Goal: Task Accomplishment & Management: Manage account settings

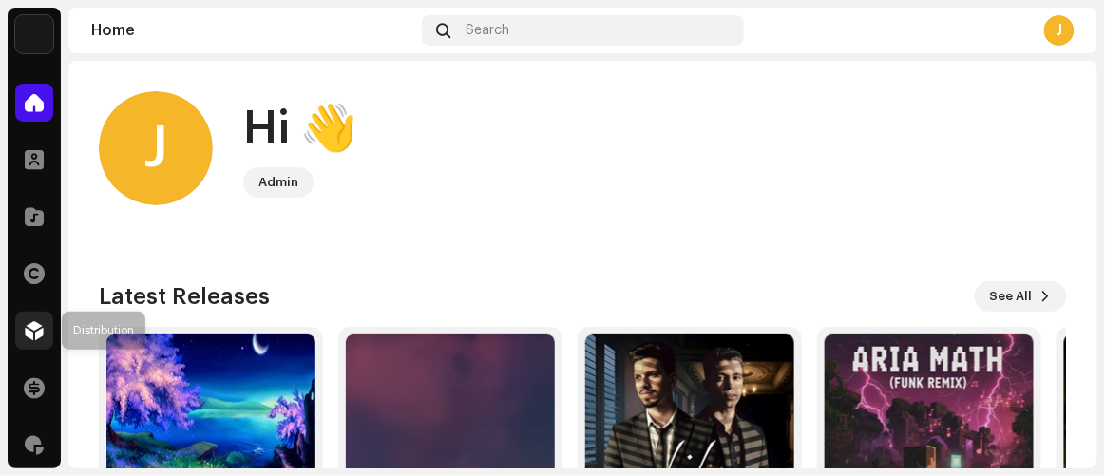
click at [29, 323] on span at bounding box center [34, 330] width 19 height 15
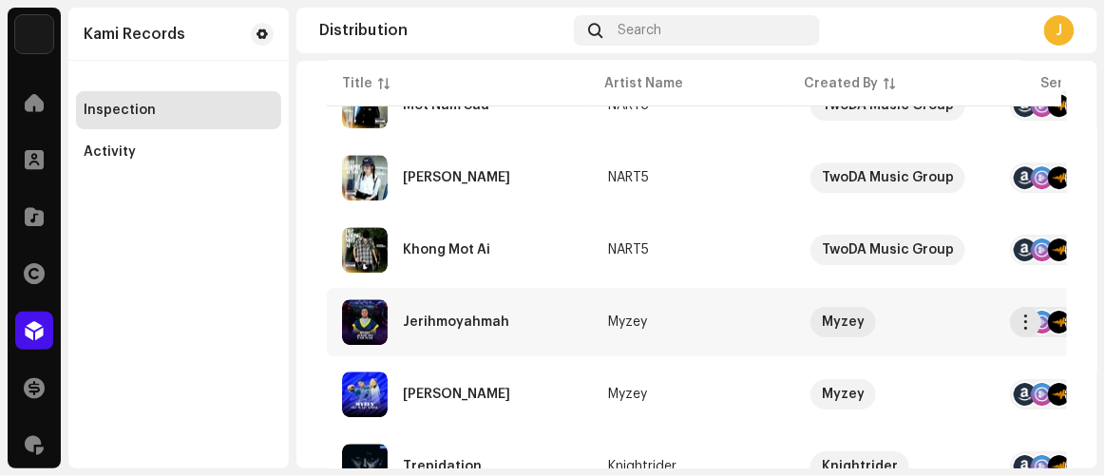
scroll to position [1468, 0]
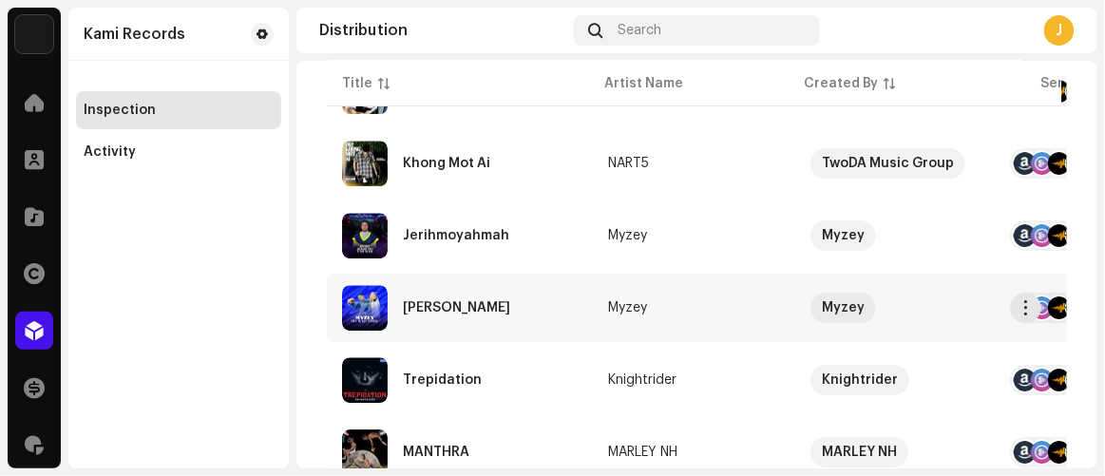
click at [459, 301] on div "[PERSON_NAME]" at bounding box center [456, 307] width 107 height 13
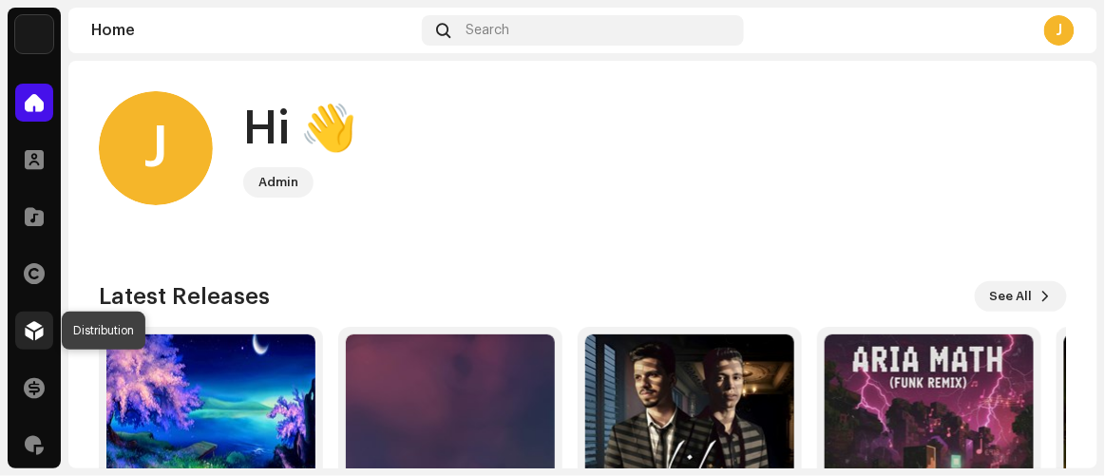
click at [41, 327] on span at bounding box center [34, 330] width 19 height 15
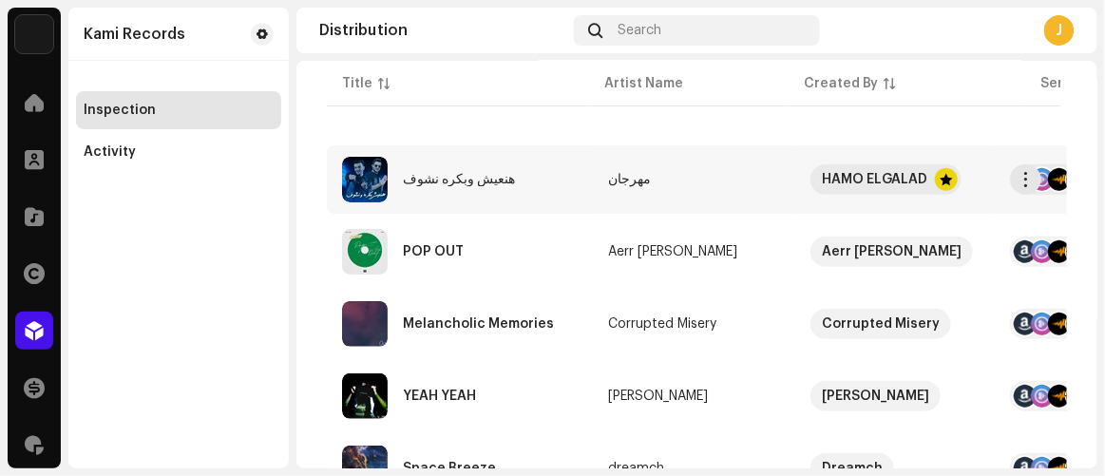
scroll to position [258, 0]
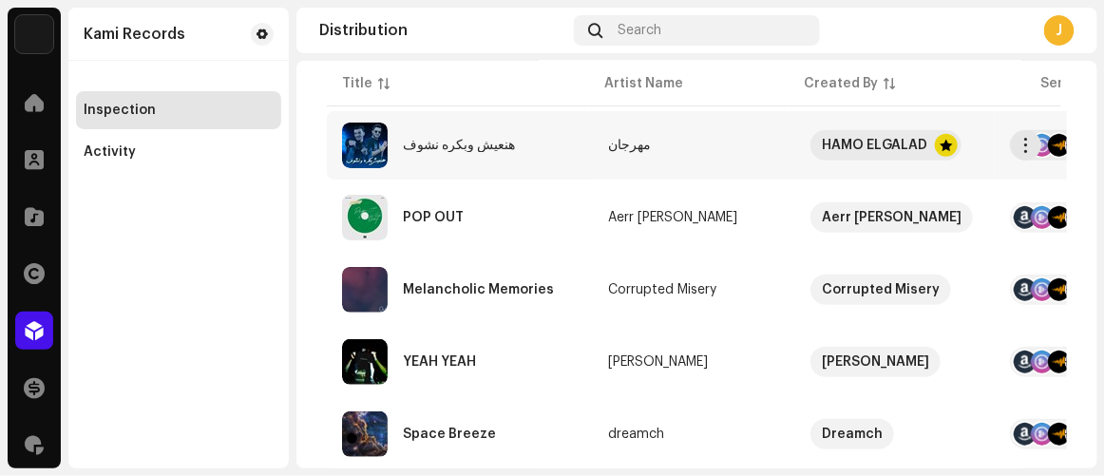
click at [445, 143] on div "هنعيش وبكره نشوف" at bounding box center [459, 145] width 112 height 13
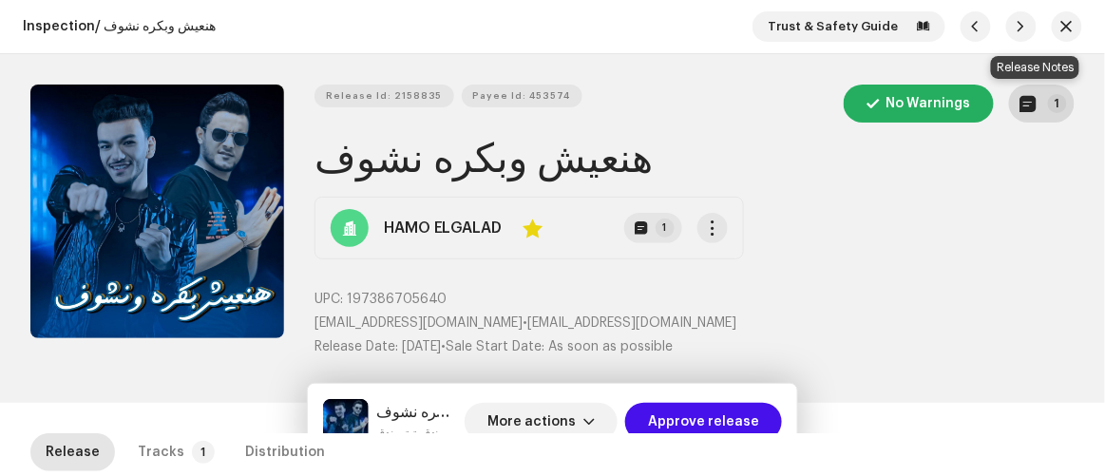
click at [1037, 103] on button "1" at bounding box center [1042, 104] width 66 height 38
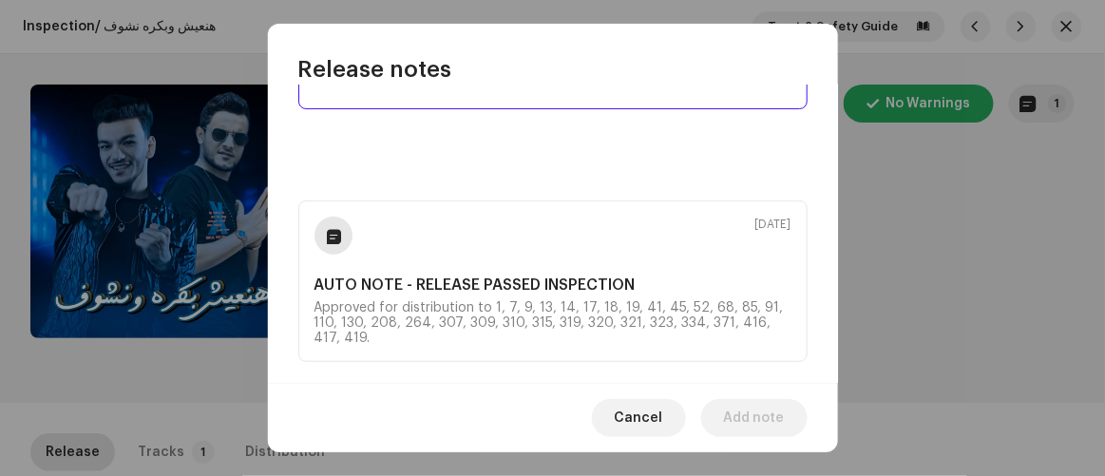
scroll to position [127, 0]
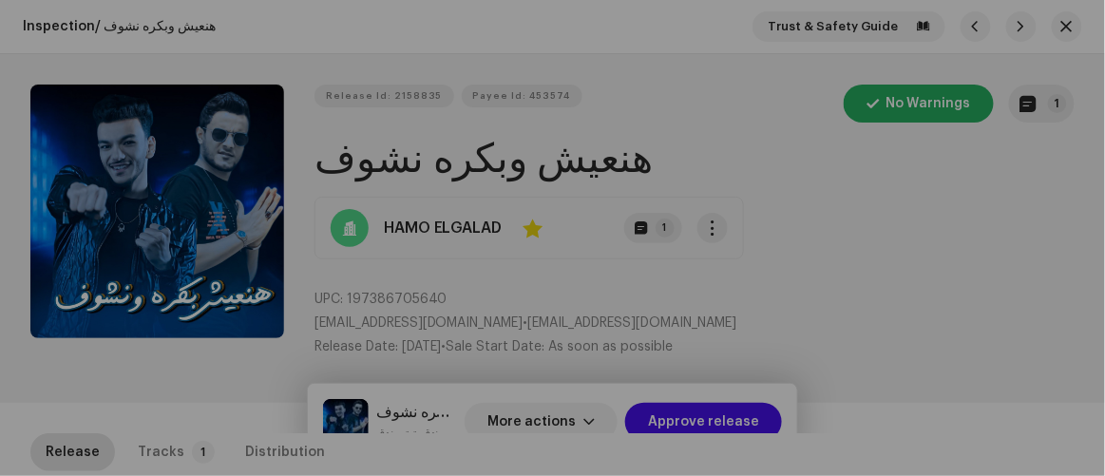
click at [944, 265] on div "Release notes Feb 27, 2024 AUTO NOTE - RELEASE PASSED INSPECTION Approved for d…" at bounding box center [552, 238] width 1105 height 476
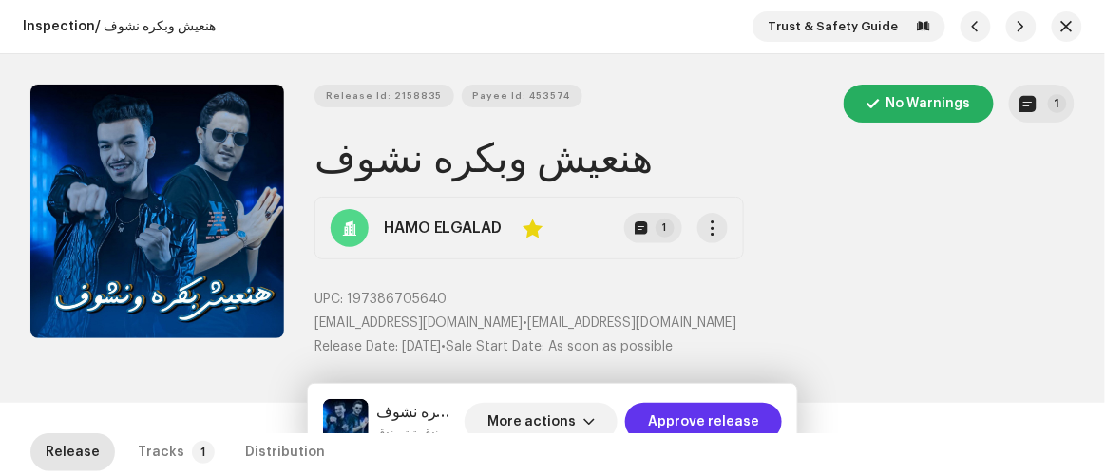
click at [746, 419] on span "Approve release" at bounding box center [703, 422] width 111 height 38
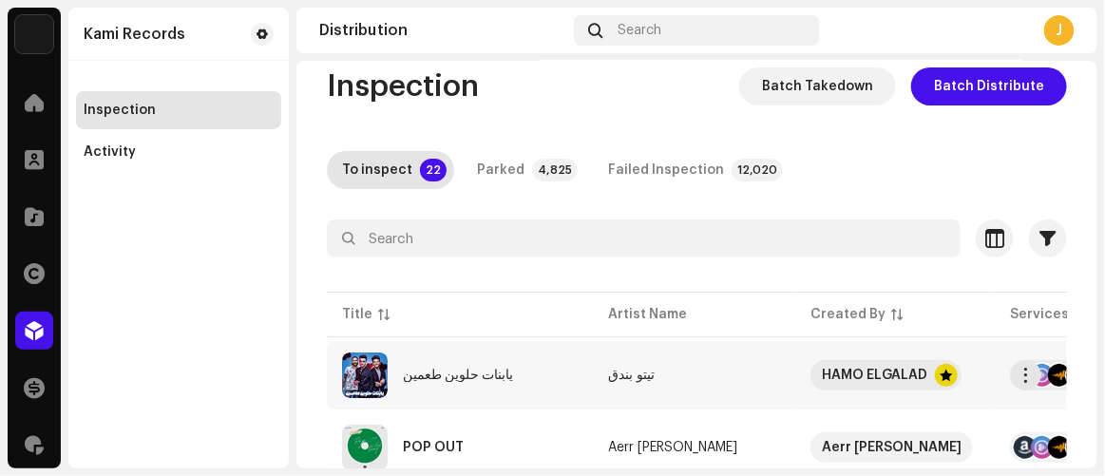
scroll to position [86, 0]
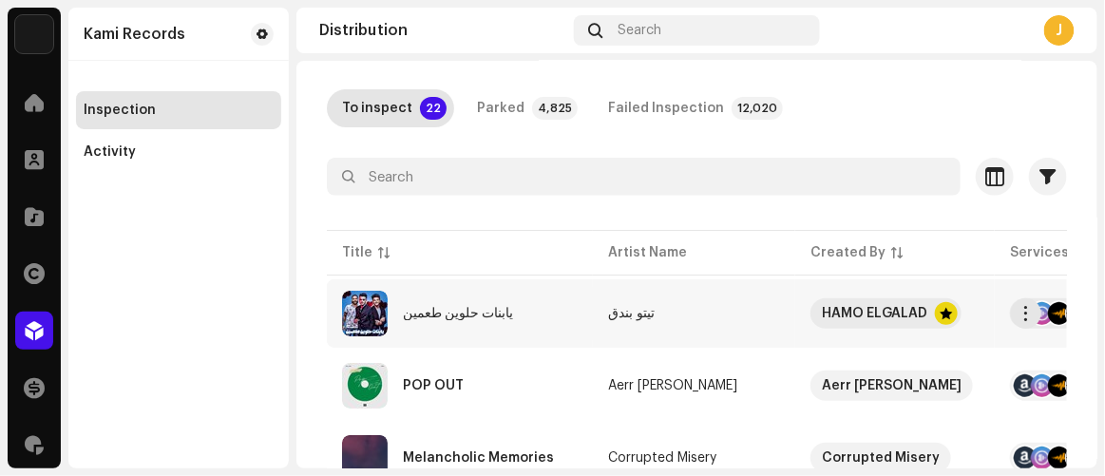
click at [490, 314] on div "يابنات حلوين طعمين" at bounding box center [460, 314] width 236 height 46
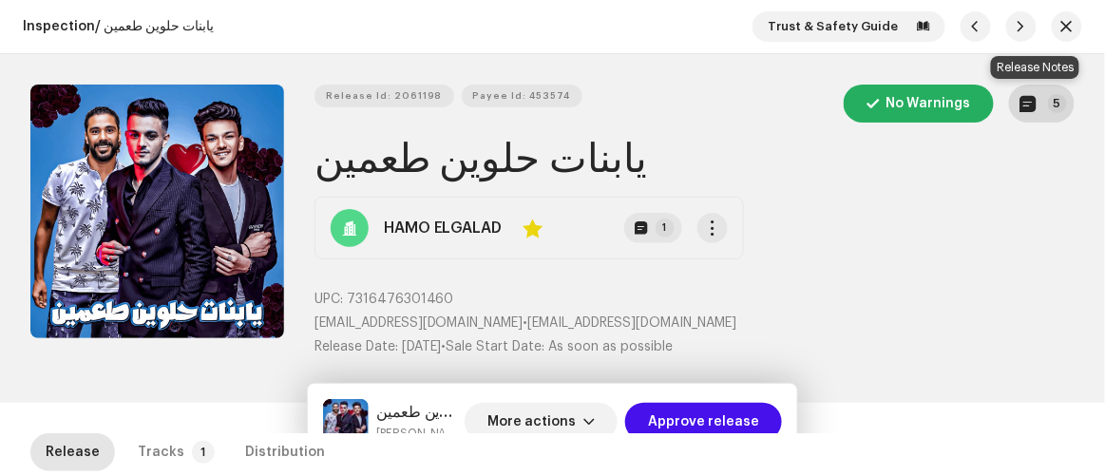
click at [1048, 103] on p-badge "5" at bounding box center [1057, 103] width 19 height 19
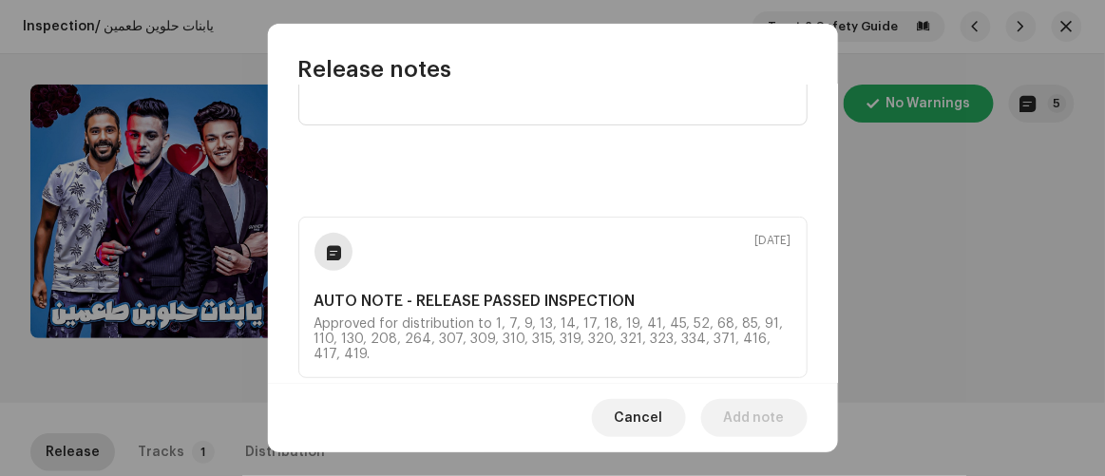
scroll to position [172, 0]
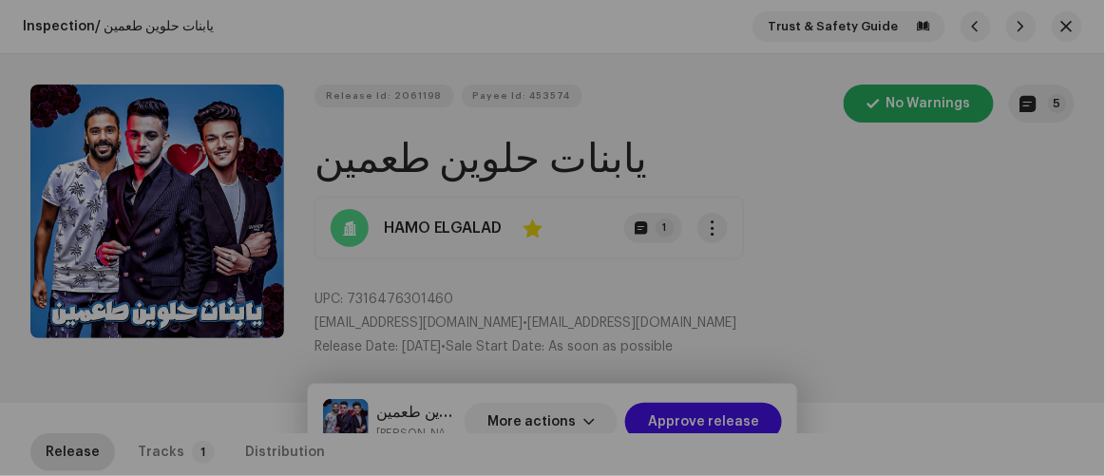
click at [994, 382] on div "Release notes Aug 4, 2024 AUTO NOTE - RELEASE PASSED INSPECTION Approved for di…" at bounding box center [552, 238] width 1105 height 476
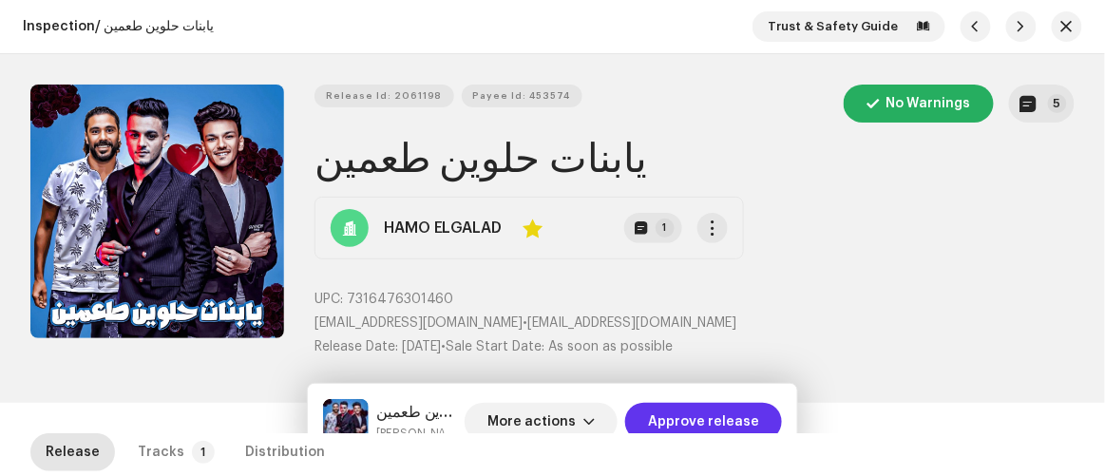
click at [734, 425] on span "Approve release" at bounding box center [703, 422] width 111 height 38
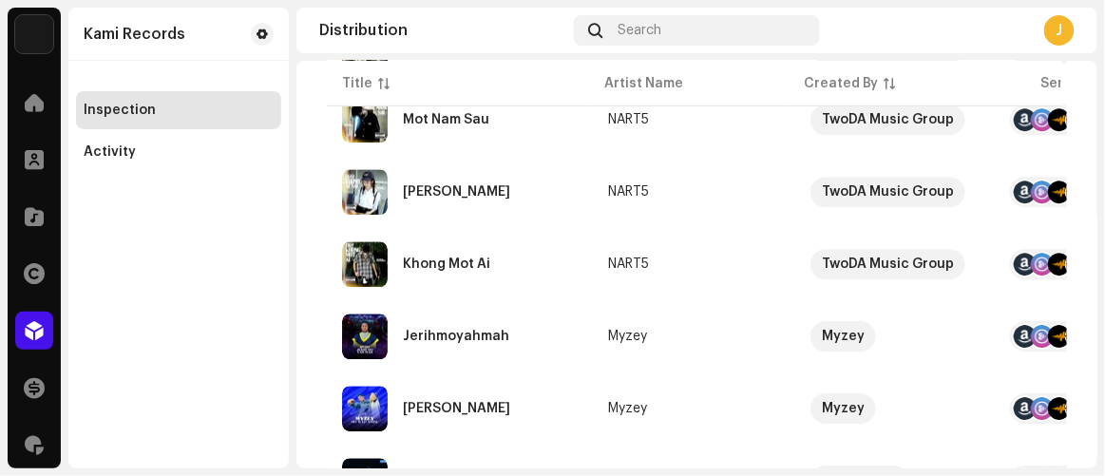
scroll to position [1461, 0]
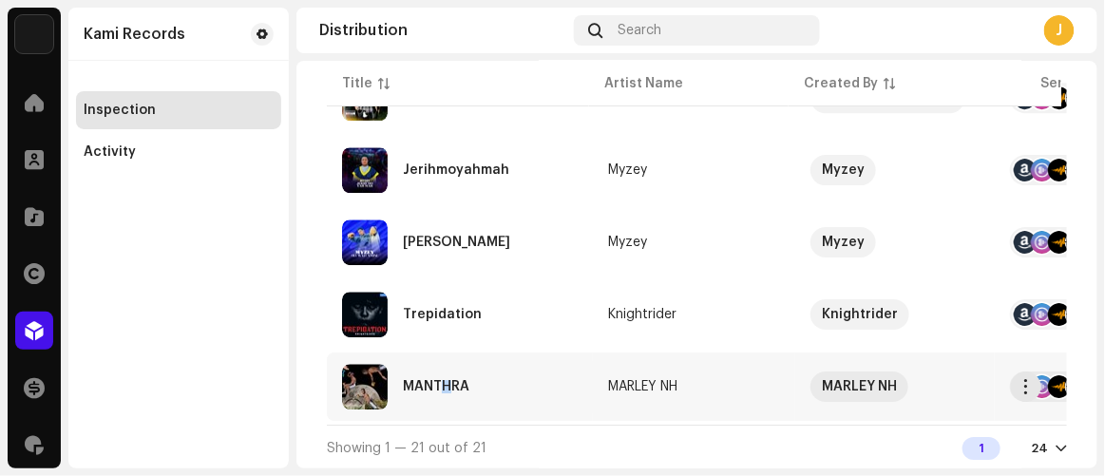
click at [449, 380] on div "MANTHRA" at bounding box center [436, 386] width 67 height 13
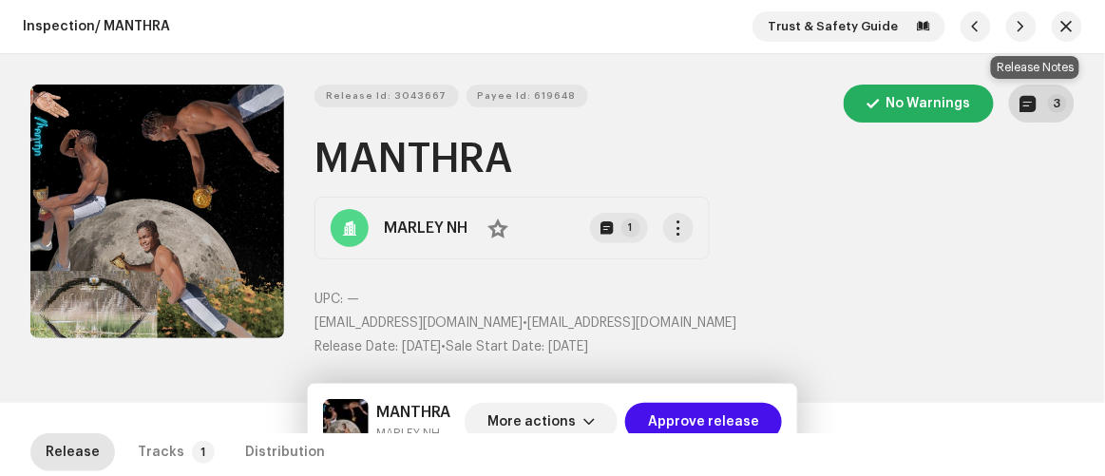
click at [1035, 108] on button "3" at bounding box center [1042, 104] width 66 height 38
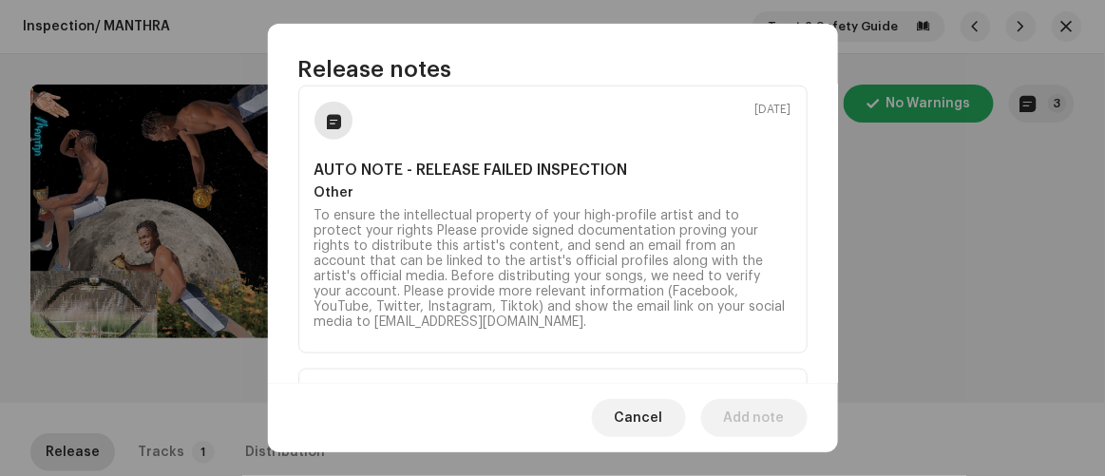
scroll to position [431, 0]
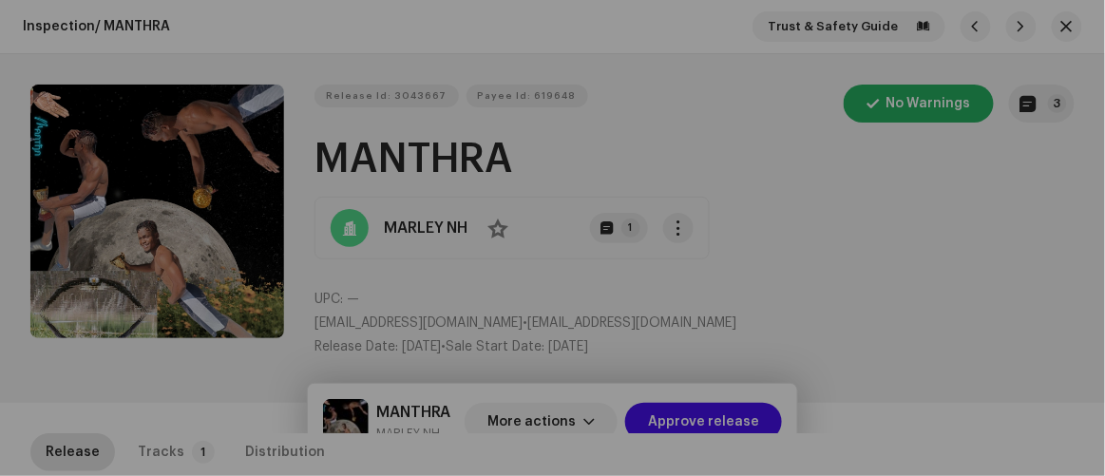
click at [966, 269] on div "Release notes Oct 6, 2025 AUTO NOTE - RELEASE FAILED INSPECTION Other Please ve…" at bounding box center [552, 238] width 1105 height 476
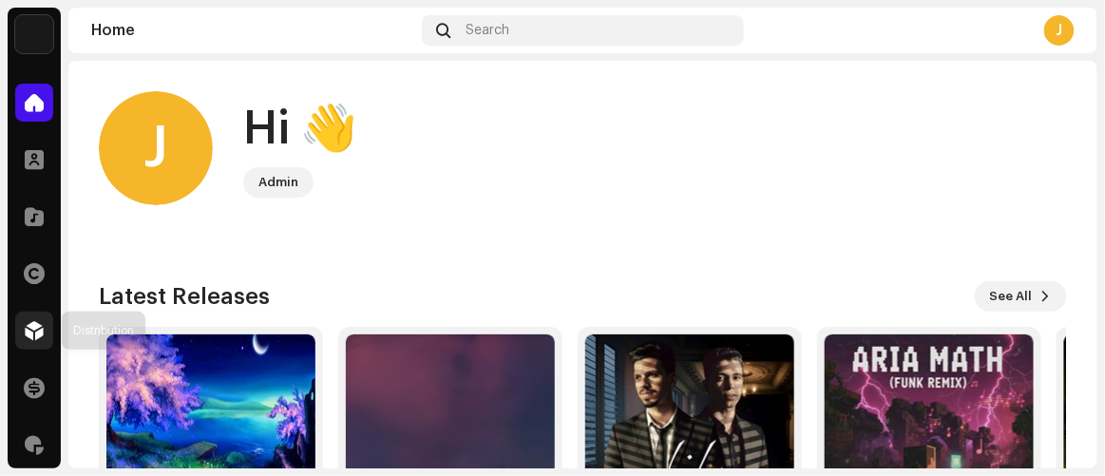
click at [31, 327] on span at bounding box center [34, 330] width 19 height 15
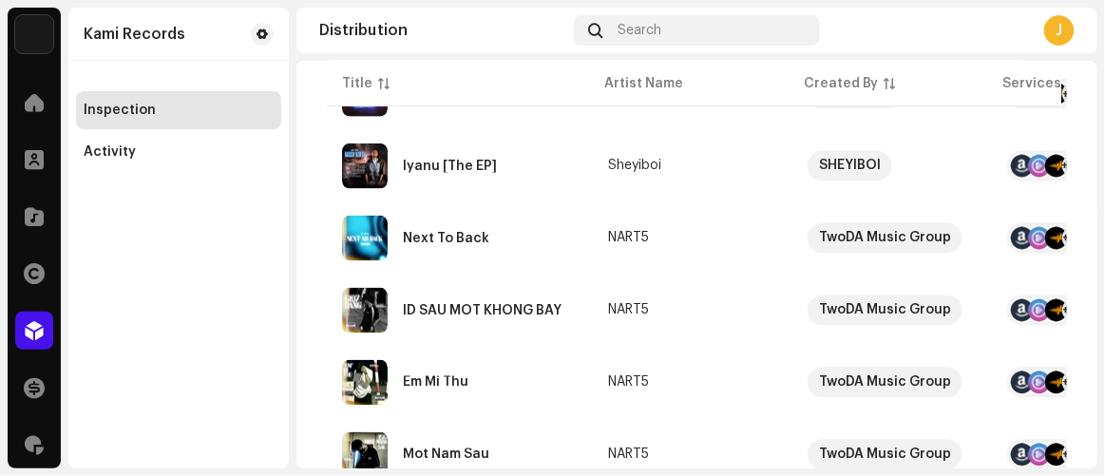
scroll to position [777, 0]
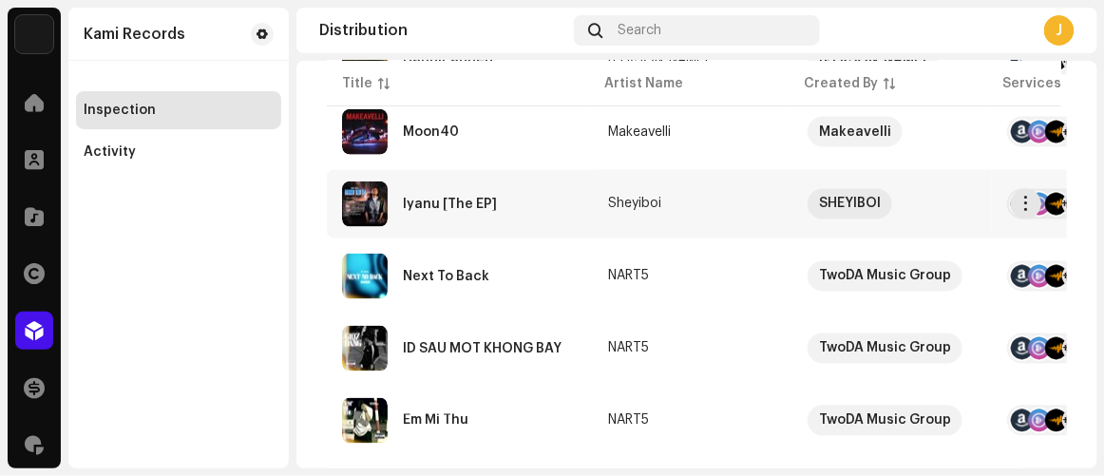
click at [473, 198] on div "Iyanu [The EP]" at bounding box center [450, 204] width 94 height 13
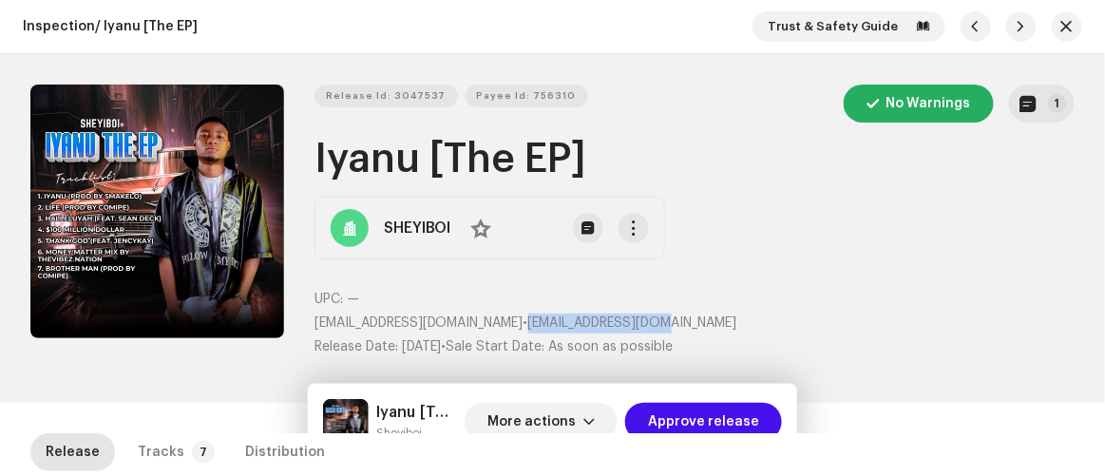
drag, startPoint x: 468, startPoint y: 320, endPoint x: 620, endPoint y: 318, distance: 152.0
click at [620, 318] on p "sheyiboi3@gmail.com • sheyiboi3@gmail.com" at bounding box center [695, 324] width 760 height 20
copy span "sheyiboi3@gmail.com"
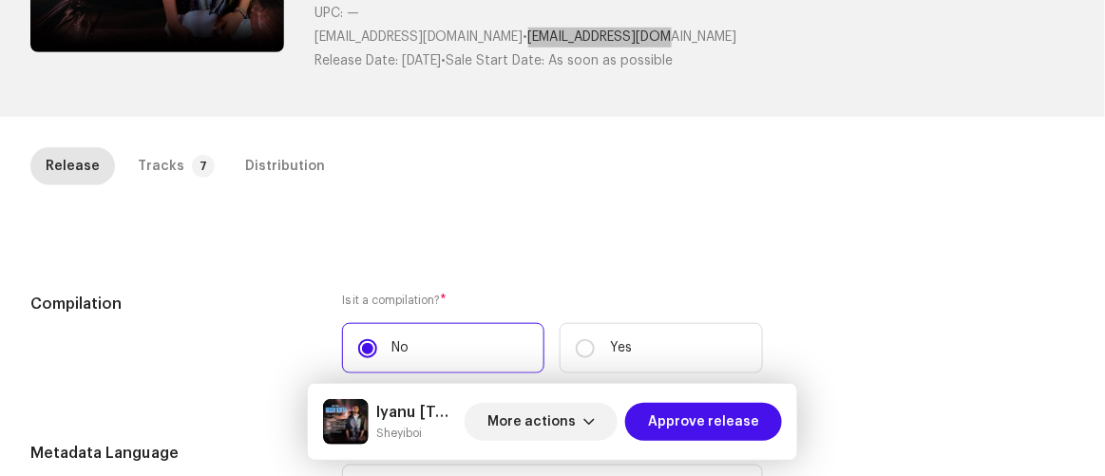
scroll to position [345, 0]
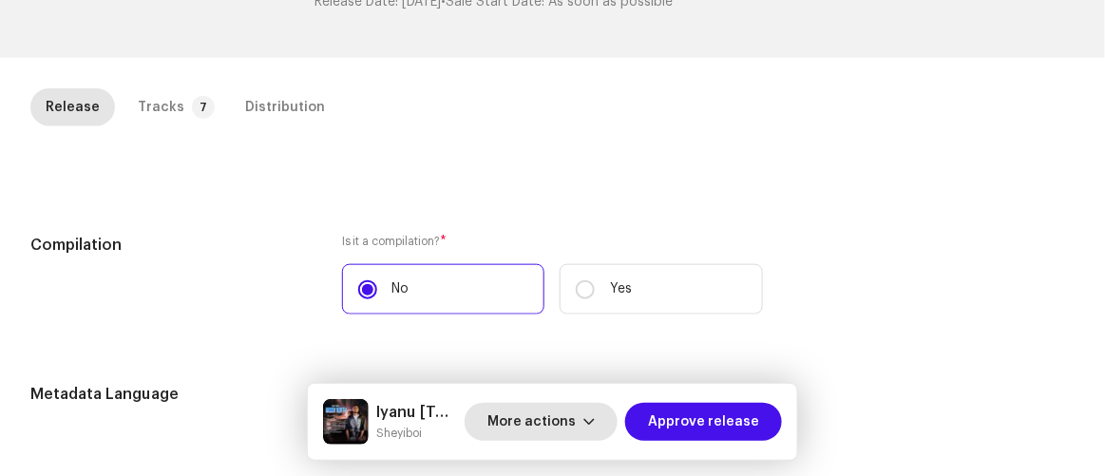
click at [535, 415] on span "More actions" at bounding box center [531, 422] width 88 height 38
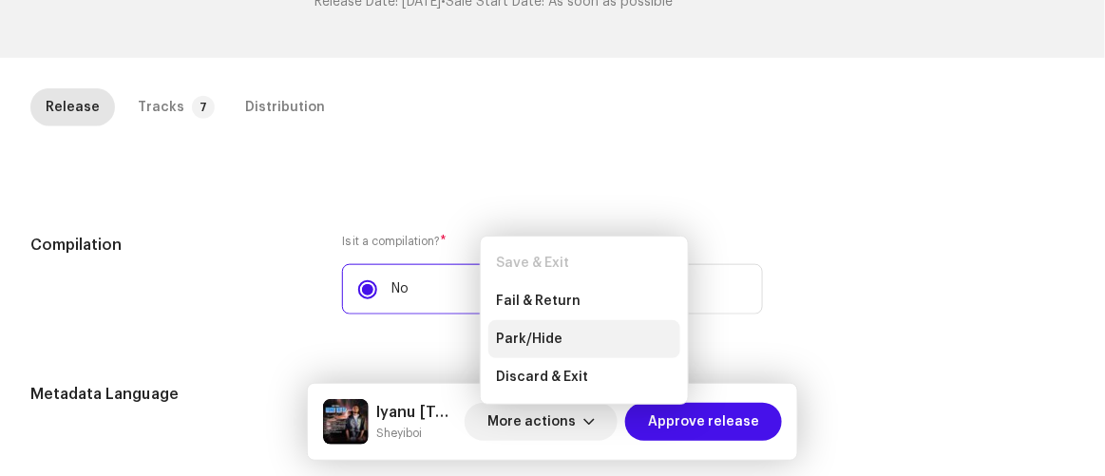
click at [518, 335] on span "Park/Hide" at bounding box center [529, 339] width 67 height 15
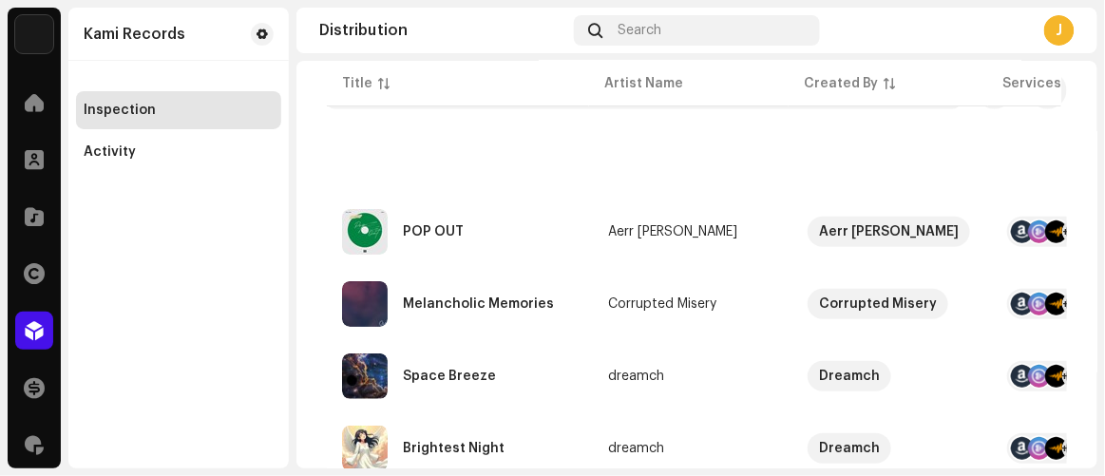
scroll to position [431, 0]
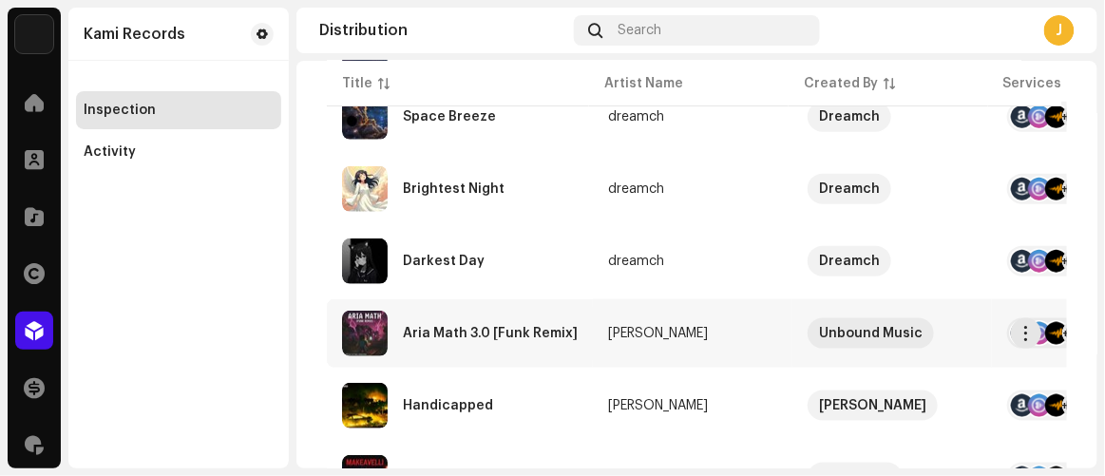
click at [496, 320] on div "Aria Math 3.0 [Funk Remix]" at bounding box center [460, 334] width 236 height 46
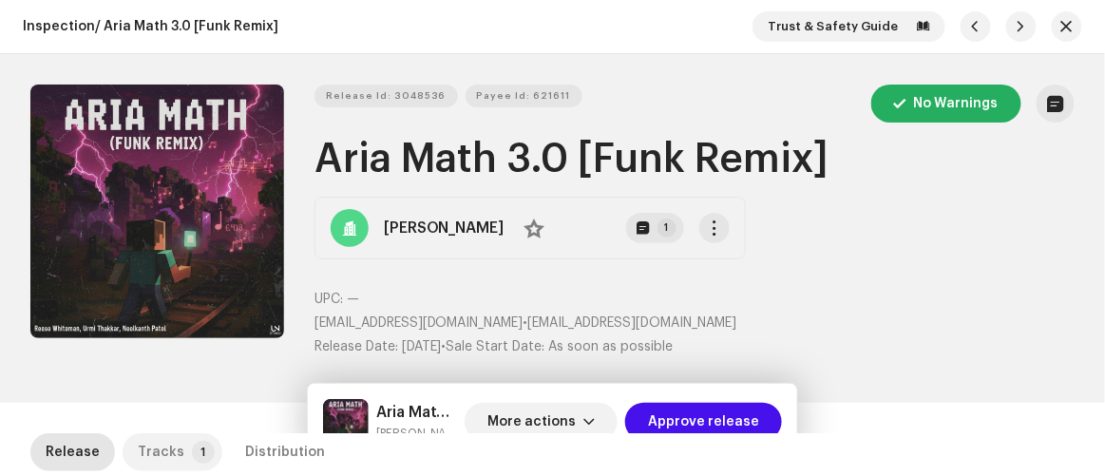
click at [173, 452] on div "Tracks" at bounding box center [161, 452] width 47 height 38
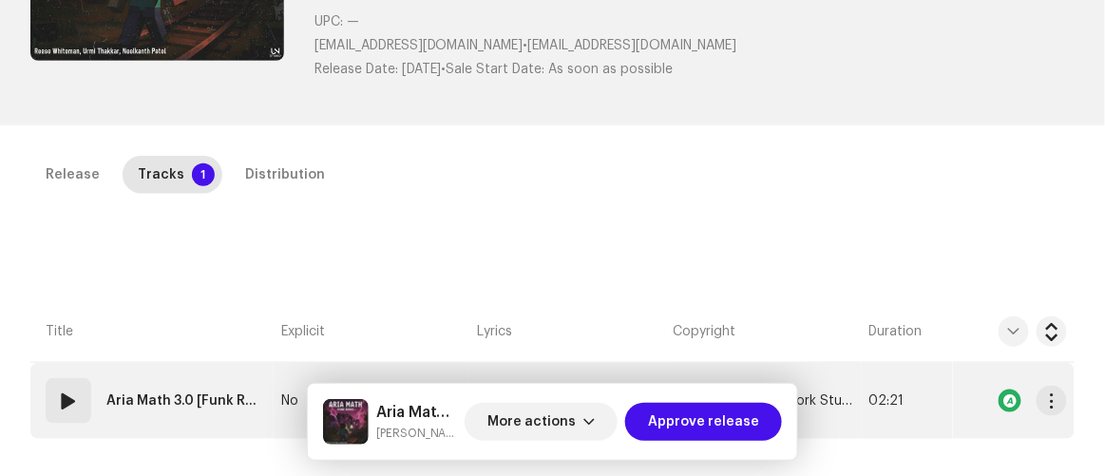
scroll to position [432, 0]
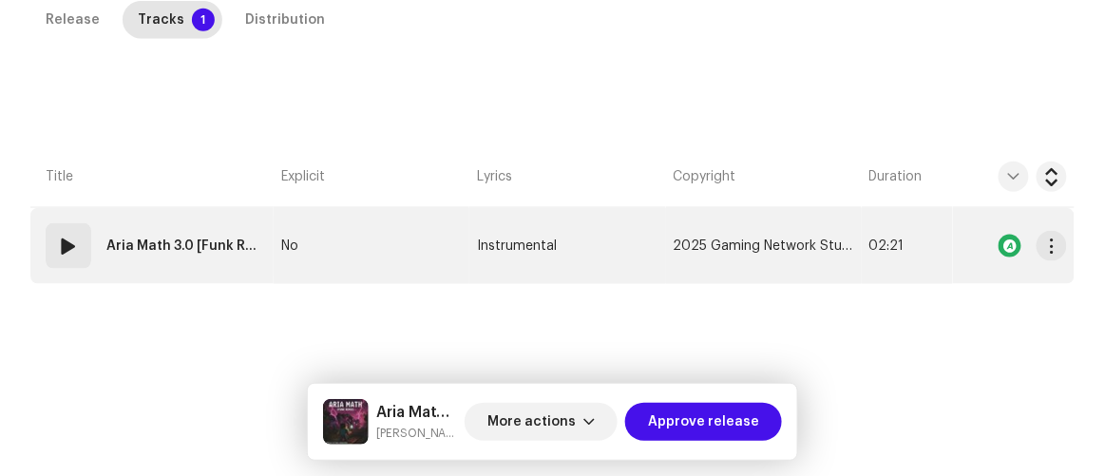
click at [367, 247] on td "No" at bounding box center [372, 246] width 196 height 76
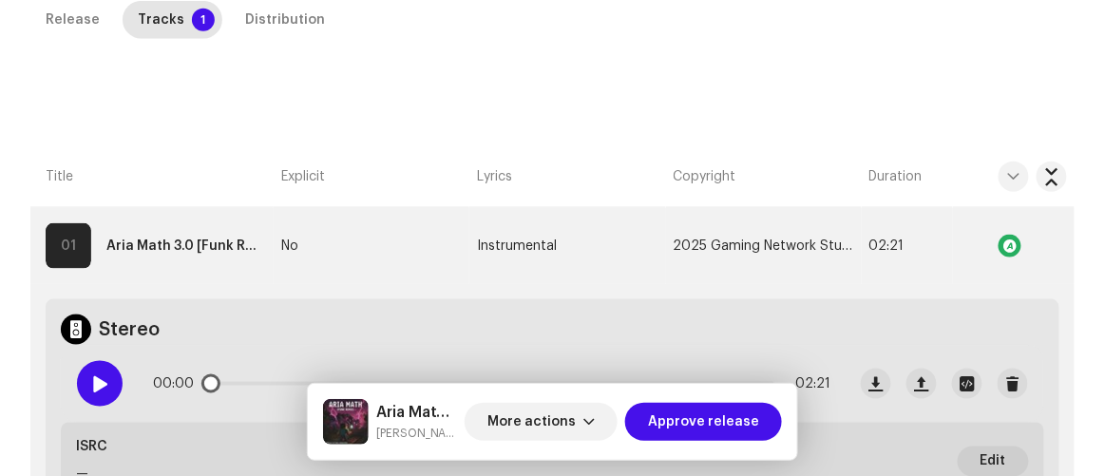
click at [104, 382] on span at bounding box center [99, 383] width 16 height 15
drag, startPoint x: 224, startPoint y: 382, endPoint x: 311, endPoint y: 383, distance: 86.5
click at [311, 383] on div "Inspection / Aria Math 3.0 [Funk Remix] Trust & Safety Guide Release Id: 304853…" at bounding box center [552, 238] width 1105 height 476
click at [278, 21] on div "Distribution" at bounding box center [285, 20] width 80 height 38
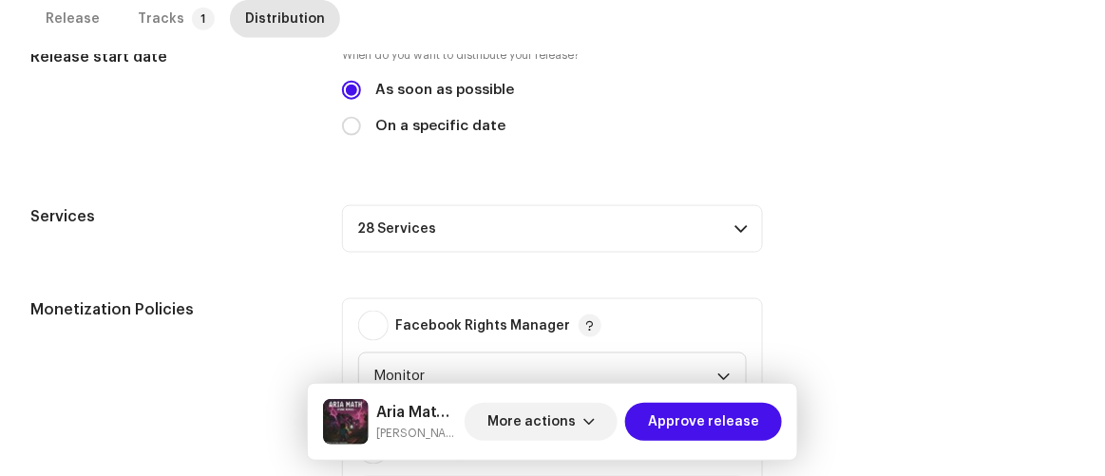
scroll to position [604, 0]
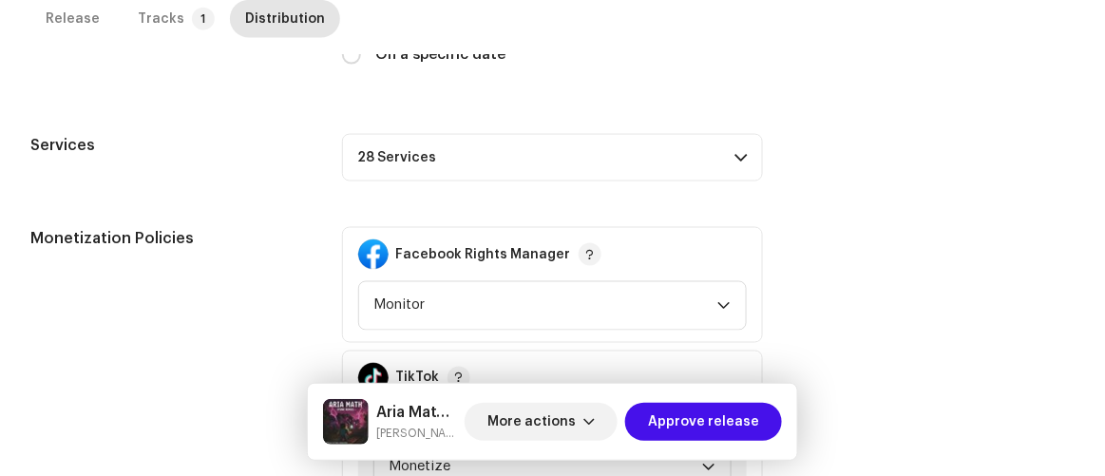
click at [507, 157] on p-accordion-header "28 Services" at bounding box center [553, 158] width 422 height 48
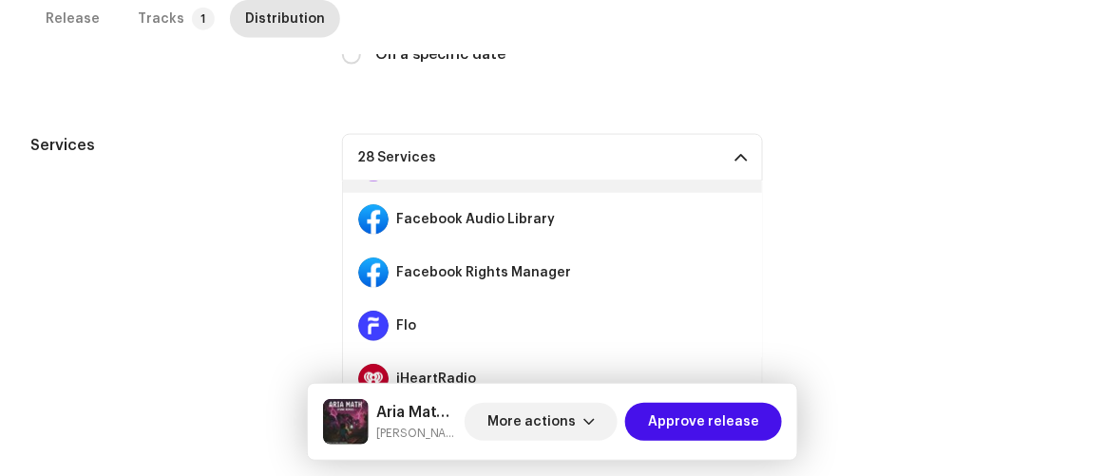
scroll to position [258, 0]
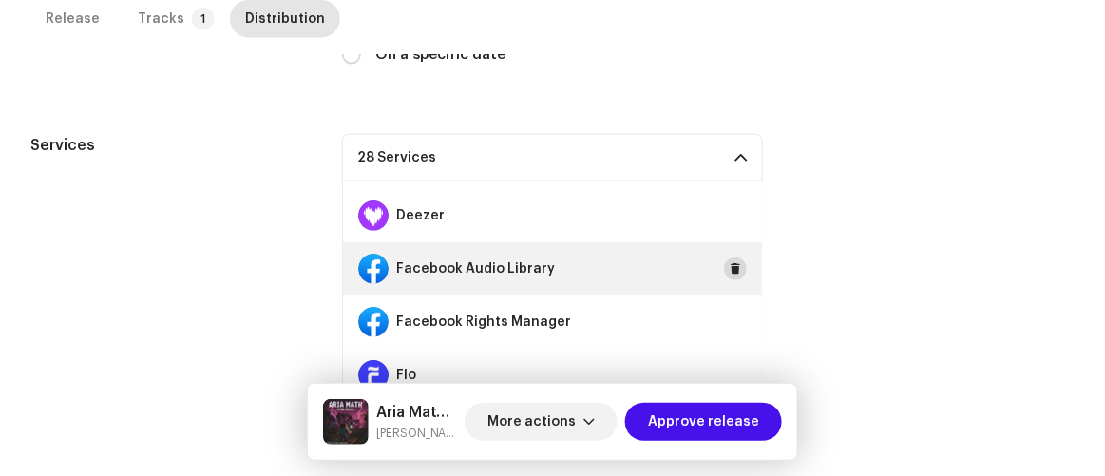
click at [731, 261] on span at bounding box center [735, 268] width 11 height 15
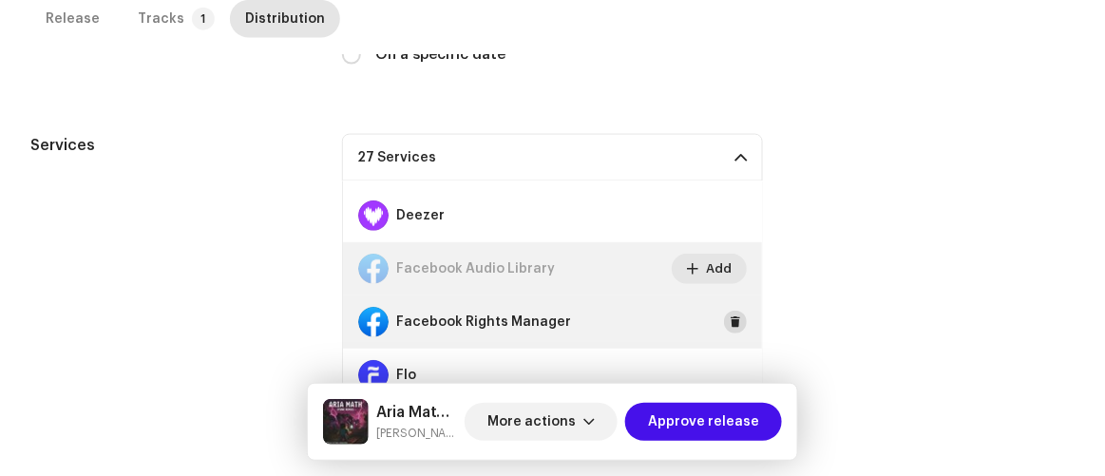
click at [730, 321] on span at bounding box center [735, 322] width 11 height 15
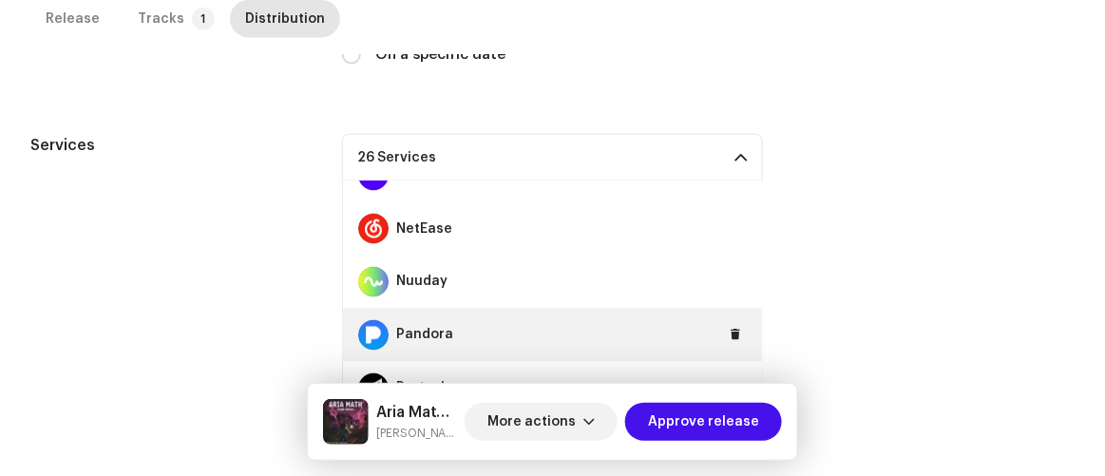
scroll to position [949, 0]
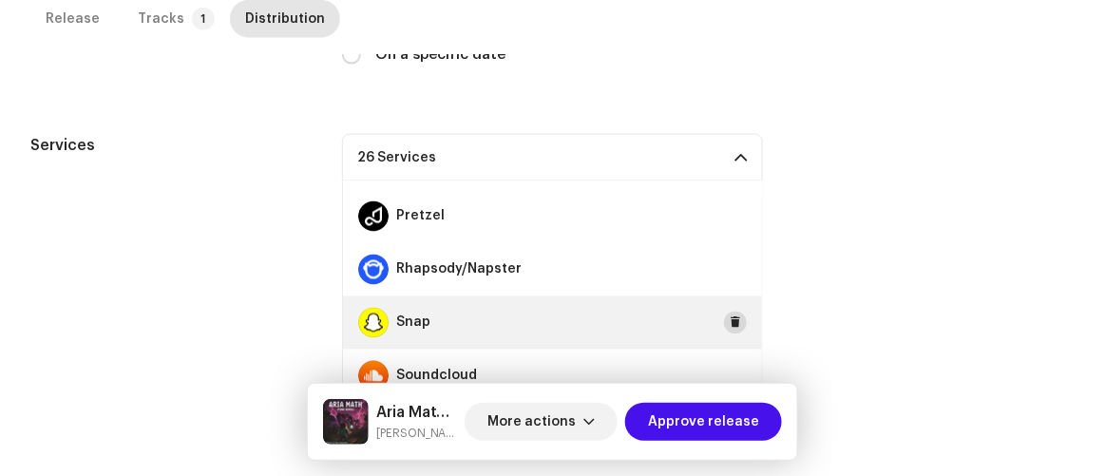
click at [730, 322] on span at bounding box center [735, 322] width 11 height 15
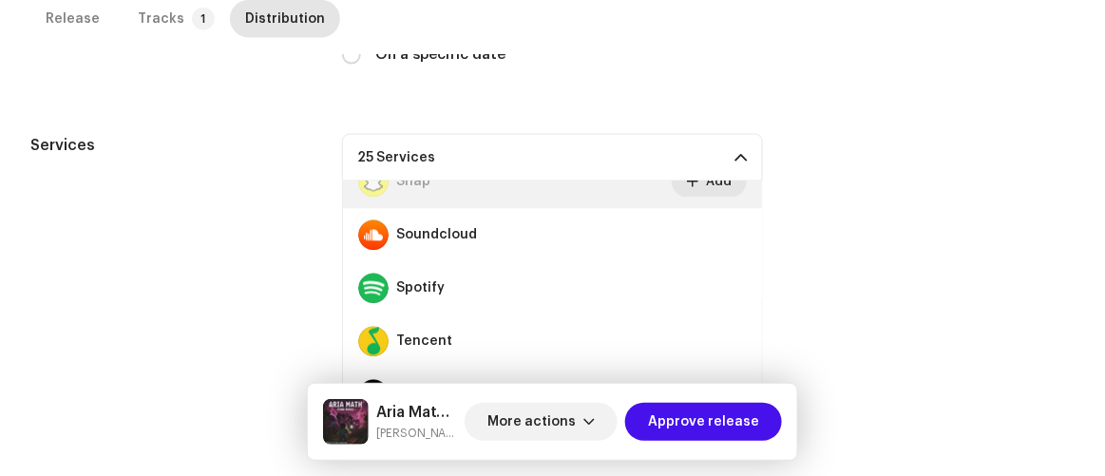
scroll to position [1224, 0]
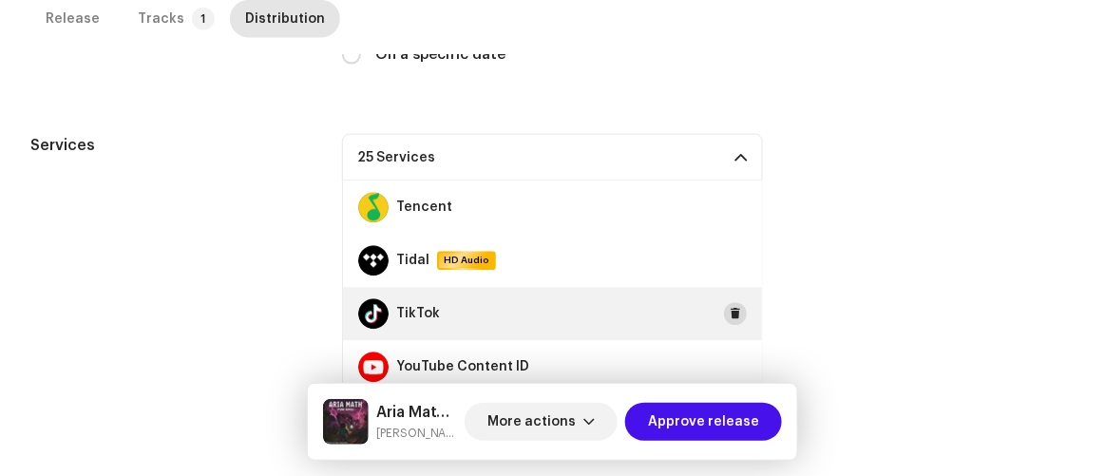
click at [730, 318] on span at bounding box center [735, 314] width 11 height 15
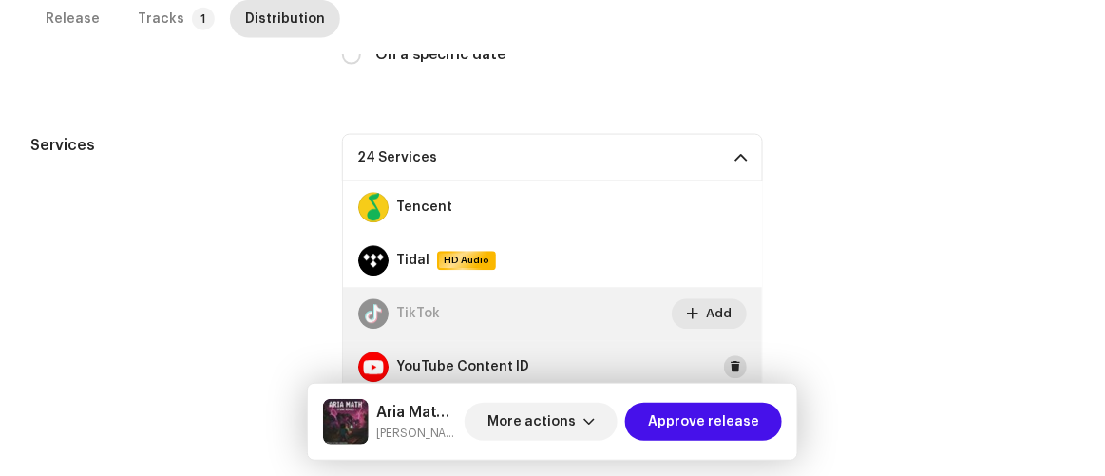
click at [730, 366] on span at bounding box center [735, 367] width 11 height 15
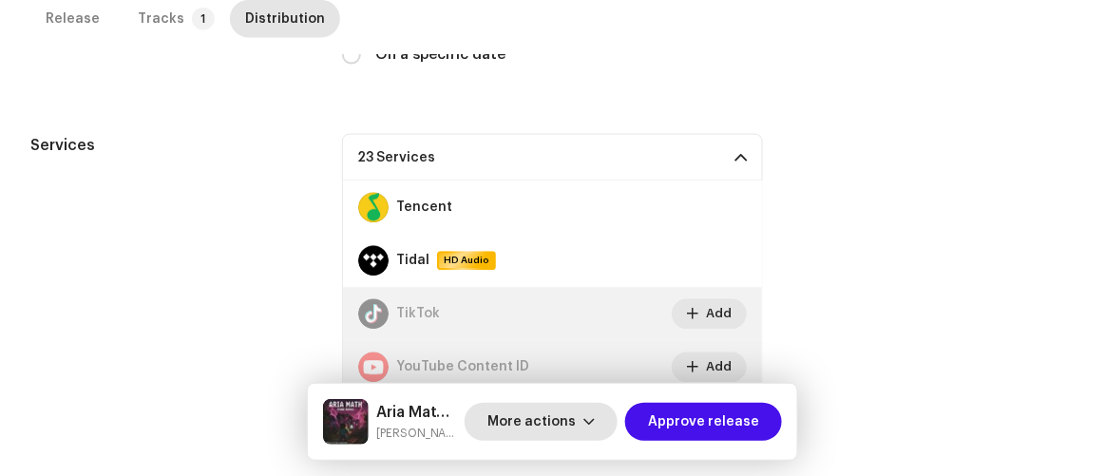
click at [568, 420] on span "More actions" at bounding box center [531, 422] width 88 height 38
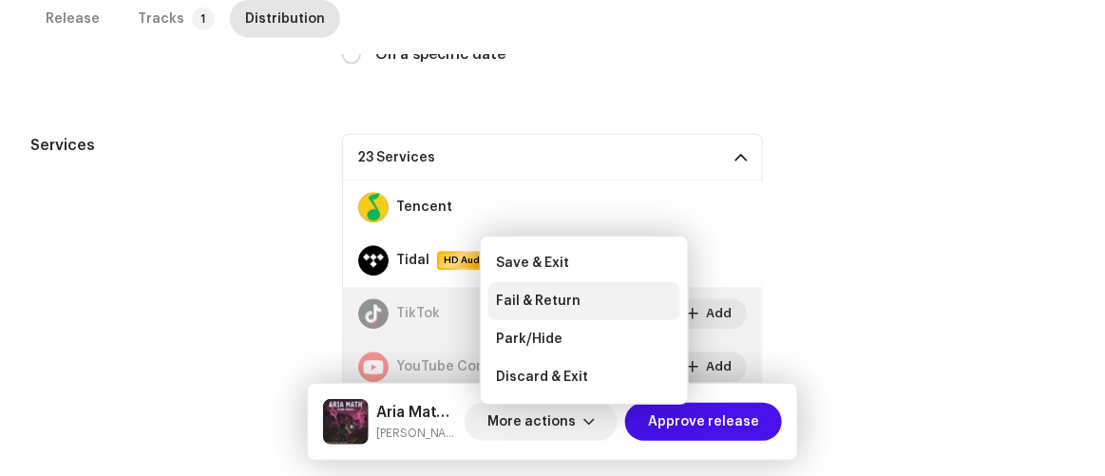
click at [539, 305] on span "Fail & Return" at bounding box center [538, 301] width 85 height 15
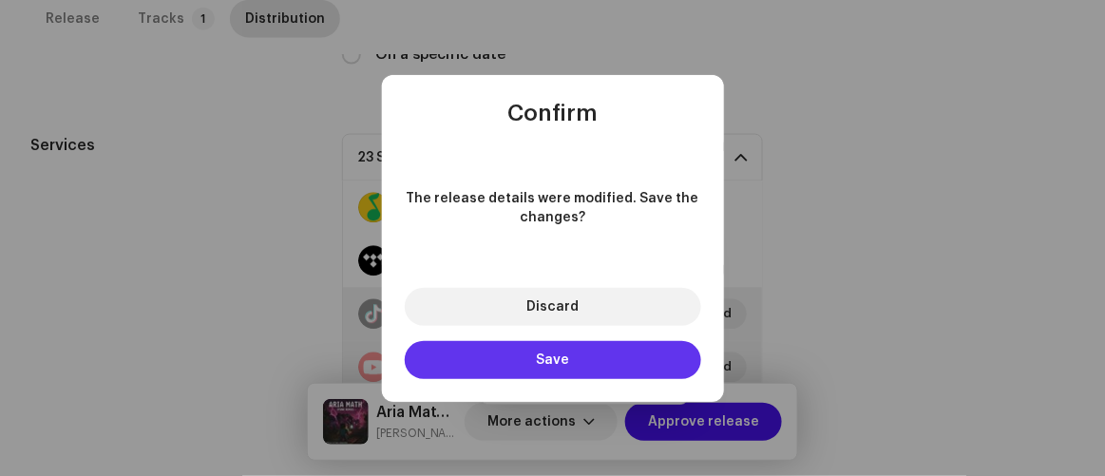
click at [518, 353] on button "Save" at bounding box center [553, 360] width 296 height 38
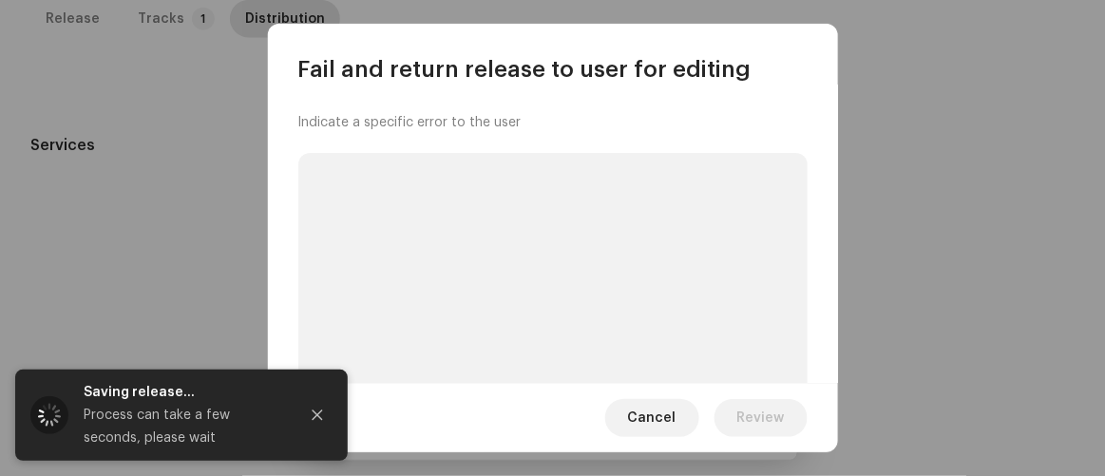
scroll to position [202, 0]
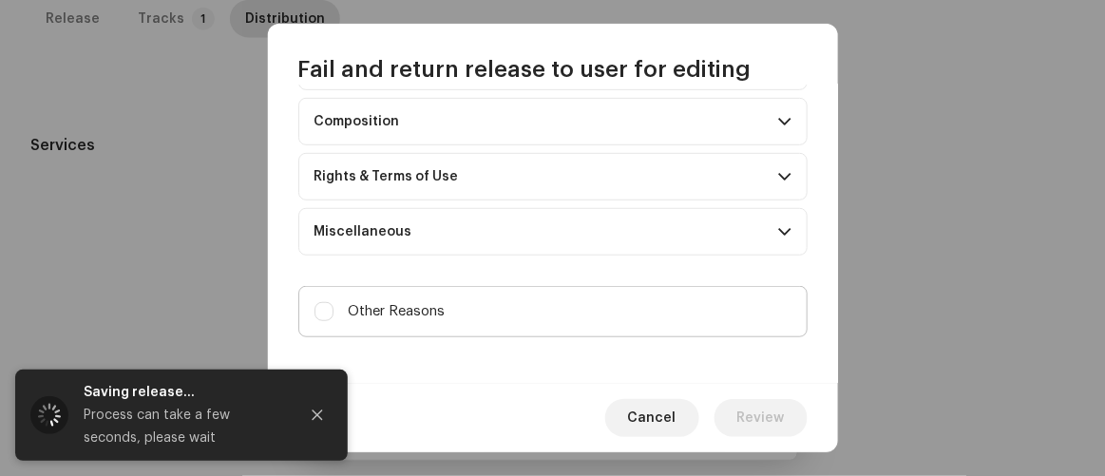
click at [495, 316] on label "Other Reasons" at bounding box center [552, 311] width 509 height 51
click at [334, 316] on input "Other Reasons" at bounding box center [324, 311] width 19 height 19
checkbox input "true"
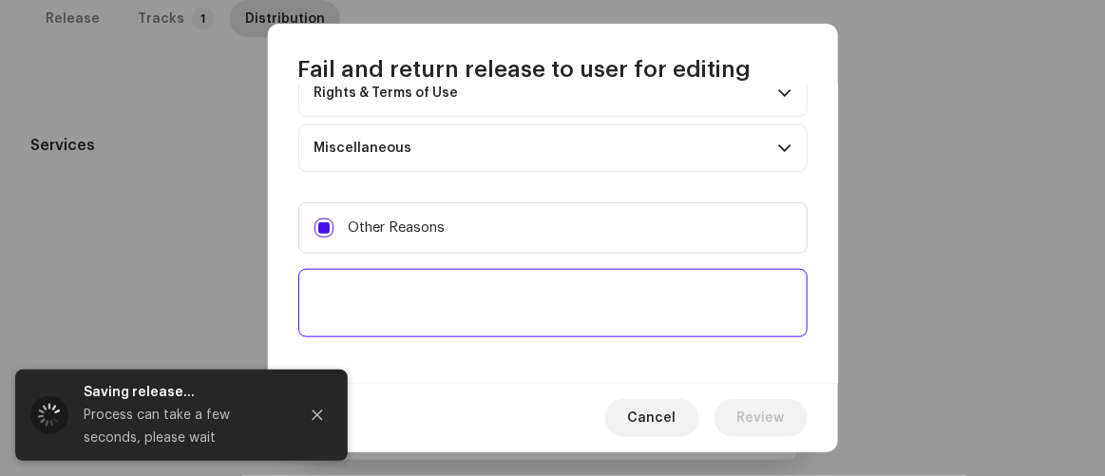
scroll to position [364, 0]
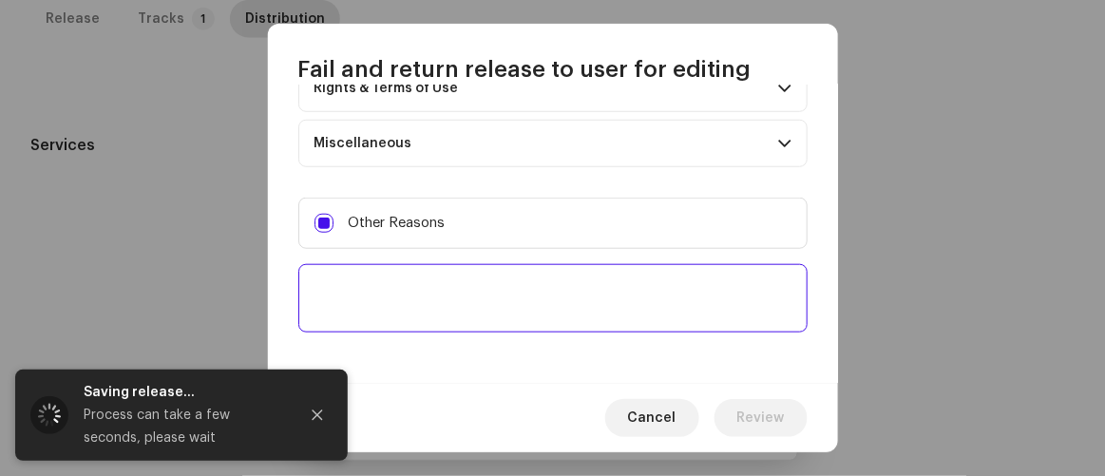
click at [492, 308] on textarea at bounding box center [552, 298] width 509 height 68
paste textarea "Your music released the wrong Album Title: Read More Carefully:https://help.kam…"
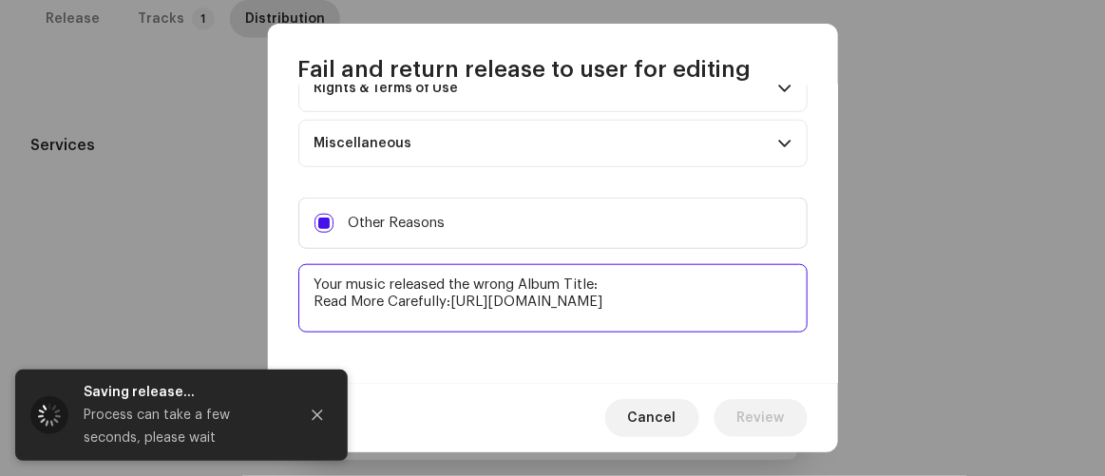
scroll to position [11, 0]
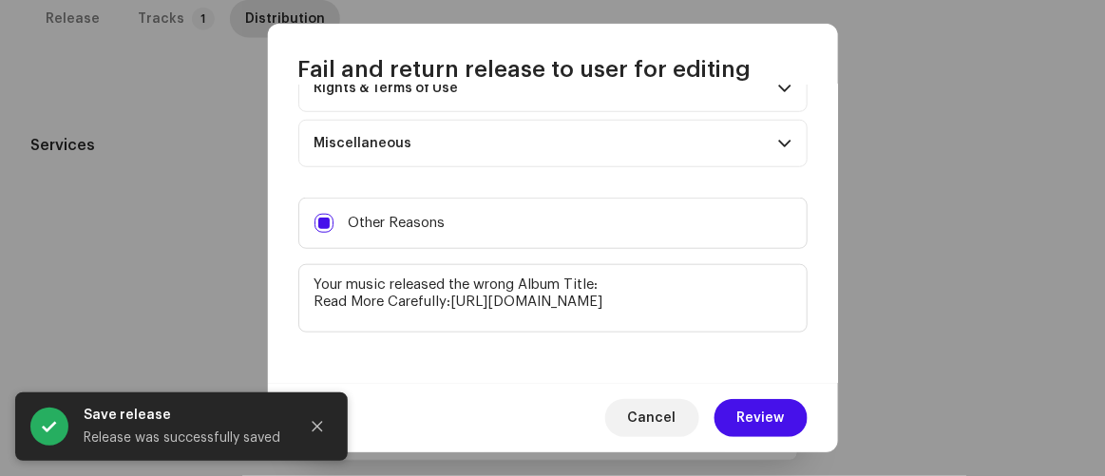
type textarea "Your music released the wrong Album Title: Read More Carefully:https://help.kam…"
click at [765, 414] on span "Review" at bounding box center [761, 418] width 48 height 38
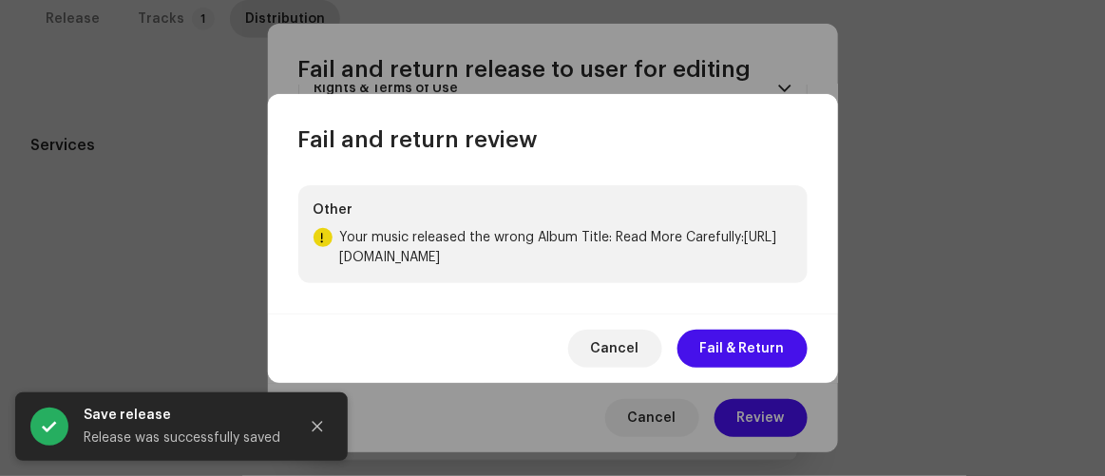
click at [744, 362] on span "Fail & Return" at bounding box center [742, 349] width 85 height 38
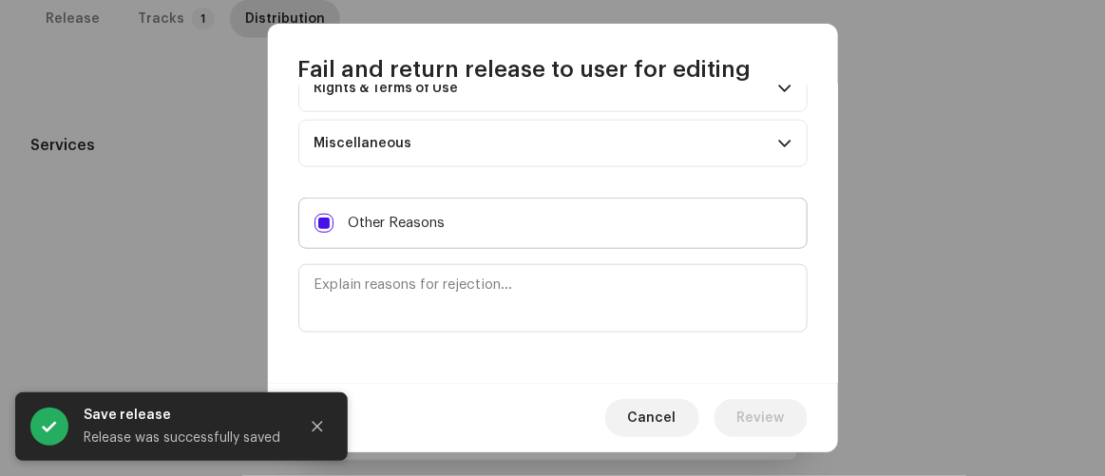
scroll to position [0, 0]
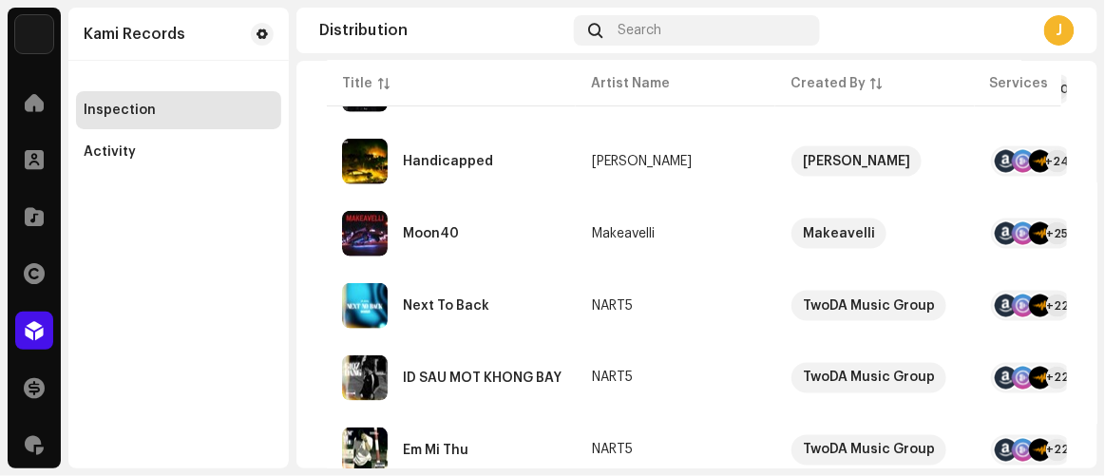
scroll to position [604, 0]
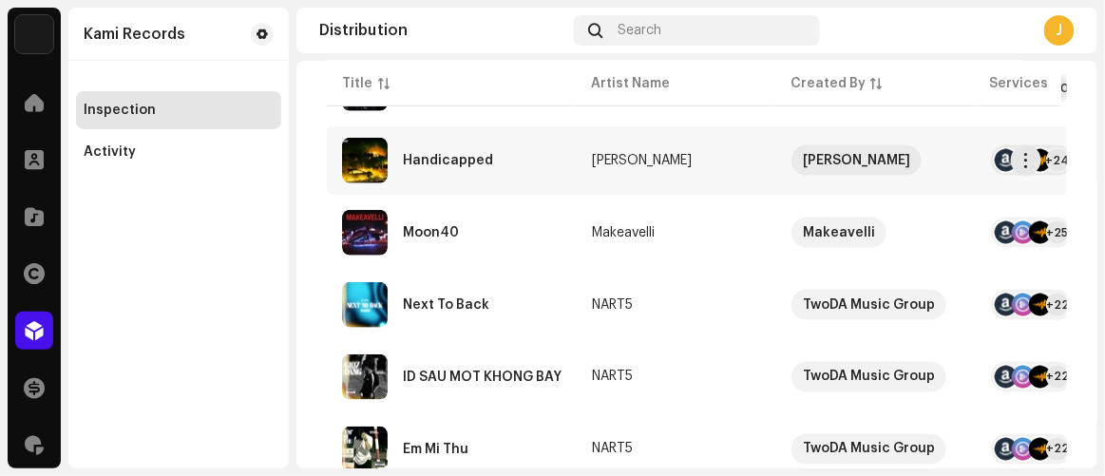
click at [503, 168] on div "Handicapped" at bounding box center [452, 161] width 220 height 46
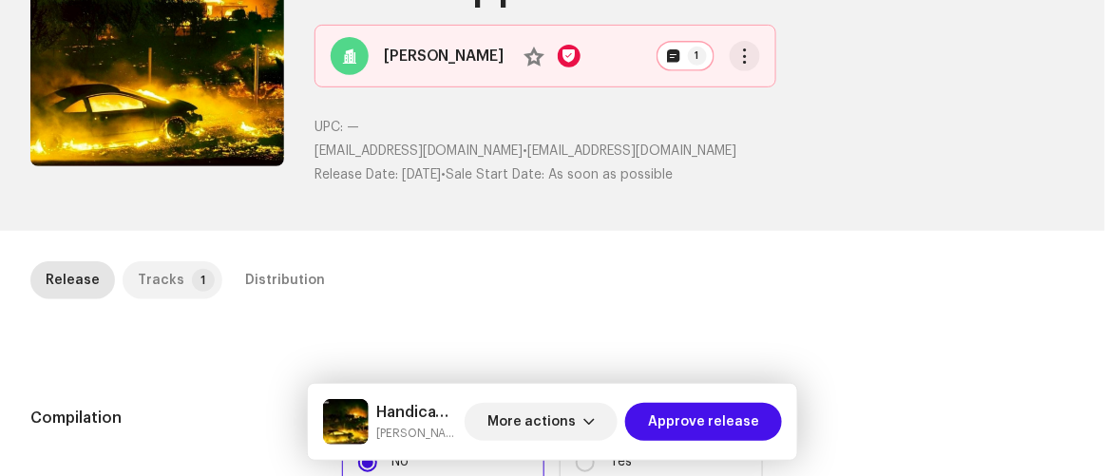
click at [140, 278] on div "Tracks" at bounding box center [161, 280] width 47 height 38
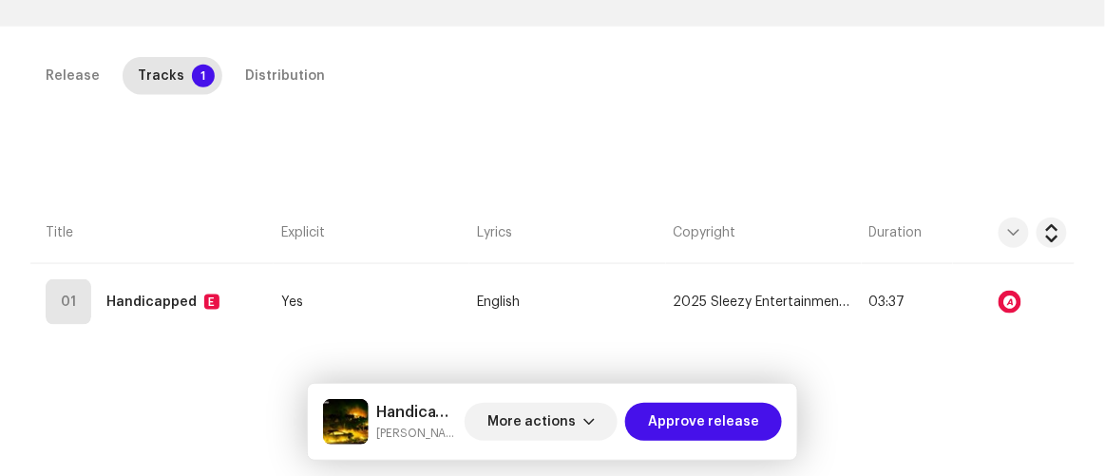
scroll to position [431, 0]
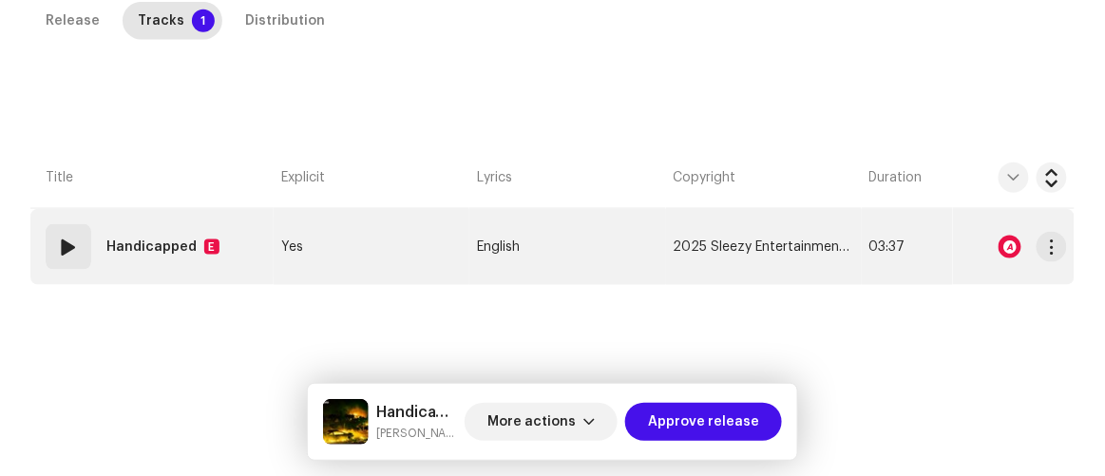
click at [1001, 249] on div at bounding box center [1010, 247] width 23 height 23
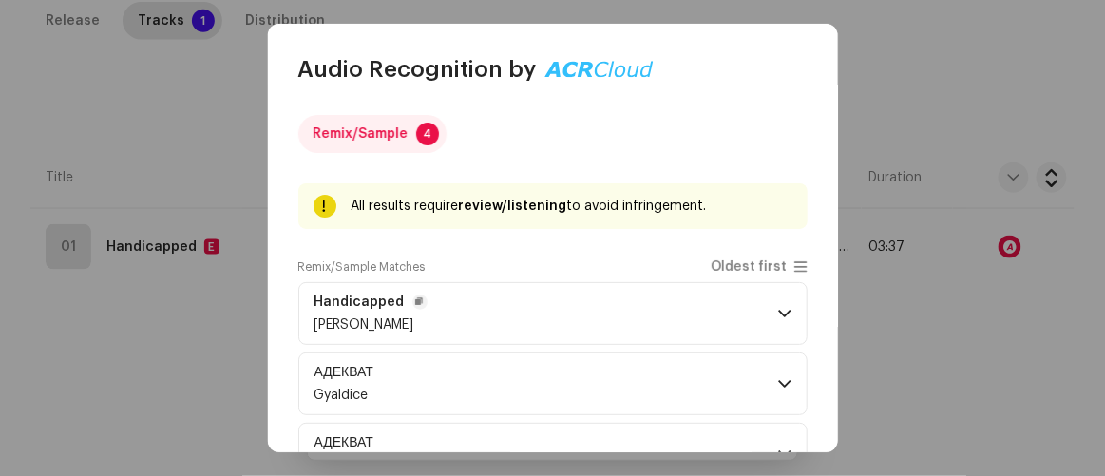
click at [557, 303] on p-accordion-header "Handicapped Lil Muillet" at bounding box center [552, 313] width 509 height 63
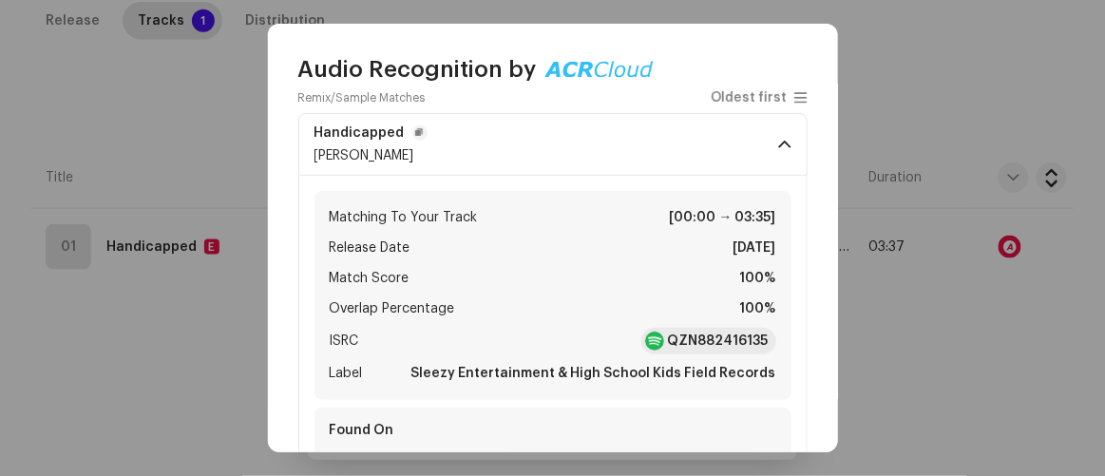
scroll to position [172, 0]
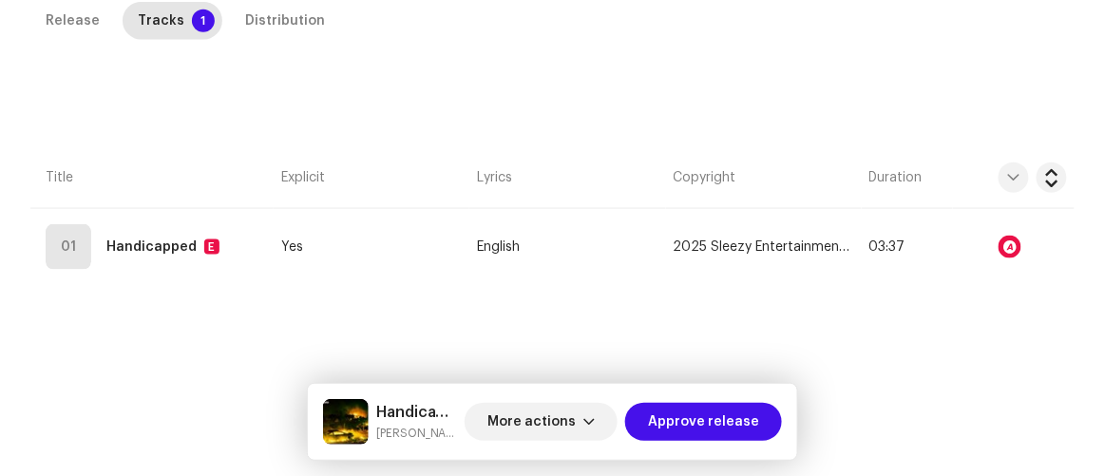
click at [240, 349] on div "Audio Recognition by Remix/Sample 4 All results require review/listening to avo…" at bounding box center [552, 238] width 1105 height 476
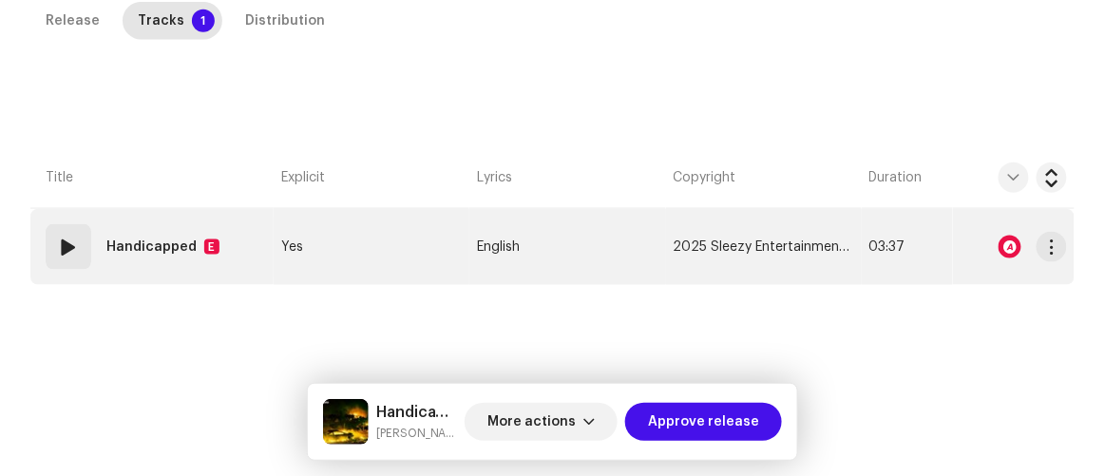
click at [359, 234] on td "Yes" at bounding box center [372, 247] width 196 height 76
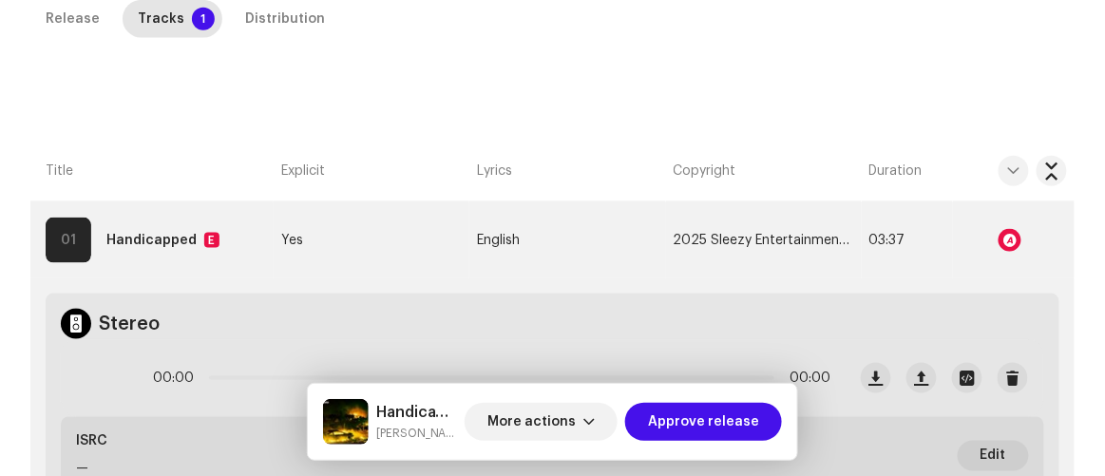
scroll to position [431, 0]
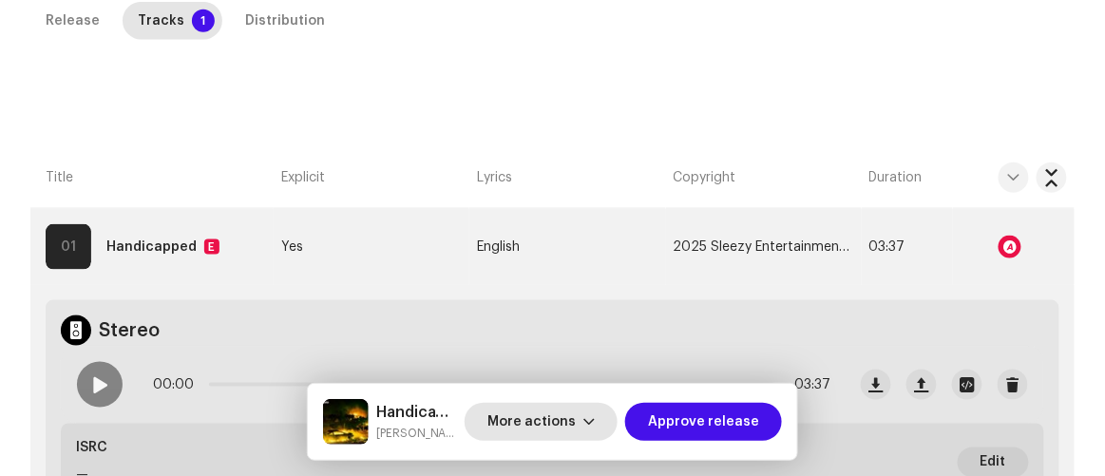
click at [554, 423] on span "More actions" at bounding box center [531, 422] width 88 height 38
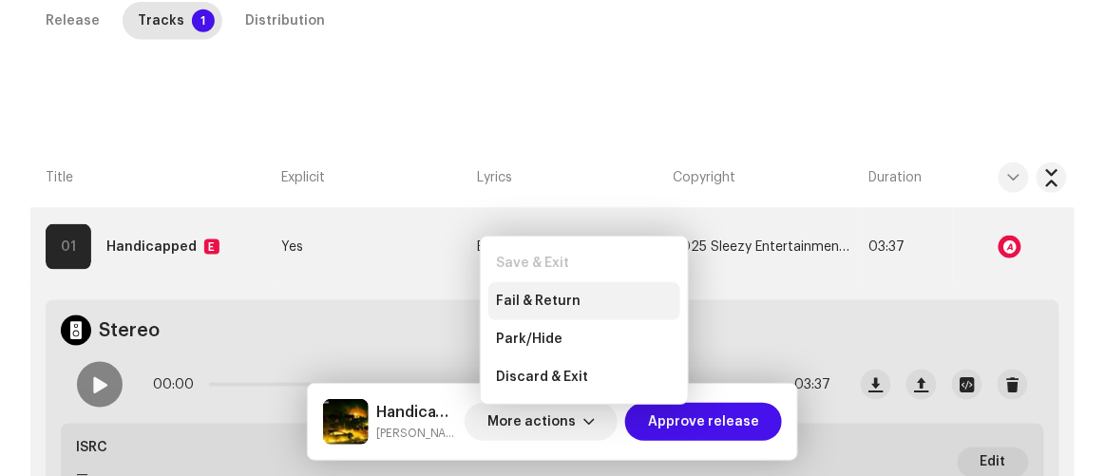
click at [520, 294] on span "Fail & Return" at bounding box center [538, 301] width 85 height 15
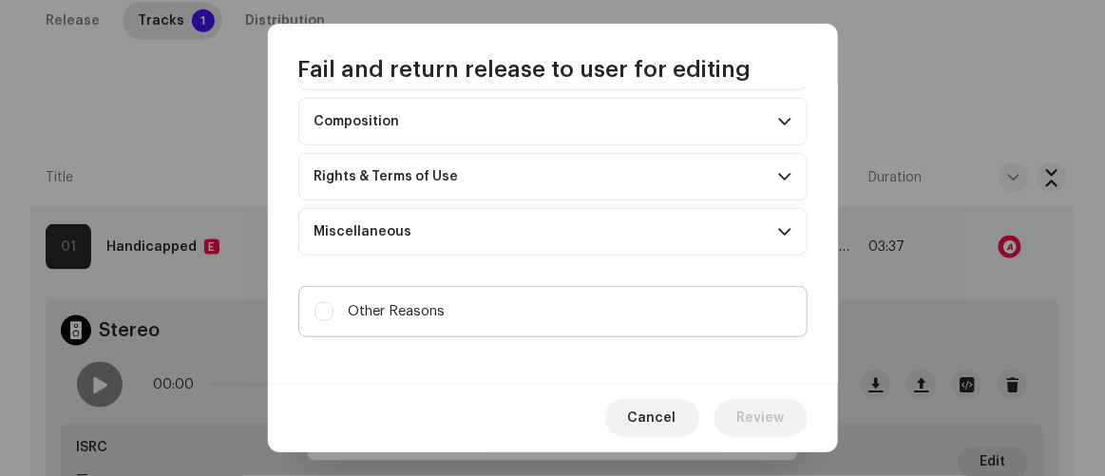
click at [494, 296] on label "Other Reasons" at bounding box center [552, 311] width 509 height 51
click at [334, 302] on input "Other Reasons" at bounding box center [324, 311] width 19 height 19
checkbox input "true"
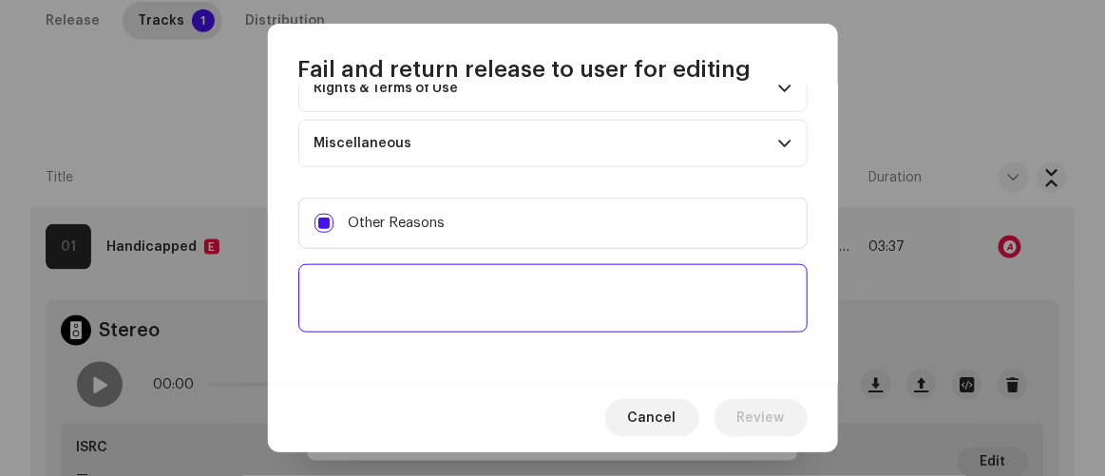
click at [496, 296] on textarea at bounding box center [552, 298] width 509 height 68
paste textarea "Please add the ISRC code to the track."
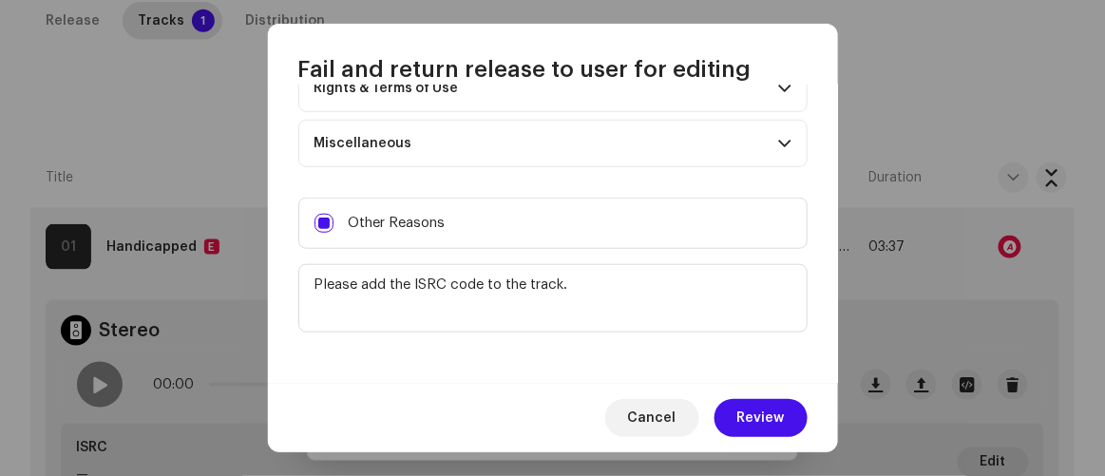
type textarea "Please add the ISRC code to the track."
click at [750, 412] on span "Review" at bounding box center [761, 418] width 48 height 38
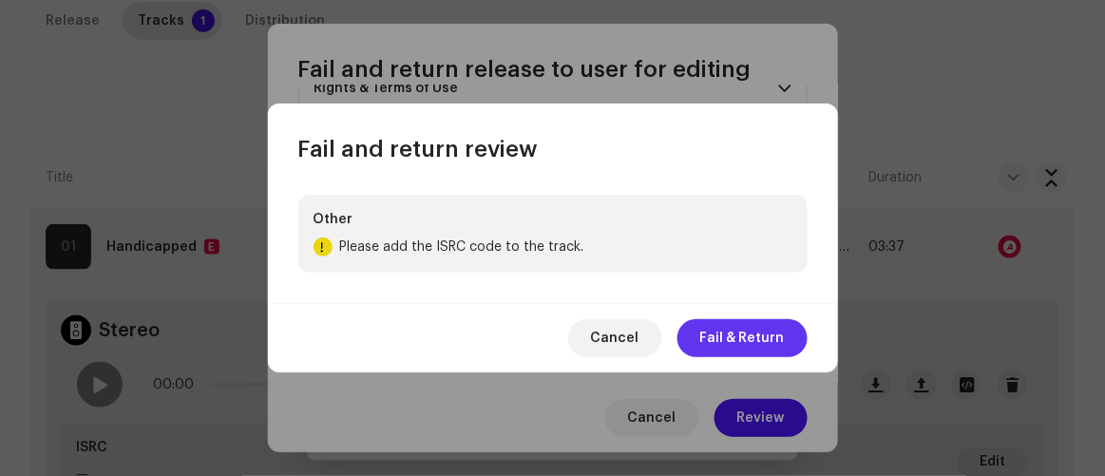
click at [752, 341] on span "Fail & Return" at bounding box center [742, 338] width 85 height 38
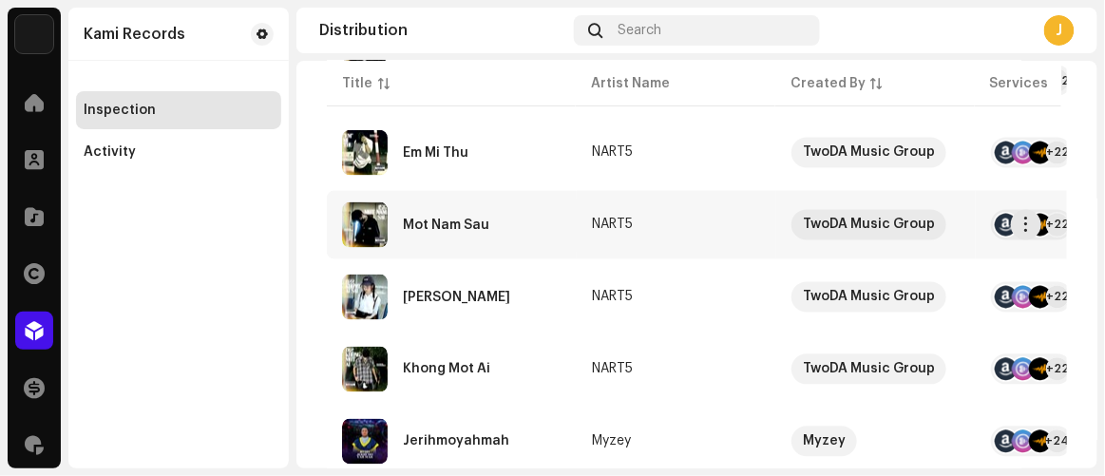
scroll to position [864, 0]
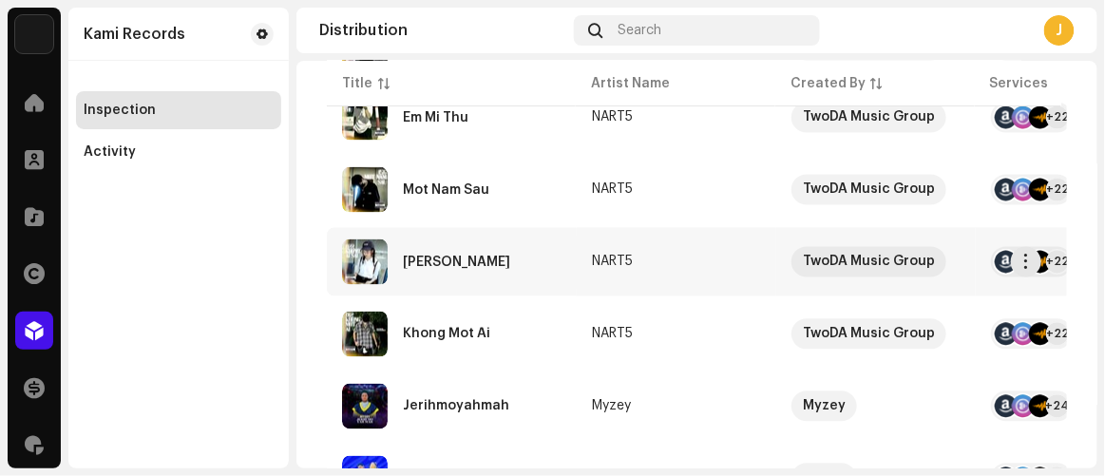
click at [457, 243] on div "[PERSON_NAME]" at bounding box center [452, 262] width 220 height 46
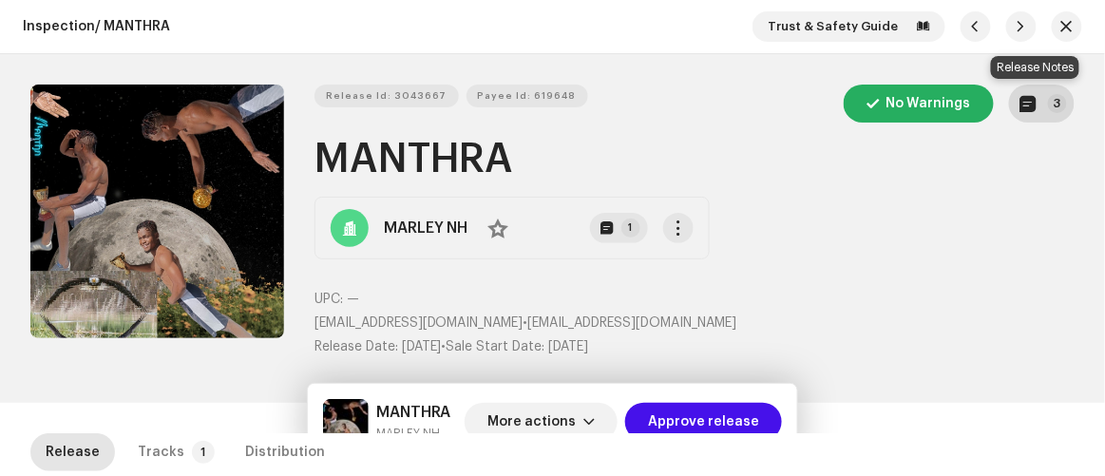
click at [1039, 101] on button "3" at bounding box center [1042, 104] width 66 height 38
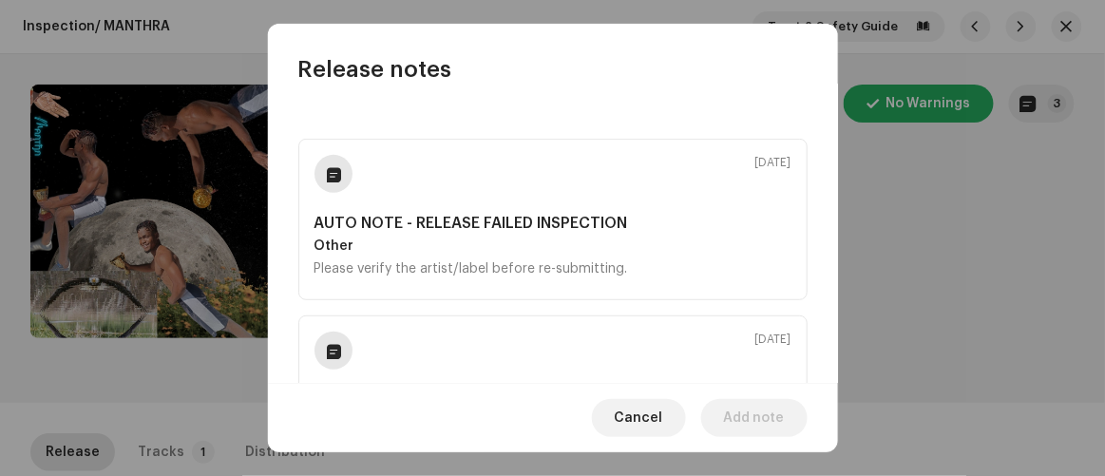
scroll to position [172, 0]
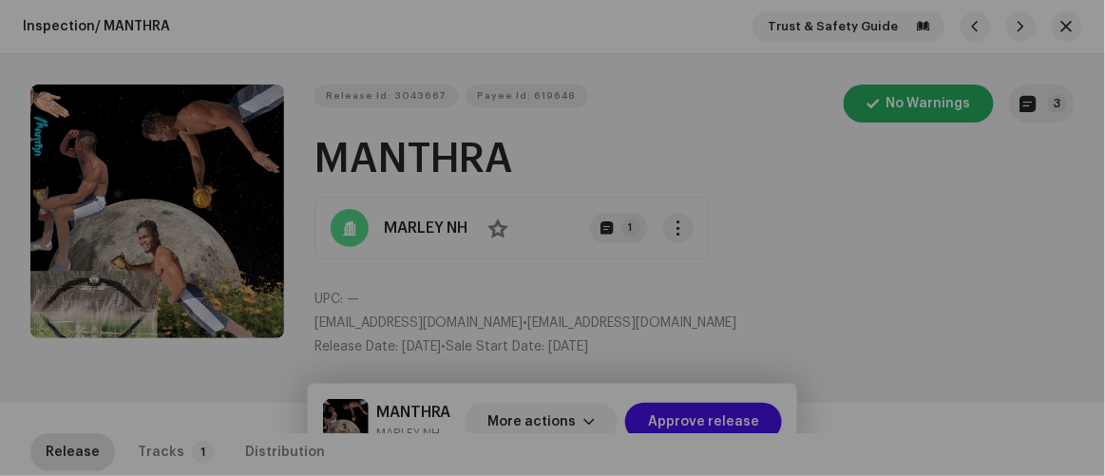
click at [1025, 300] on div "Release notes [DATE] AUTO NOTE - RELEASE FAILED INSPECTION Other Please verify …" at bounding box center [552, 238] width 1105 height 476
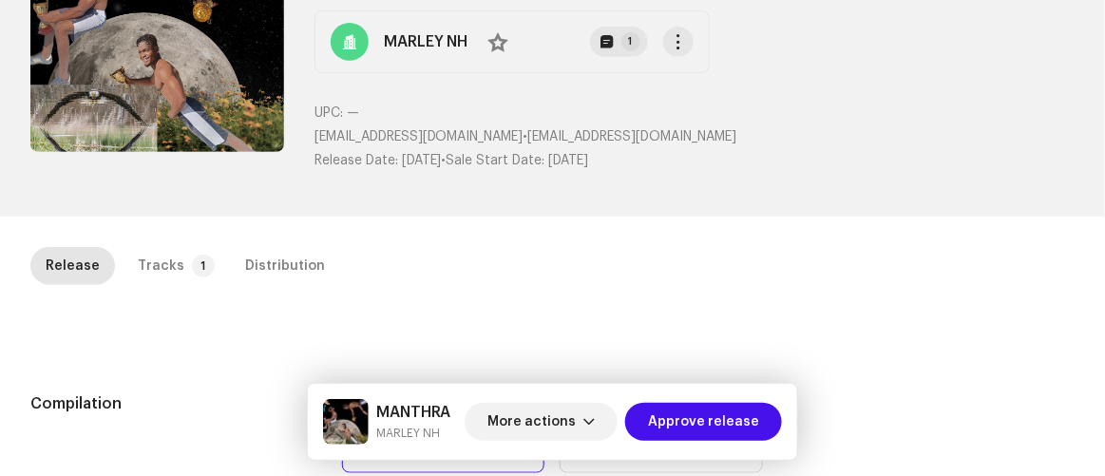
scroll to position [258, 0]
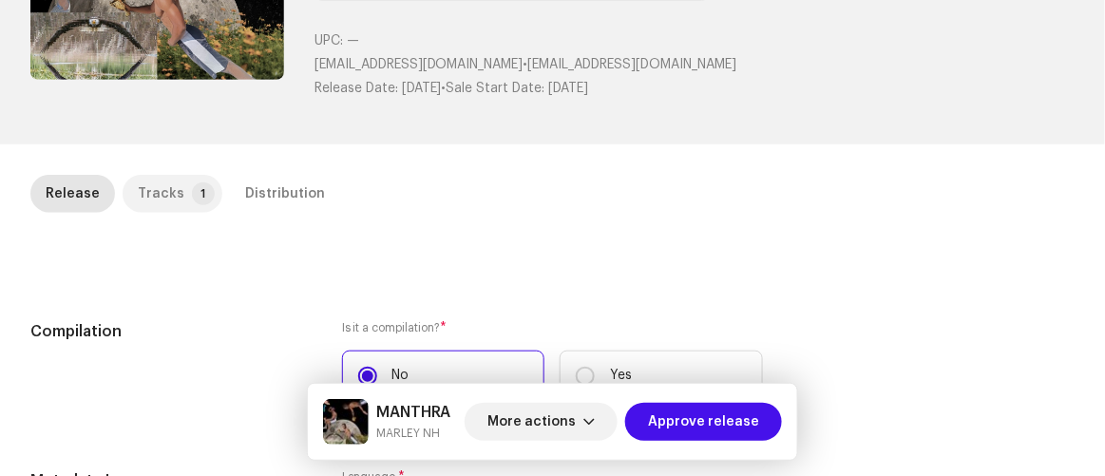
click at [169, 187] on div "Tracks" at bounding box center [161, 194] width 47 height 38
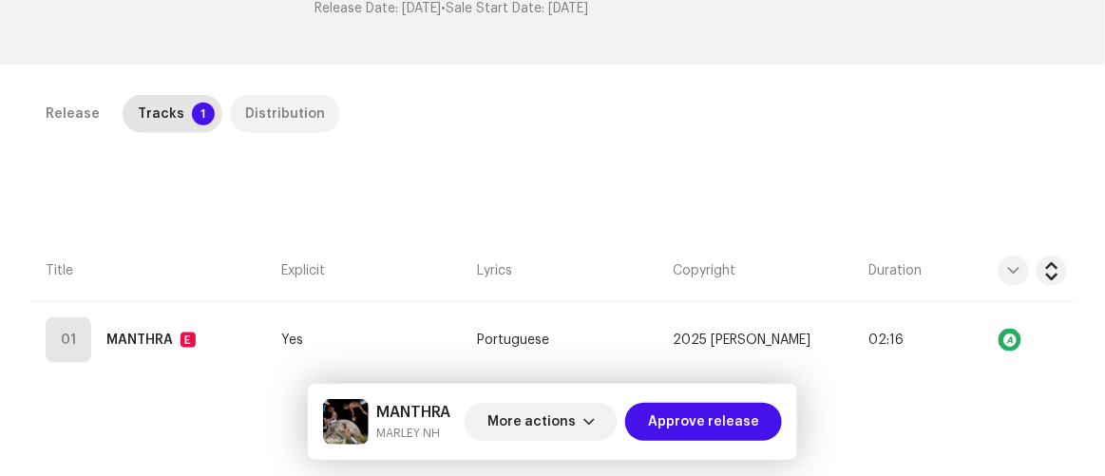
scroll to position [432, 0]
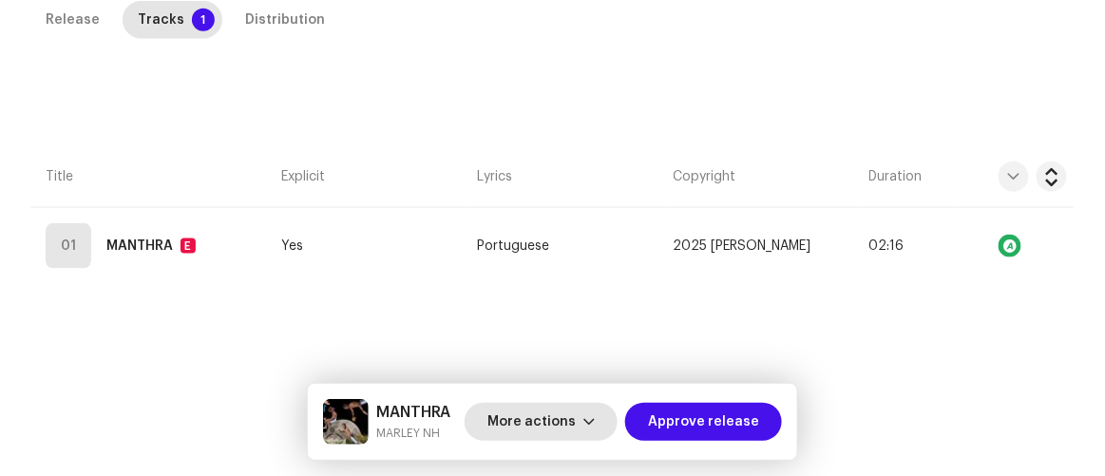
click at [576, 425] on span "More actions" at bounding box center [531, 422] width 88 height 38
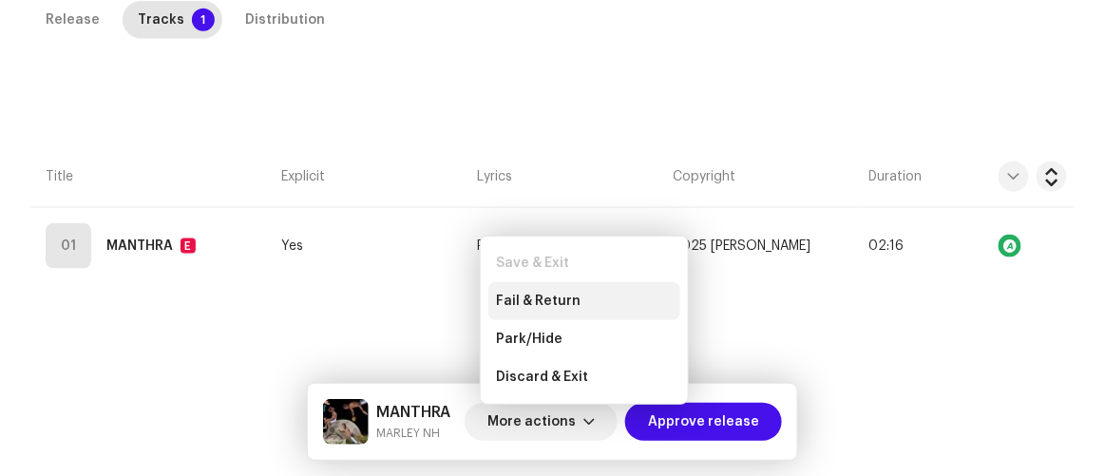
click at [556, 298] on span "Fail & Return" at bounding box center [538, 301] width 85 height 15
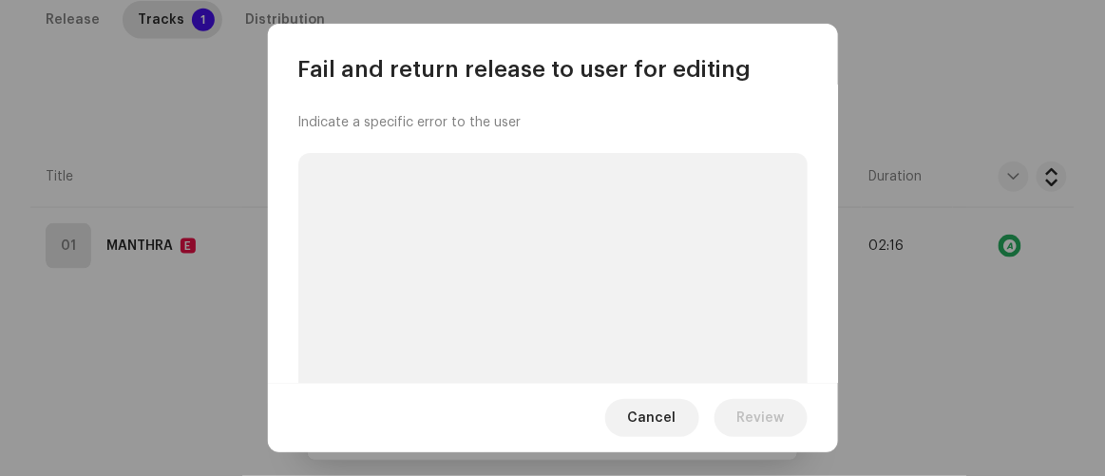
scroll to position [202, 0]
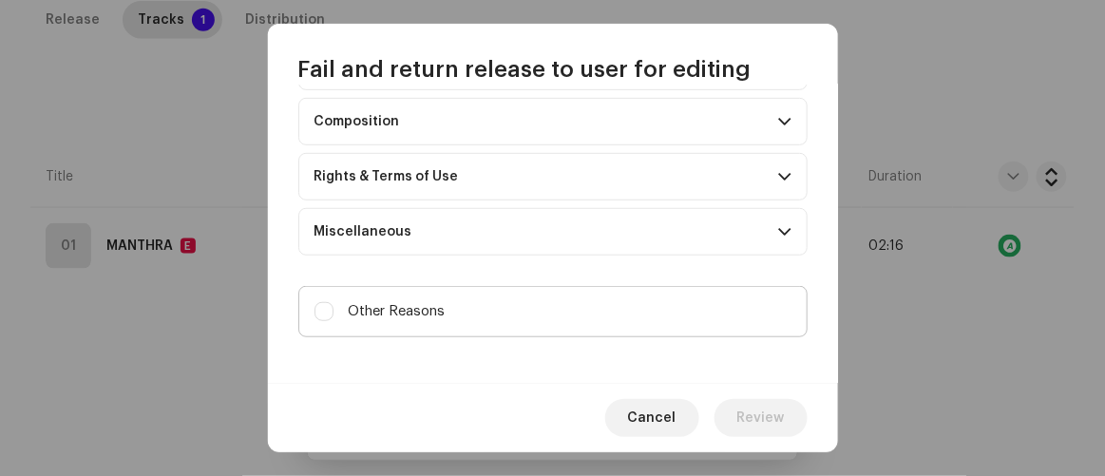
click at [468, 308] on label "Other Reasons" at bounding box center [552, 311] width 509 height 51
click at [334, 308] on input "Other Reasons" at bounding box center [324, 311] width 19 height 19
checkbox input "true"
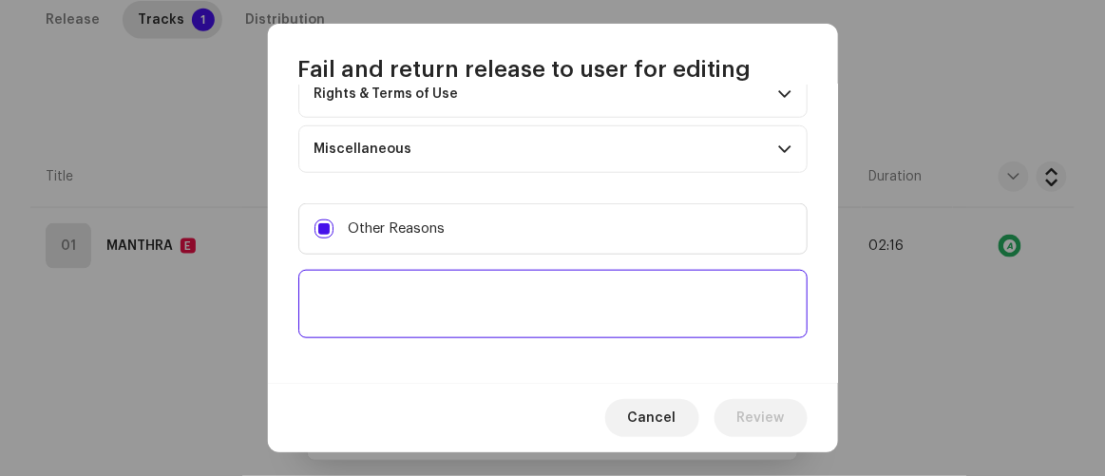
scroll to position [364, 0]
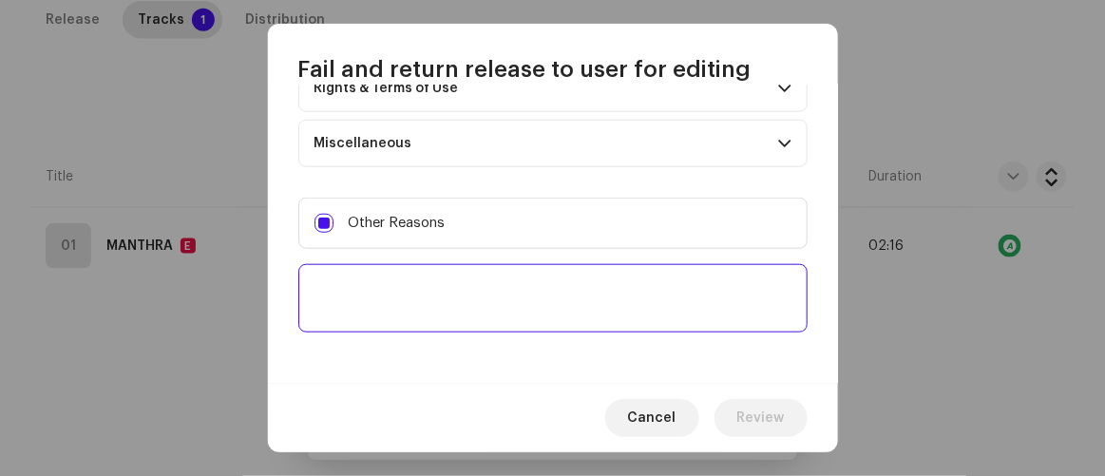
click at [468, 310] on textarea at bounding box center [552, 298] width 509 height 68
paste textarea "Please provide a project file for this release."
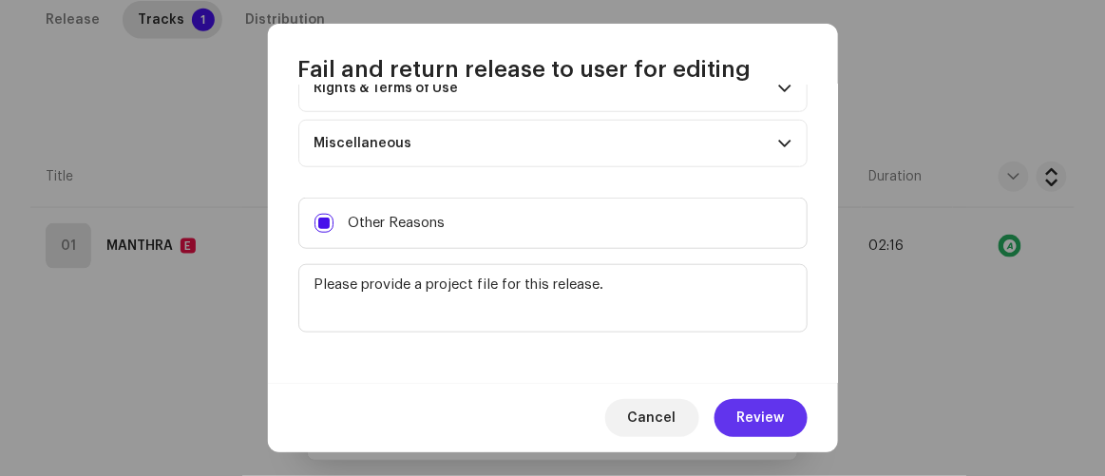
type textarea "Please provide a project file for this release."
click at [778, 421] on span "Review" at bounding box center [761, 418] width 48 height 38
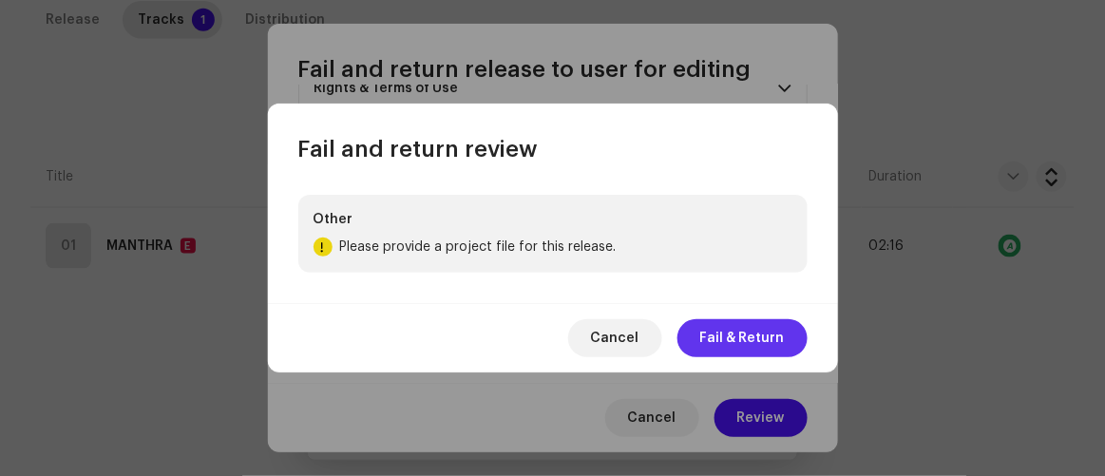
click at [757, 342] on span "Fail & Return" at bounding box center [742, 338] width 85 height 38
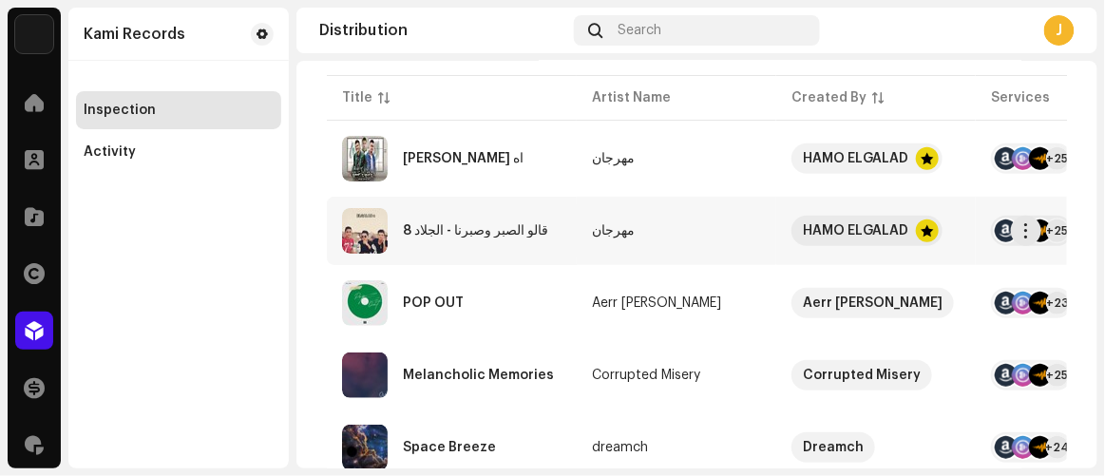
scroll to position [258, 0]
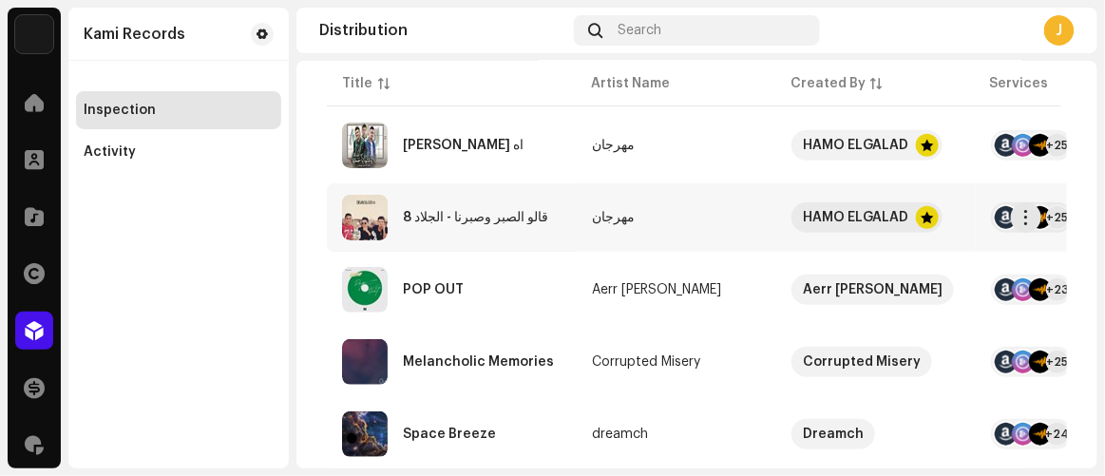
click at [463, 212] on div "قالو الصبر وصبرنا - الجلاد 8" at bounding box center [475, 217] width 145 height 13
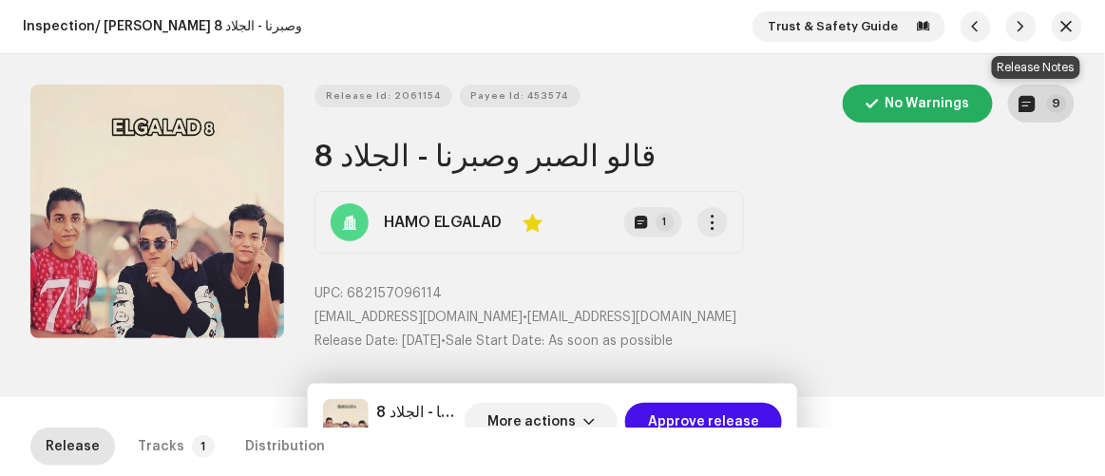
click at [1054, 107] on p-badge "9" at bounding box center [1057, 103] width 20 height 19
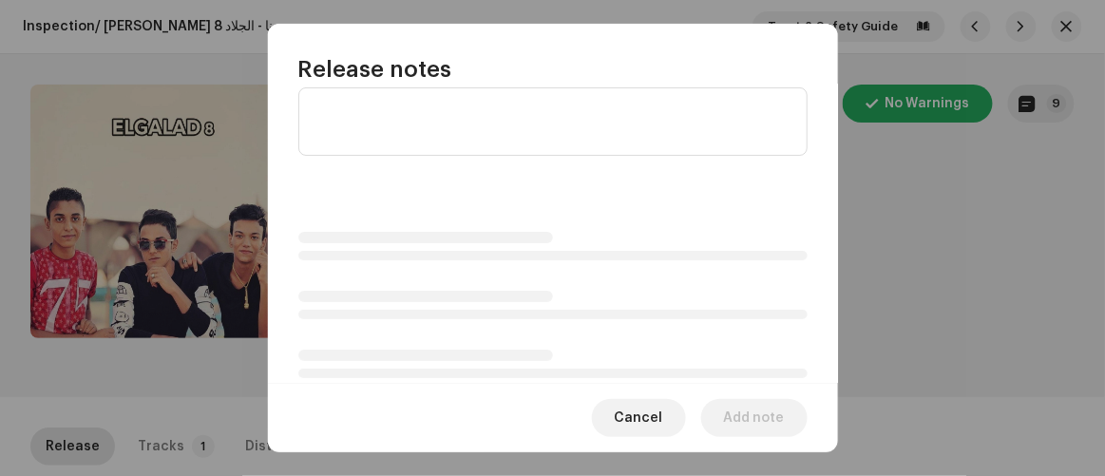
scroll to position [113, 0]
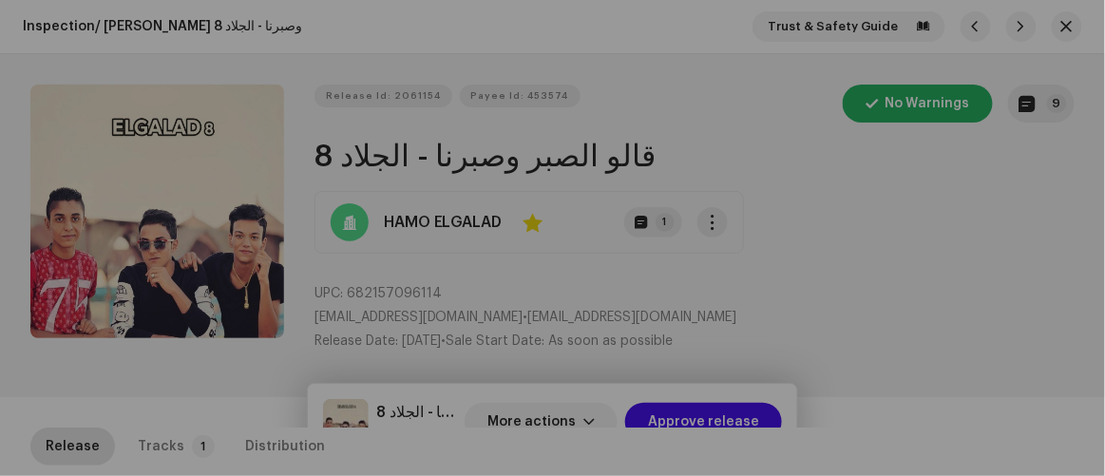
click at [928, 306] on div "Release notes Oct 2, 2025 AUTO NOTE - RELEASE PASSED INSPECTION Approved for di…" at bounding box center [552, 238] width 1105 height 476
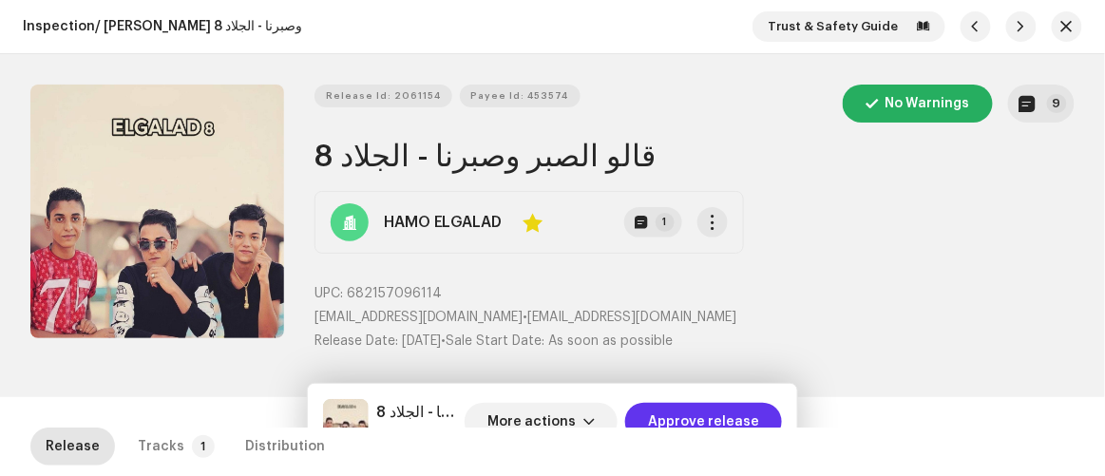
click at [700, 423] on span "Approve release" at bounding box center [703, 422] width 111 height 38
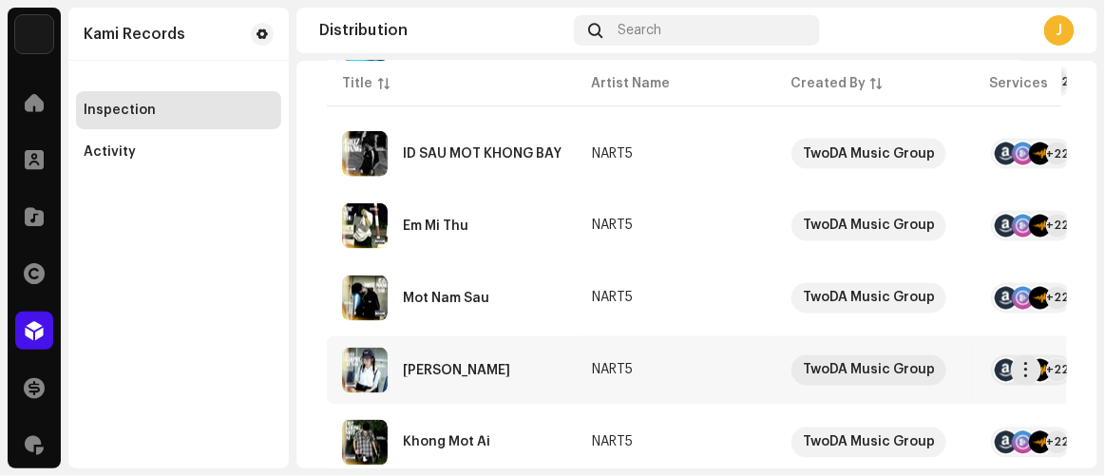
scroll to position [729, 0]
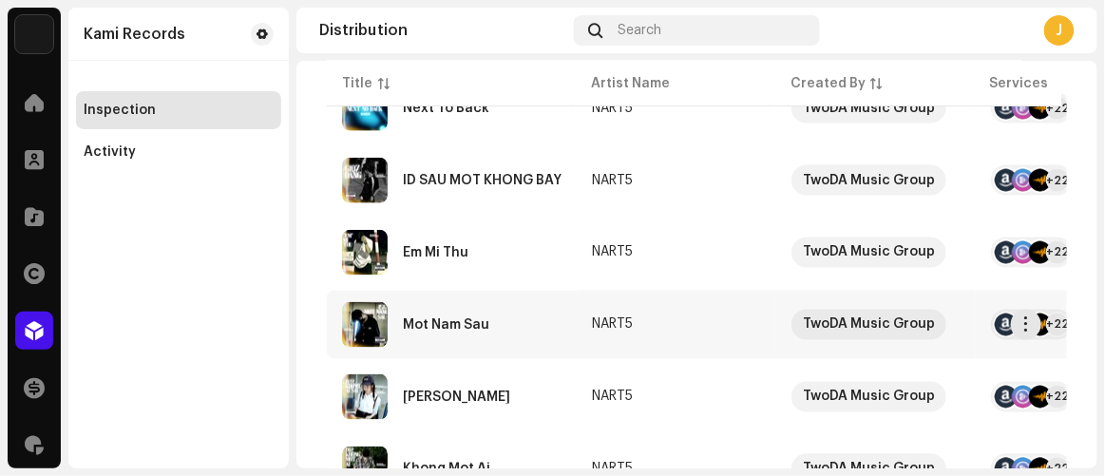
click at [441, 318] on div "Mot Nam Sau" at bounding box center [446, 324] width 86 height 13
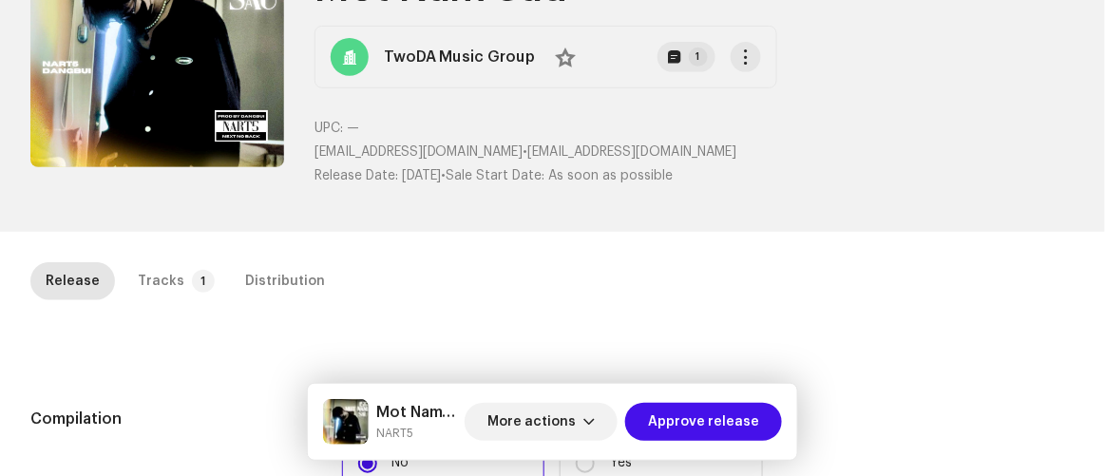
scroll to position [431, 0]
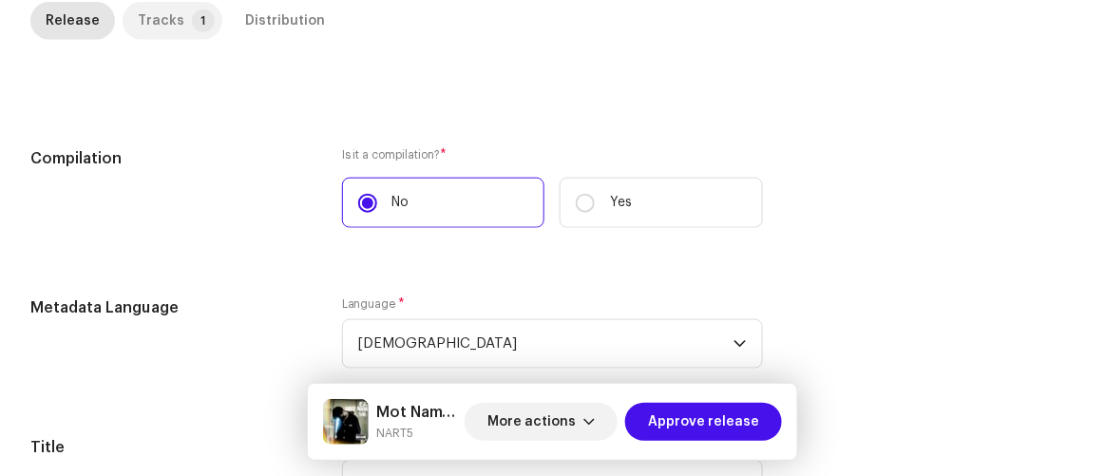
click at [160, 22] on div "Tracks" at bounding box center [161, 21] width 47 height 38
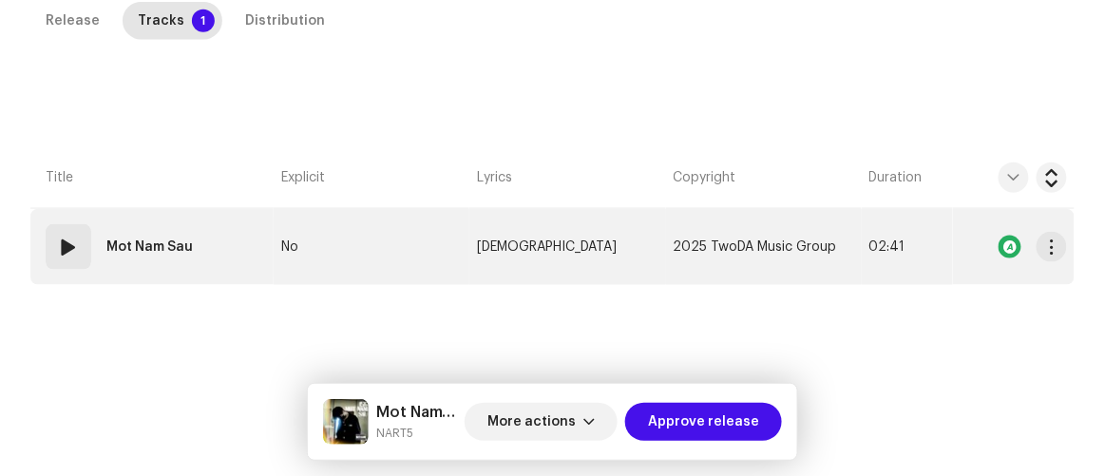
click at [329, 247] on td "No" at bounding box center [372, 247] width 196 height 76
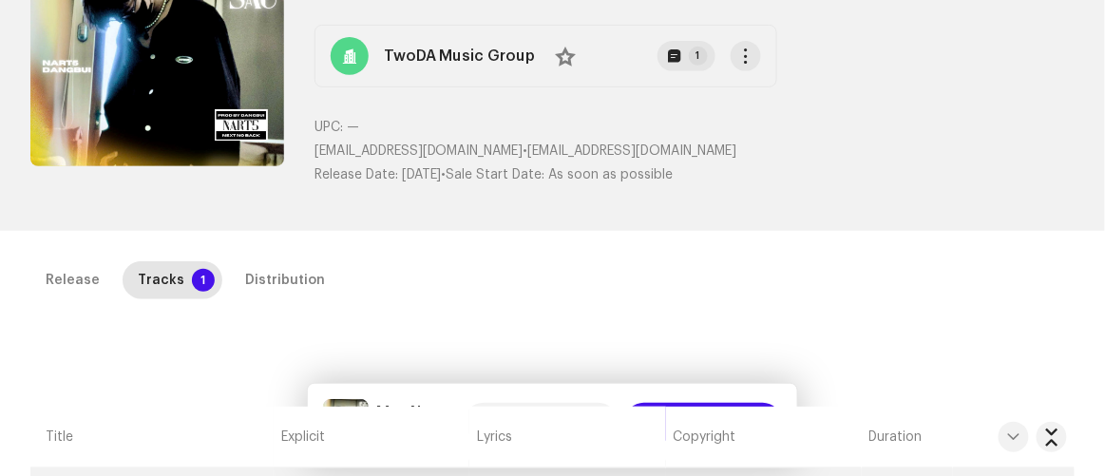
scroll to position [0, 0]
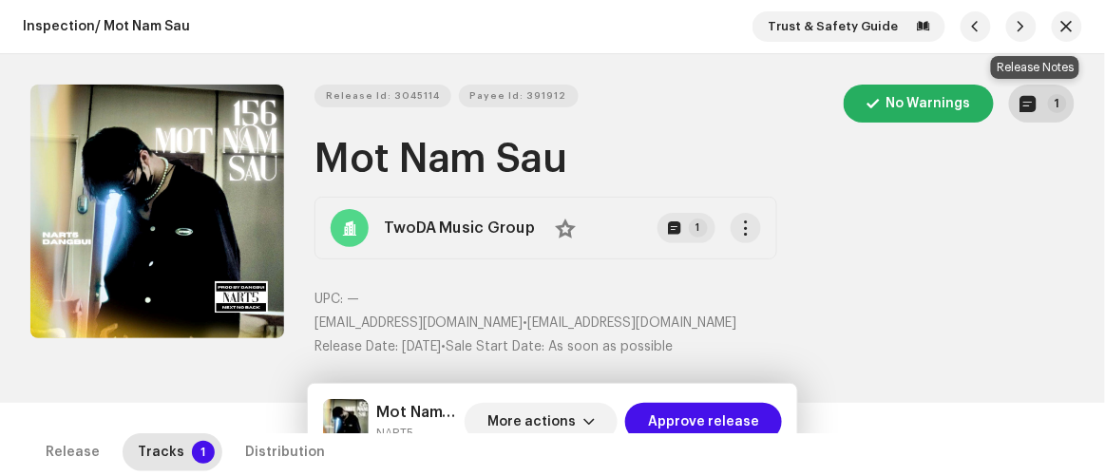
click at [1037, 107] on button "1" at bounding box center [1042, 104] width 66 height 38
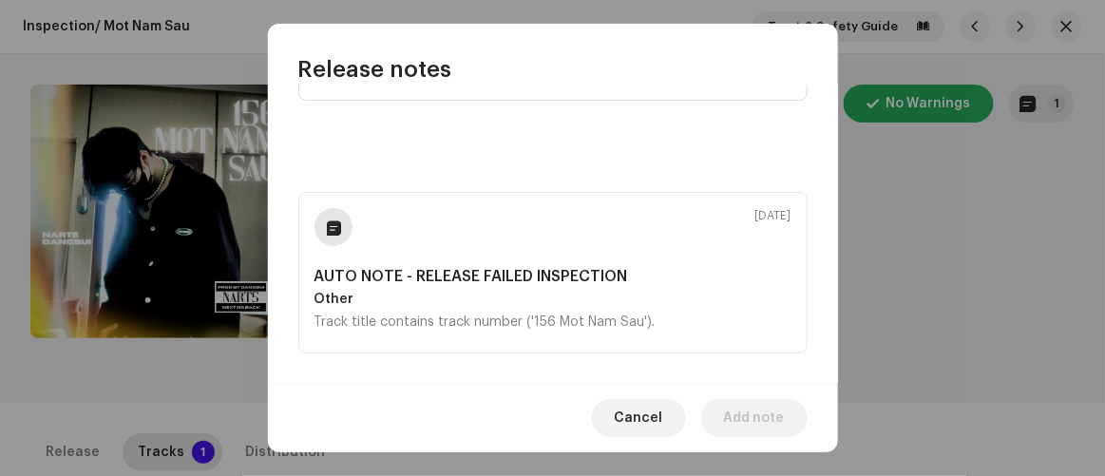
scroll to position [127, 0]
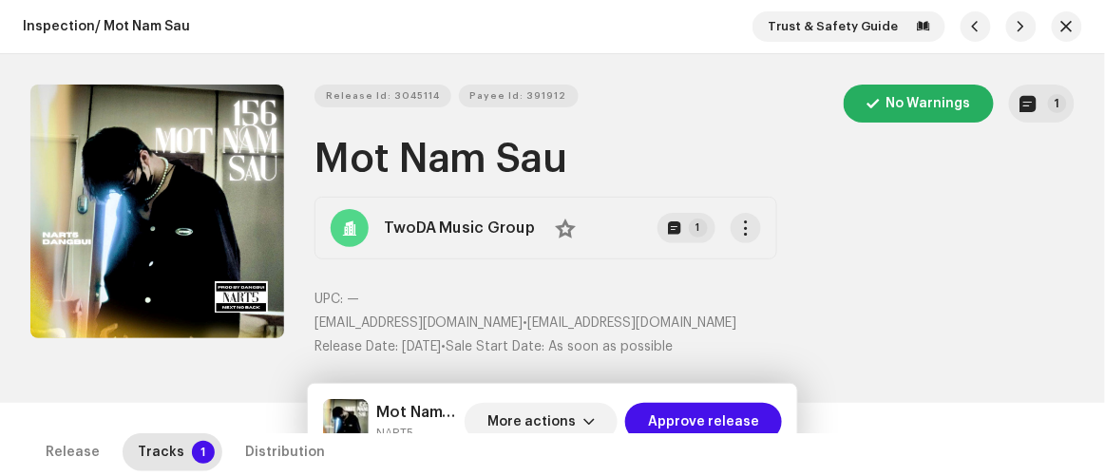
click at [938, 255] on div "Release notes Oct 9, 2025 AUTO NOTE - RELEASE FAILED INSPECTION Other Track tit…" at bounding box center [552, 238] width 1105 height 476
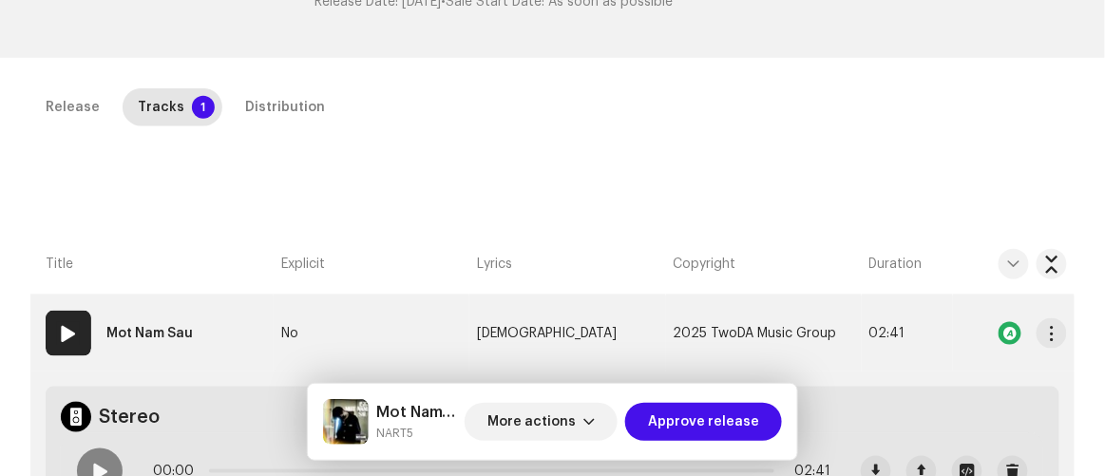
scroll to position [604, 0]
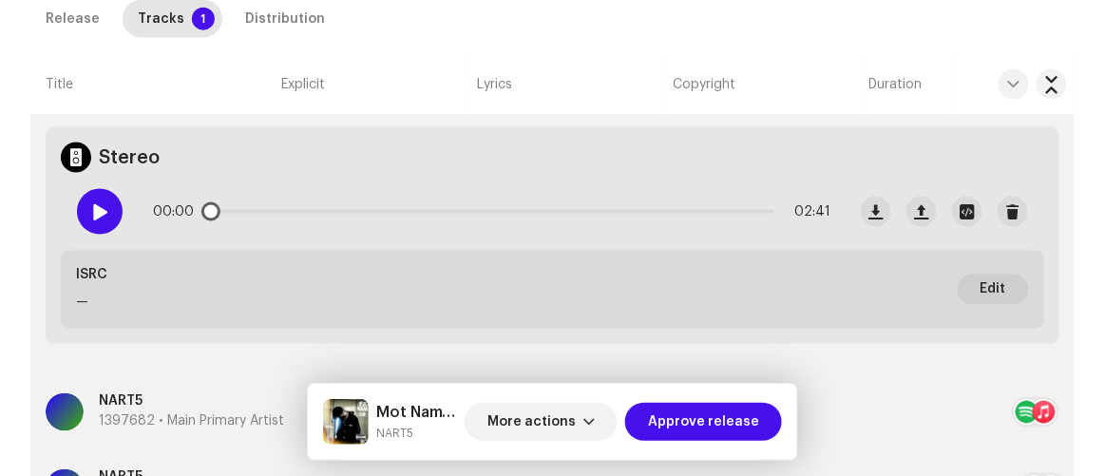
click at [96, 227] on div at bounding box center [100, 212] width 46 height 46
drag, startPoint x: 223, startPoint y: 207, endPoint x: 387, endPoint y: 205, distance: 163.4
click at [387, 205] on div "00:02 02:41" at bounding box center [492, 212] width 678 height 38
click at [92, 208] on span at bounding box center [99, 211] width 16 height 15
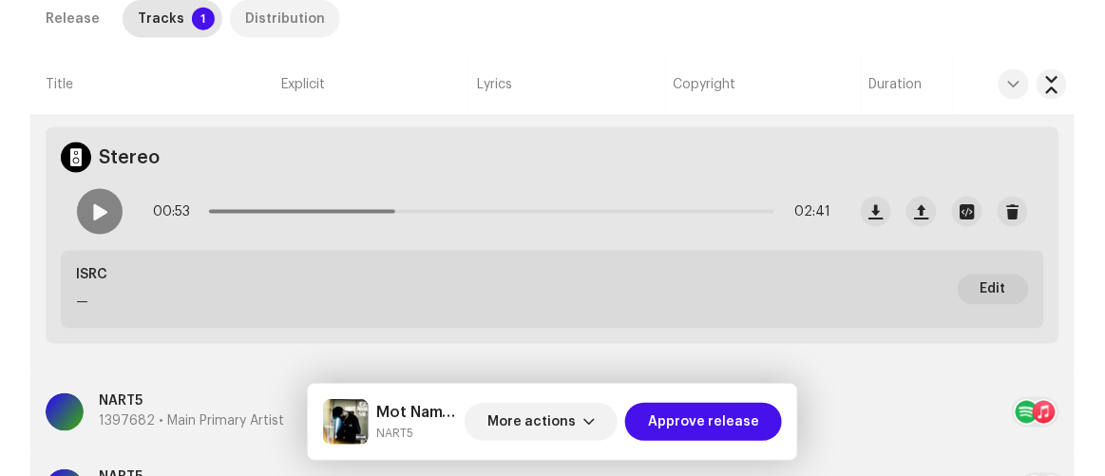
click at [266, 29] on div "Distribution" at bounding box center [285, 19] width 80 height 38
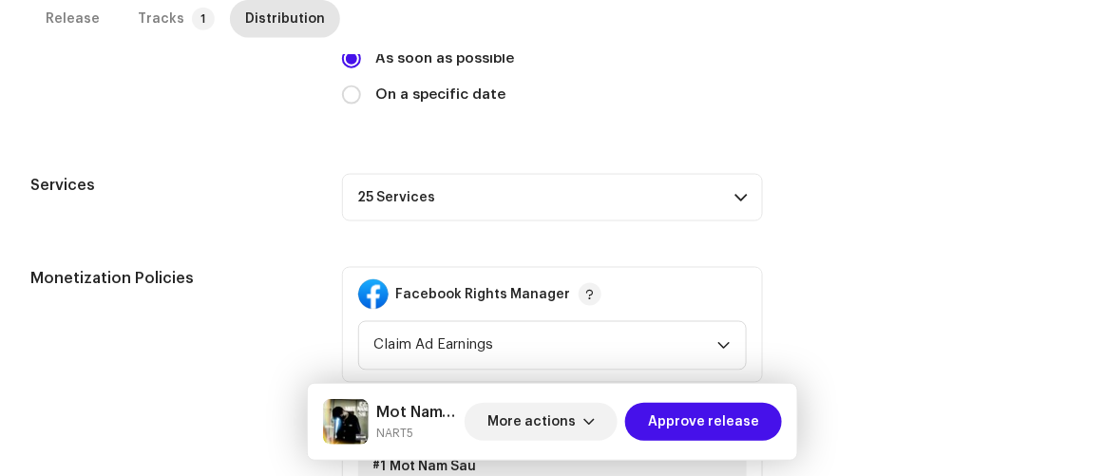
scroll to position [651, 0]
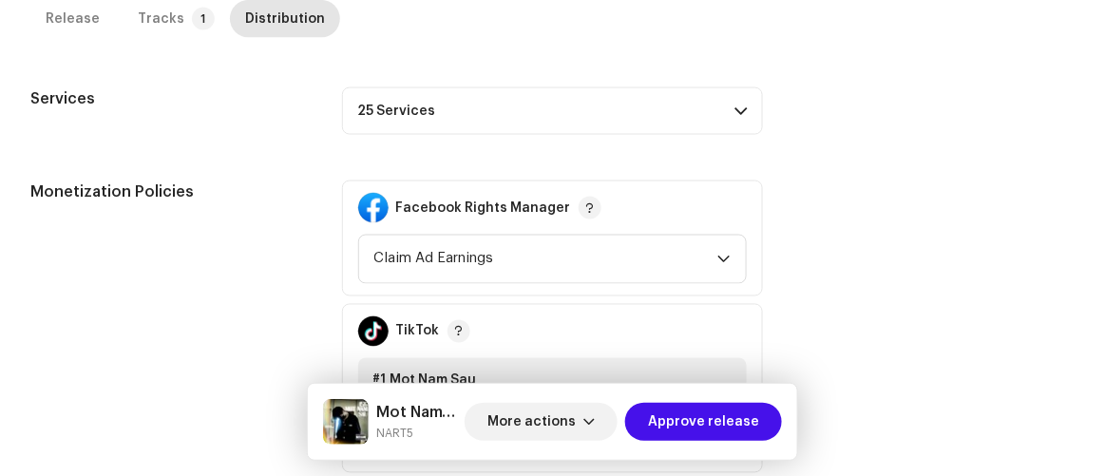
click at [596, 101] on p-accordion-header "25 Services" at bounding box center [553, 111] width 422 height 48
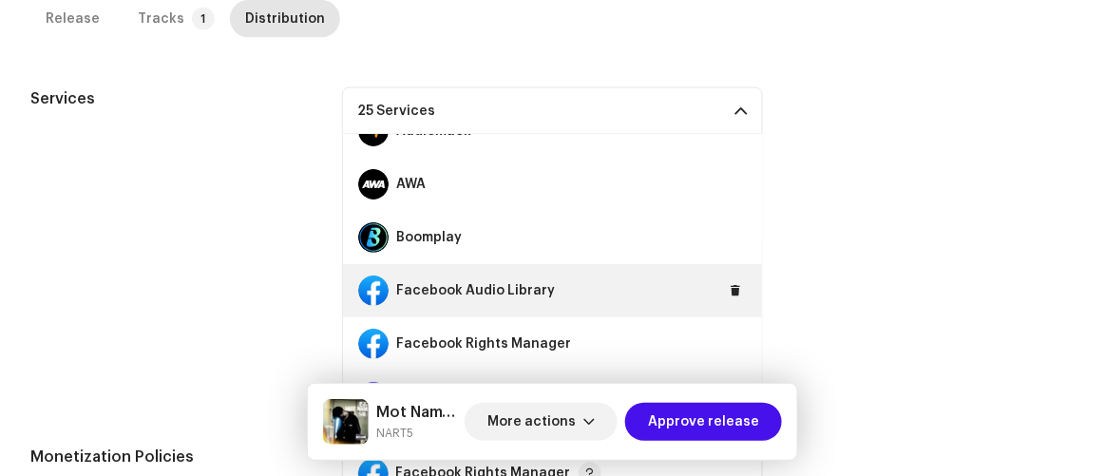
scroll to position [172, 0]
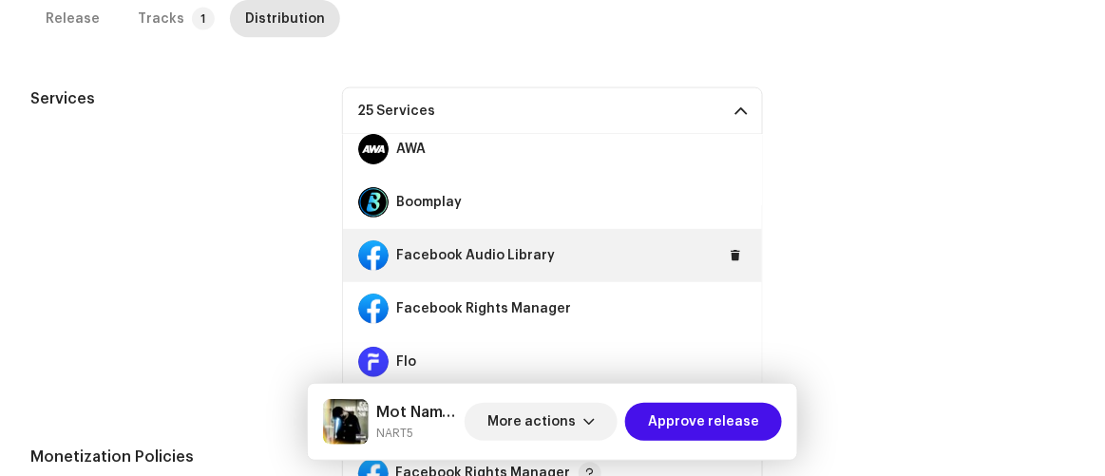
drag, startPoint x: 734, startPoint y: 258, endPoint x: 734, endPoint y: 268, distance: 10.5
click at [734, 258] on button at bounding box center [735, 255] width 23 height 23
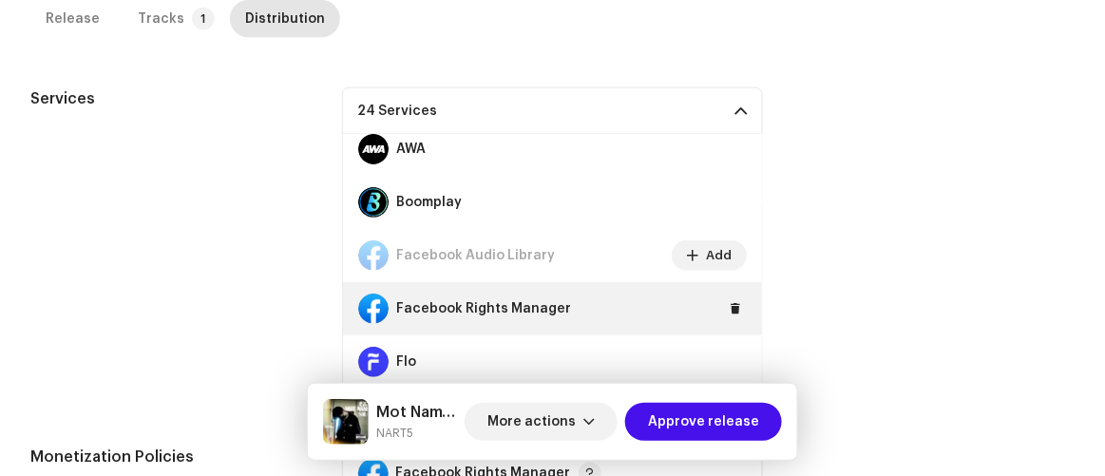
click at [724, 301] on button at bounding box center [735, 308] width 23 height 23
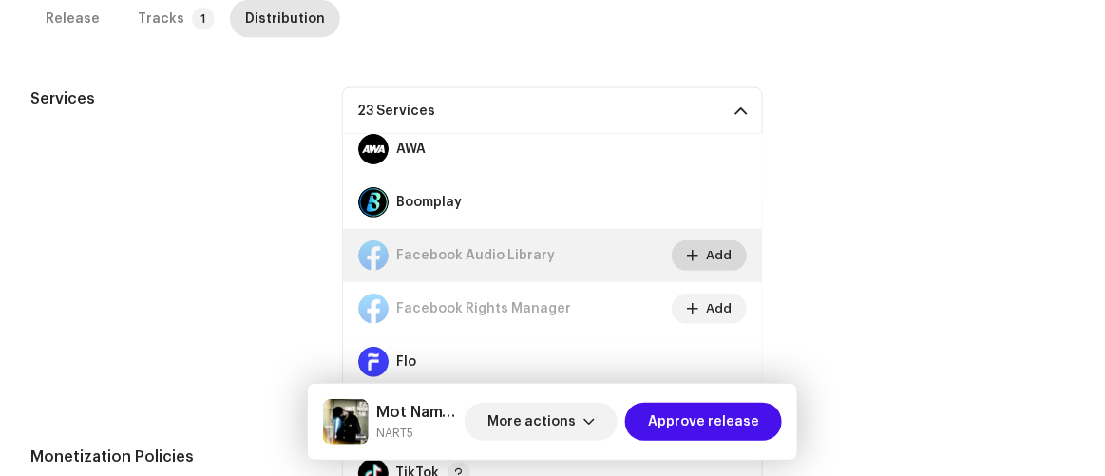
click at [706, 258] on span "Add" at bounding box center [719, 256] width 26 height 38
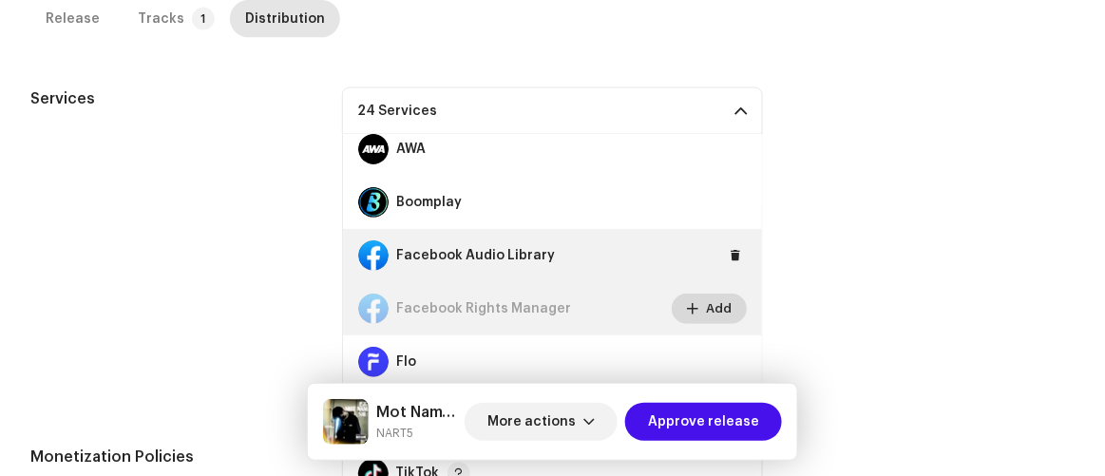
click at [706, 299] on span "Add" at bounding box center [719, 309] width 26 height 38
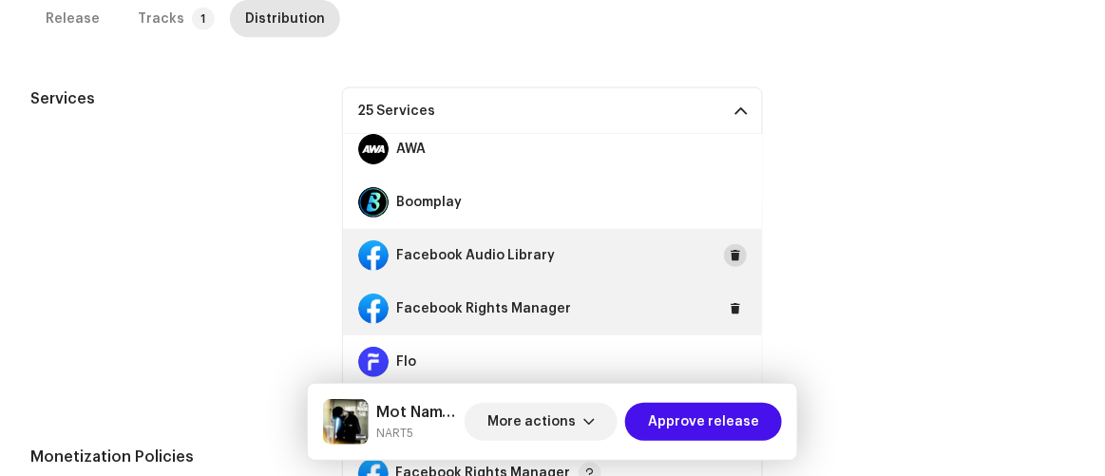
click at [724, 253] on button at bounding box center [735, 255] width 23 height 23
click at [712, 299] on div "Facebook Rights Manager" at bounding box center [553, 308] width 420 height 53
click at [724, 307] on button at bounding box center [735, 308] width 23 height 23
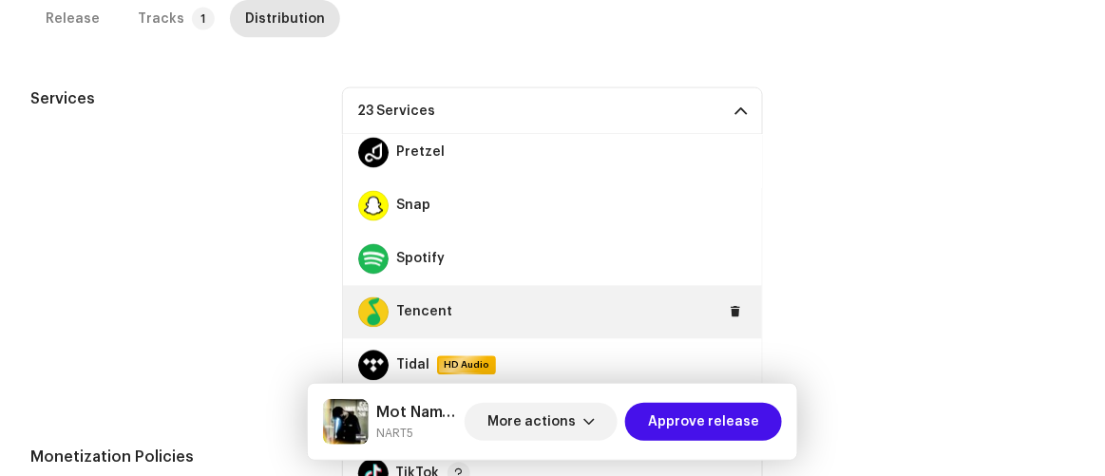
scroll to position [949, 0]
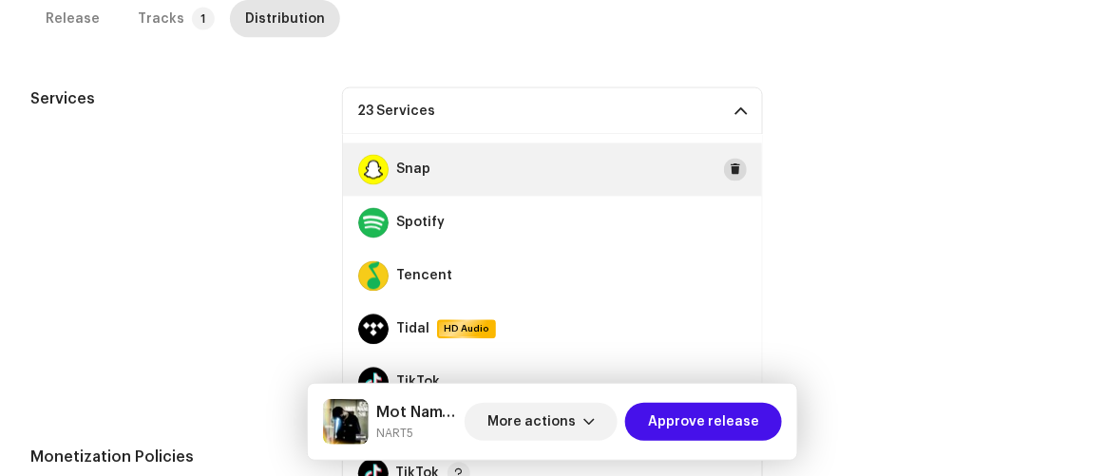
drag, startPoint x: 725, startPoint y: 164, endPoint x: 668, endPoint y: 196, distance: 65.1
click at [730, 164] on span at bounding box center [735, 169] width 11 height 15
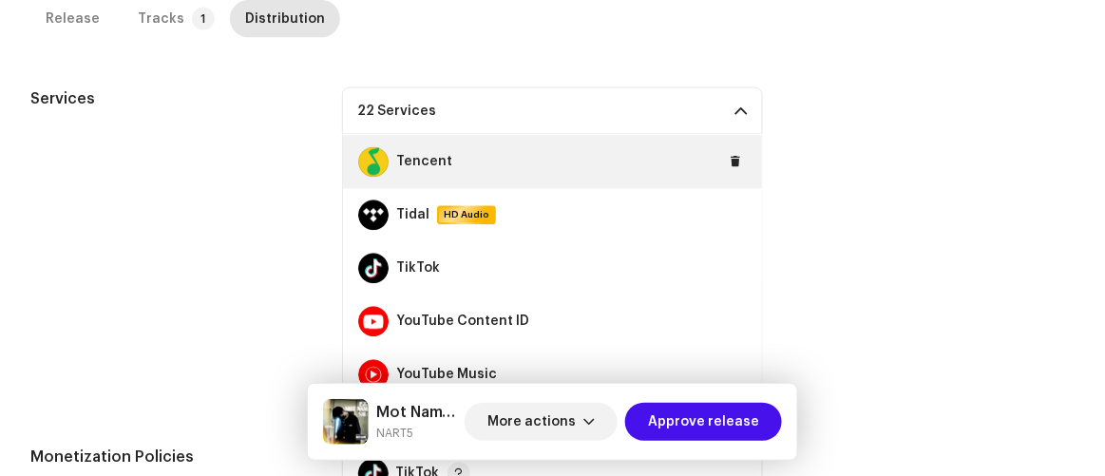
scroll to position [1064, 0]
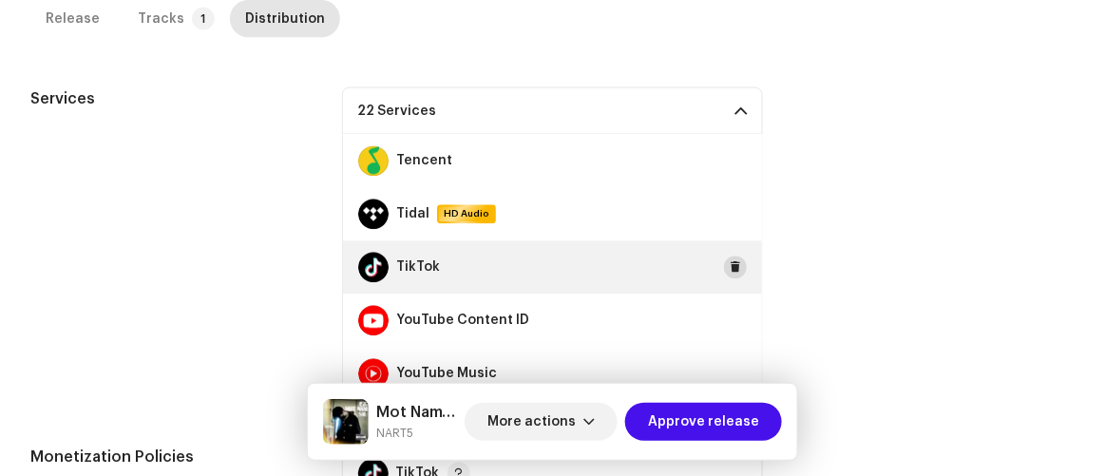
click at [730, 266] on span at bounding box center [735, 267] width 11 height 15
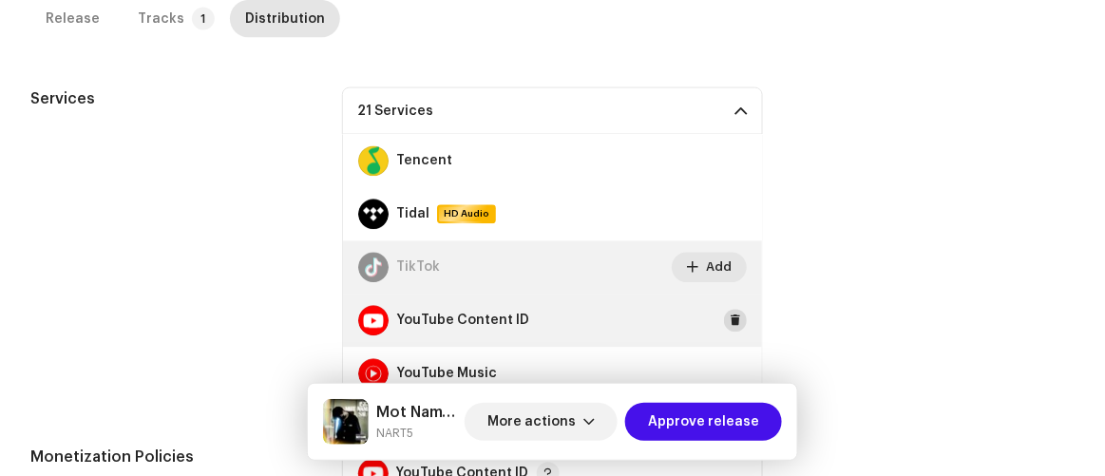
click at [724, 319] on button at bounding box center [735, 321] width 23 height 23
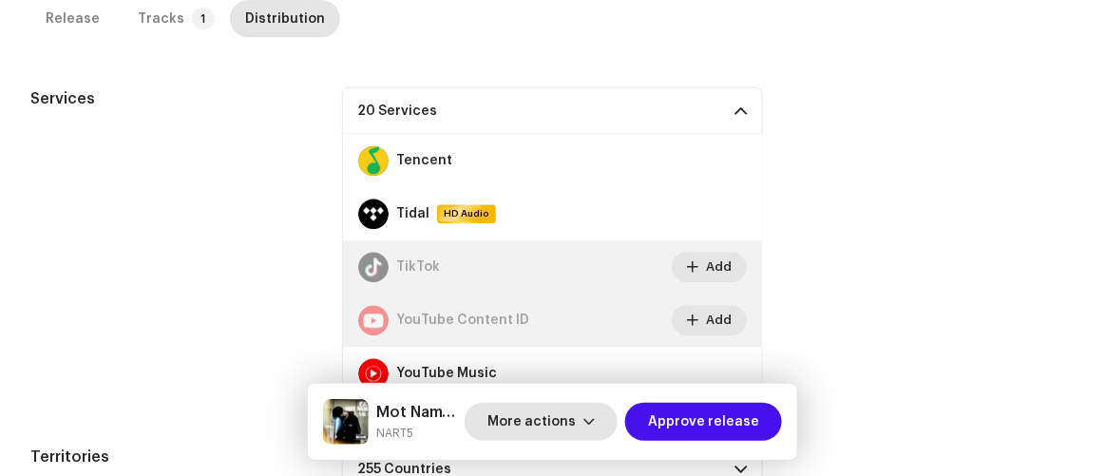
click at [525, 421] on span "More actions" at bounding box center [531, 422] width 88 height 38
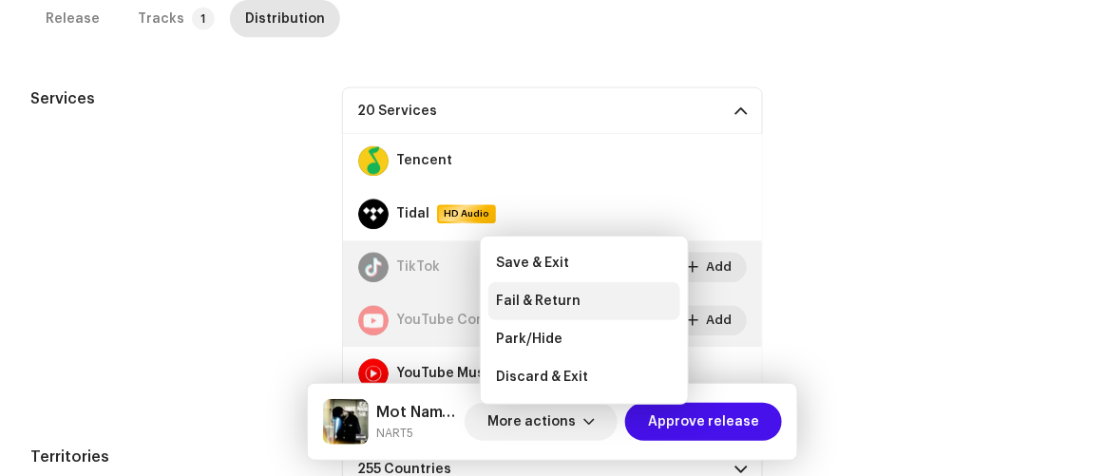
click at [531, 296] on span "Fail & Return" at bounding box center [538, 301] width 85 height 15
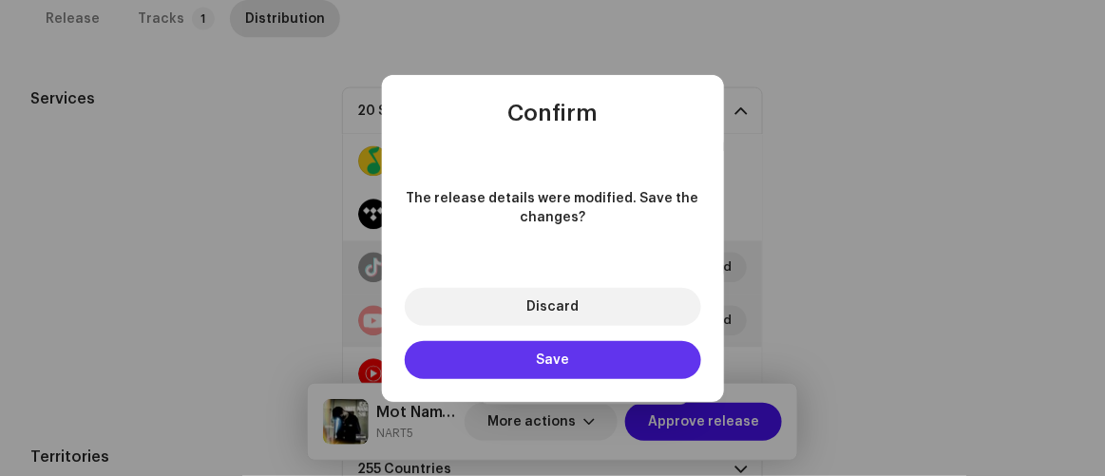
click at [555, 358] on span "Save" at bounding box center [552, 359] width 33 height 13
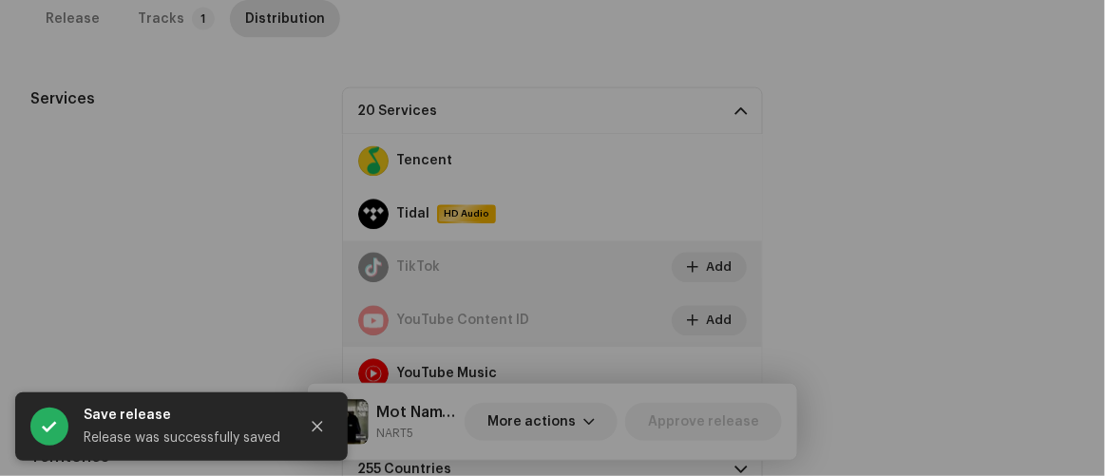
click at [925, 320] on div "Fail and return release to user for editing Indicate a specific error to the us…" at bounding box center [552, 238] width 1105 height 476
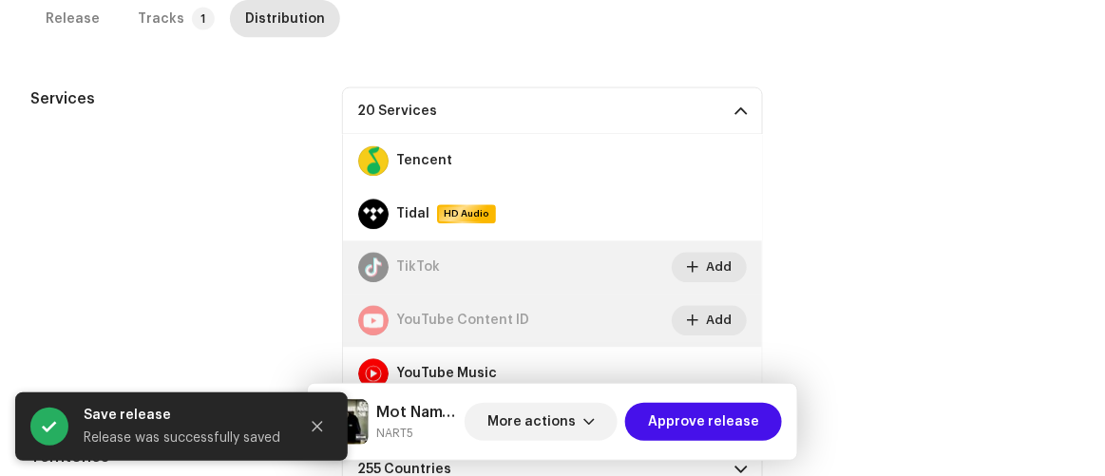
click at [710, 421] on span "Approve release" at bounding box center [703, 422] width 111 height 38
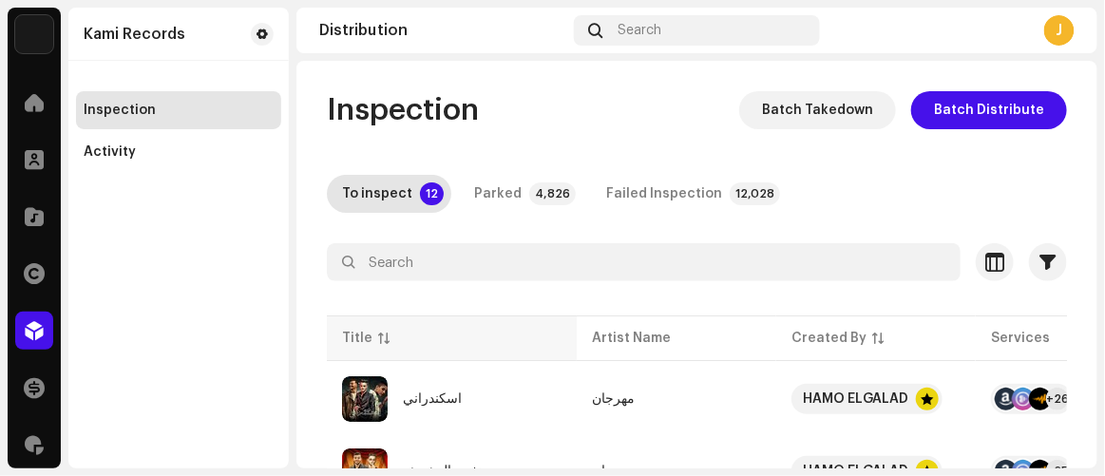
scroll to position [258, 0]
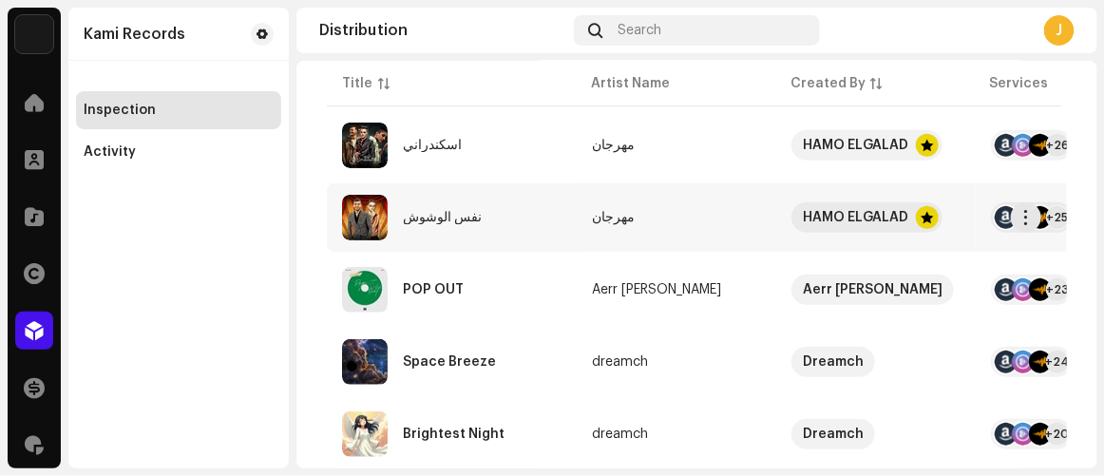
click at [498, 239] on td "نفس الوشوش" at bounding box center [452, 217] width 250 height 68
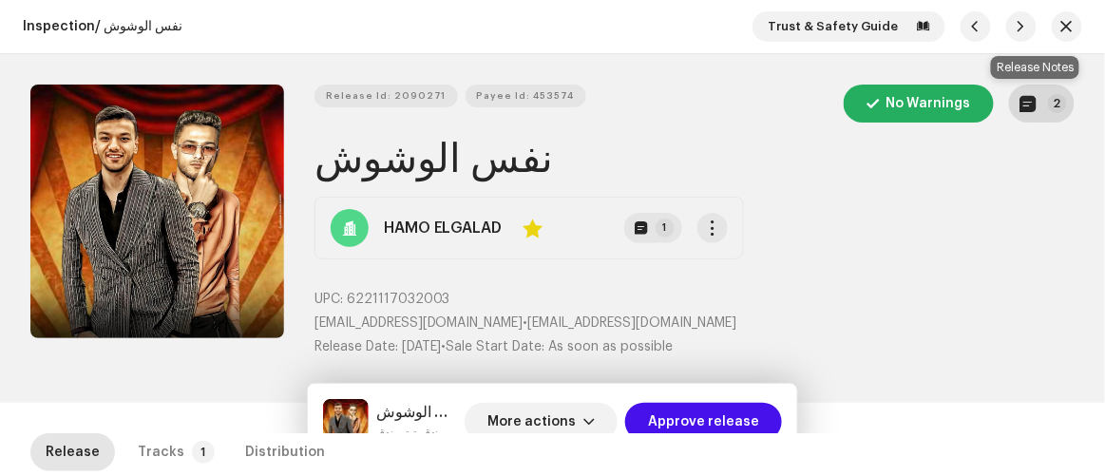
click at [1048, 103] on p-badge "2" at bounding box center [1057, 103] width 19 height 19
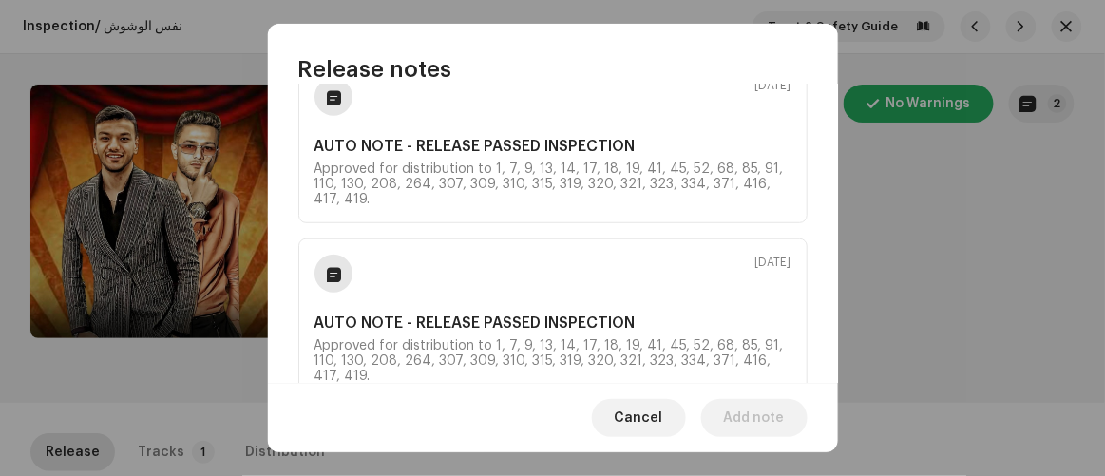
scroll to position [218, 0]
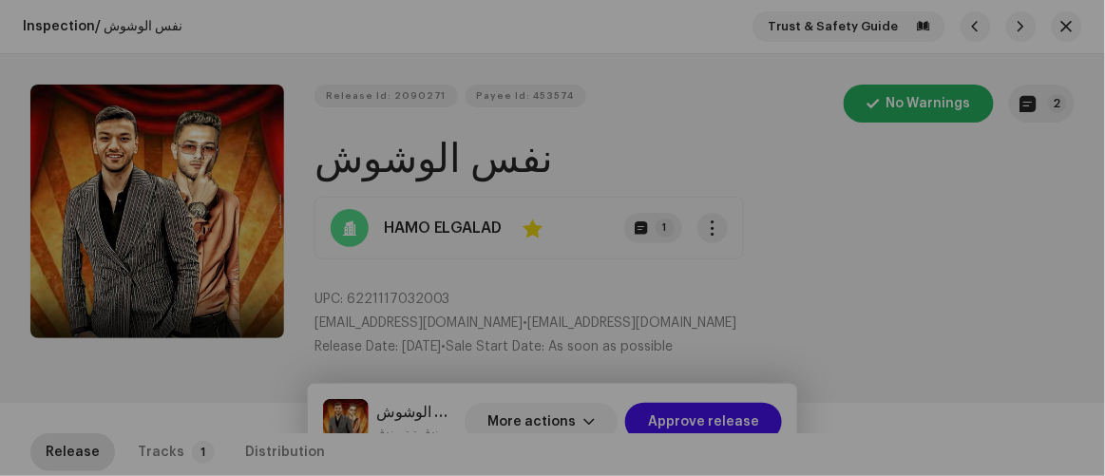
click at [983, 275] on div "Release notes Aug 1, 2024 AUTO NOTE - RELEASE PASSED INSPECTION Approved for di…" at bounding box center [552, 238] width 1105 height 476
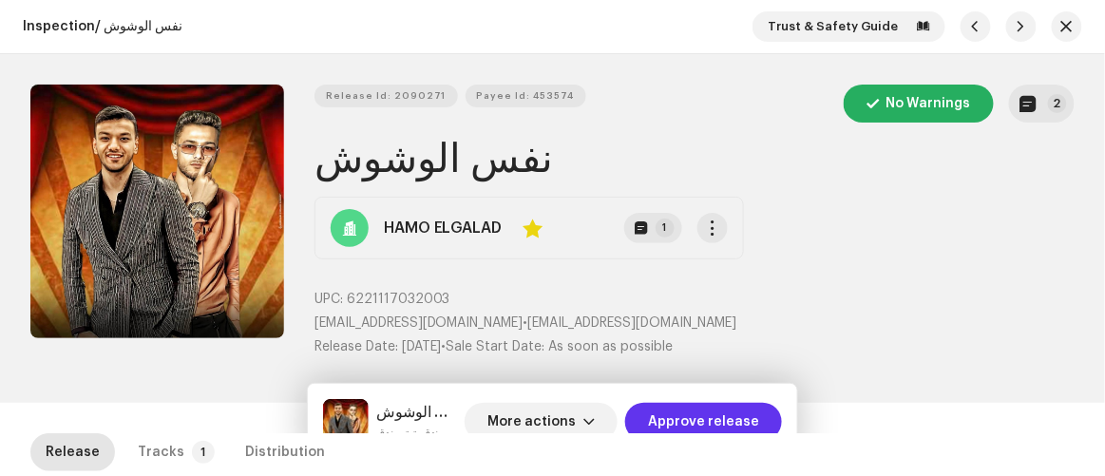
click at [700, 422] on span "Approve release" at bounding box center [703, 422] width 111 height 38
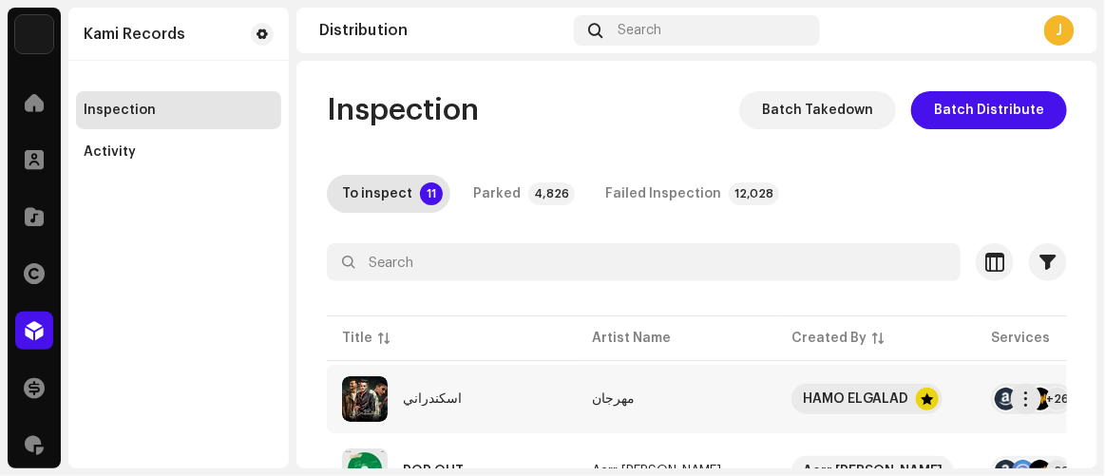
click at [493, 420] on div "اسكندراني" at bounding box center [452, 399] width 220 height 46
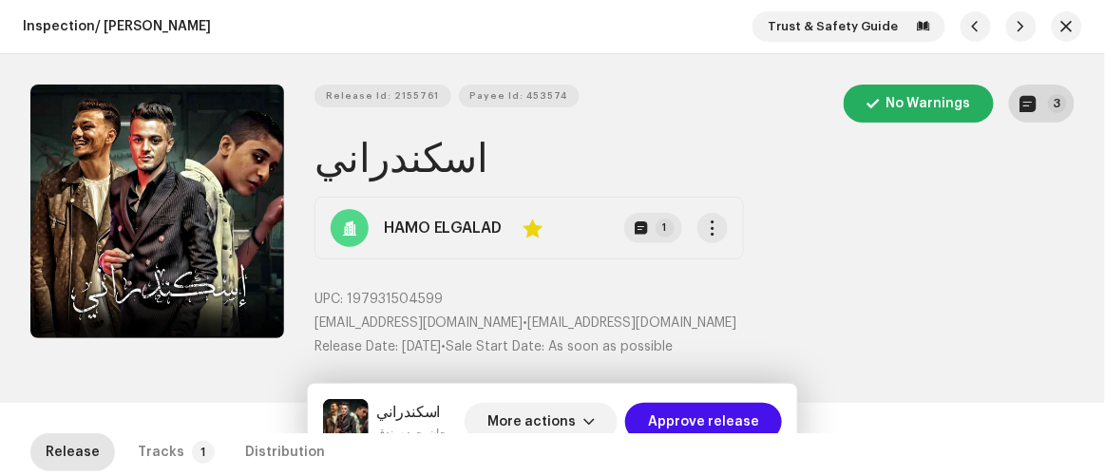
click at [1048, 100] on p-badge "3" at bounding box center [1057, 103] width 19 height 19
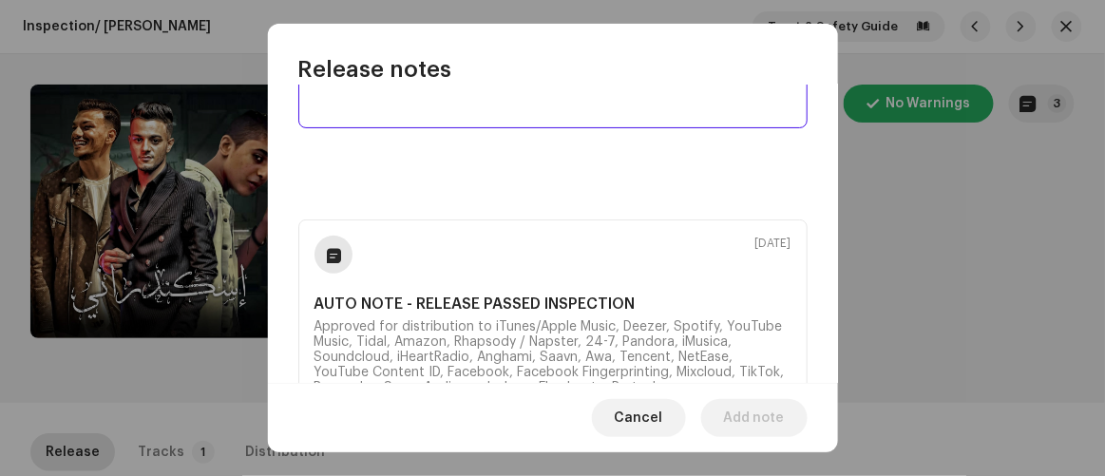
scroll to position [172, 0]
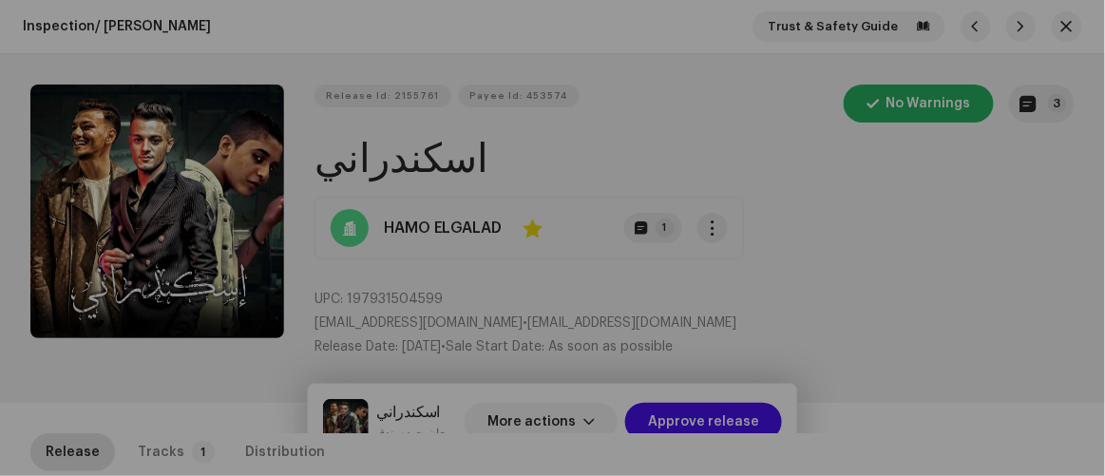
click at [906, 259] on div "Release notes Sep 30, 2025 AUTO NOTE - RELEASE PASSED INSPECTION Approved for d…" at bounding box center [552, 238] width 1105 height 476
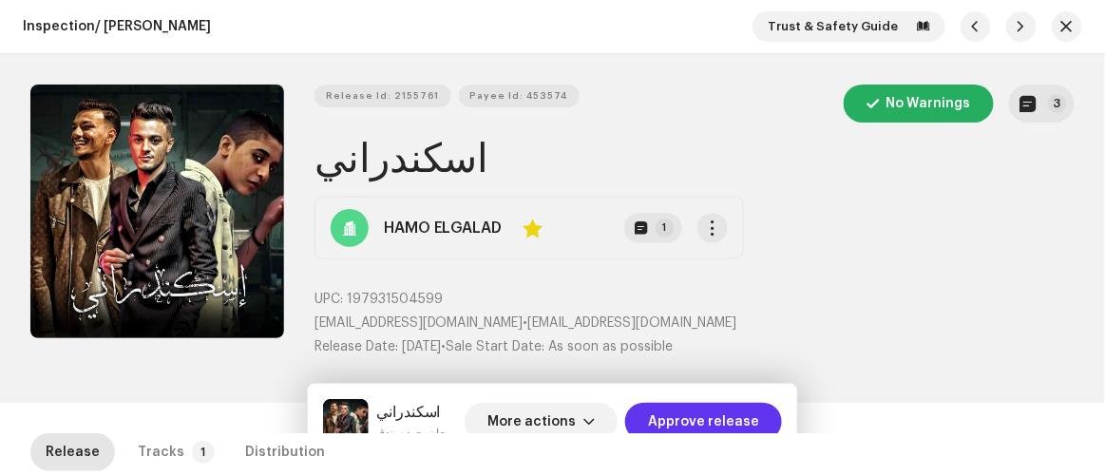
click at [706, 410] on span "Approve release" at bounding box center [703, 422] width 111 height 38
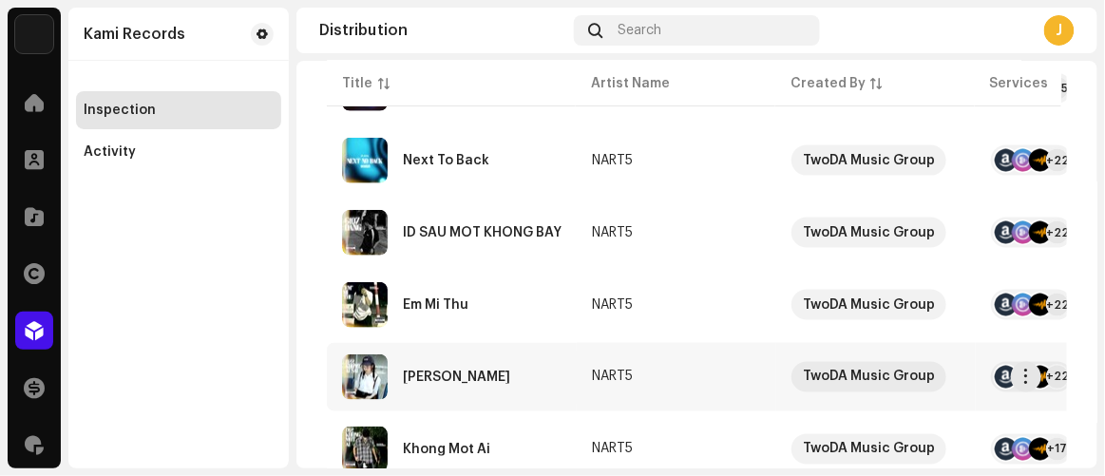
scroll to position [671, 0]
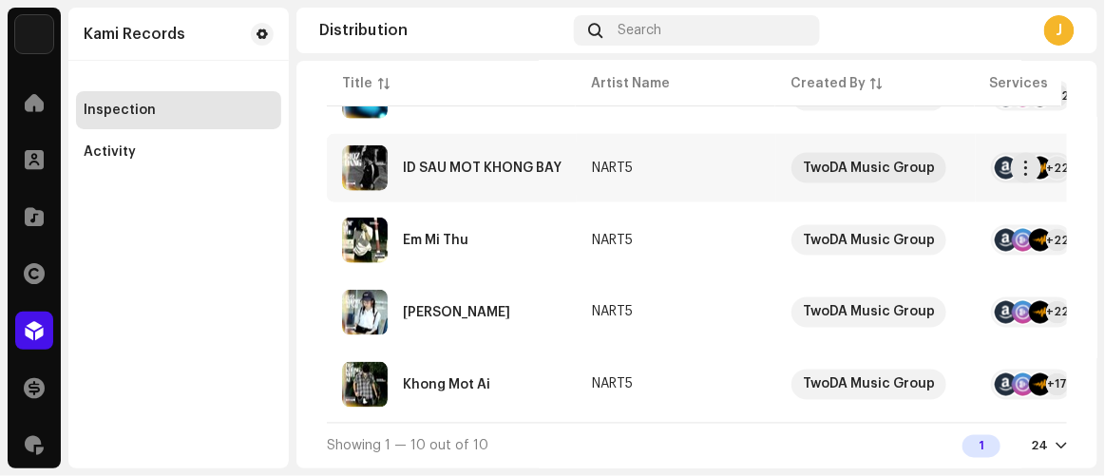
click at [454, 166] on div "ID SAU MOT KHONG BAY" at bounding box center [482, 168] width 159 height 13
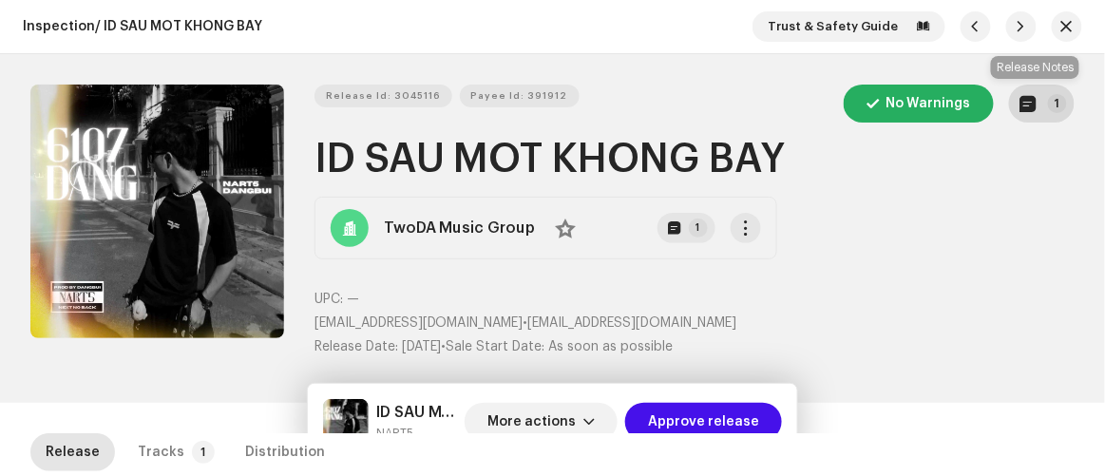
click at [1035, 104] on button "1" at bounding box center [1042, 104] width 66 height 38
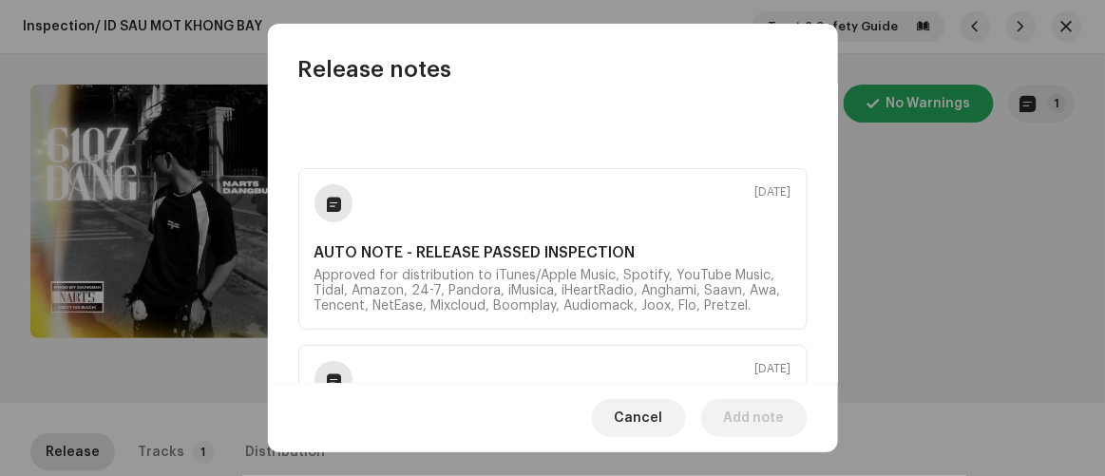
scroll to position [172, 0]
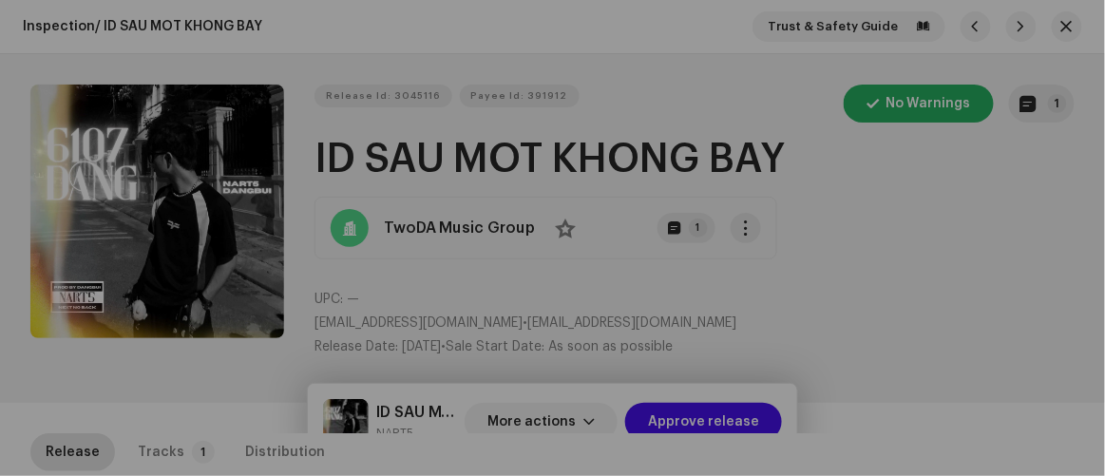
click at [936, 304] on div "Release notes Oct 10, 2025 AUTO NOTE - RELEASE PASSED INSPECTION Approved for d…" at bounding box center [552, 238] width 1105 height 476
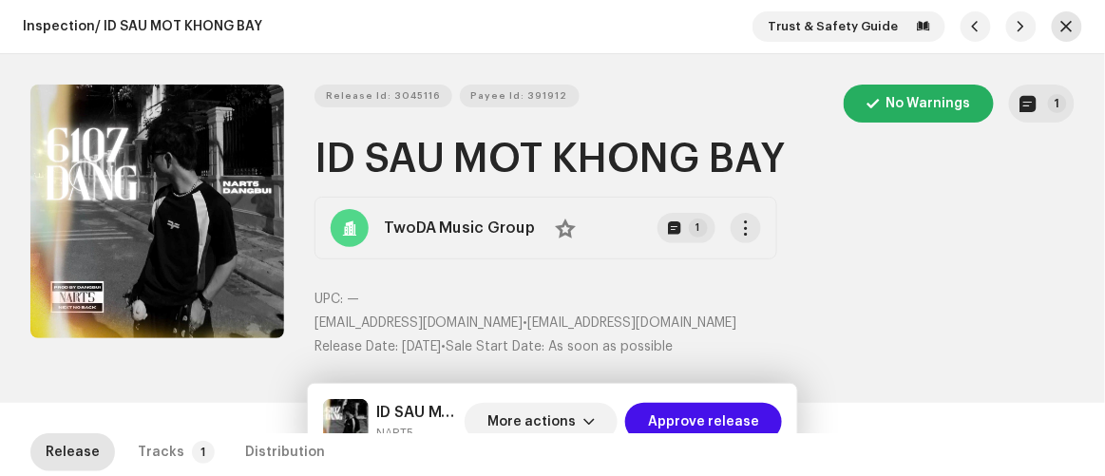
click at [1061, 28] on span "button" at bounding box center [1066, 26] width 11 height 15
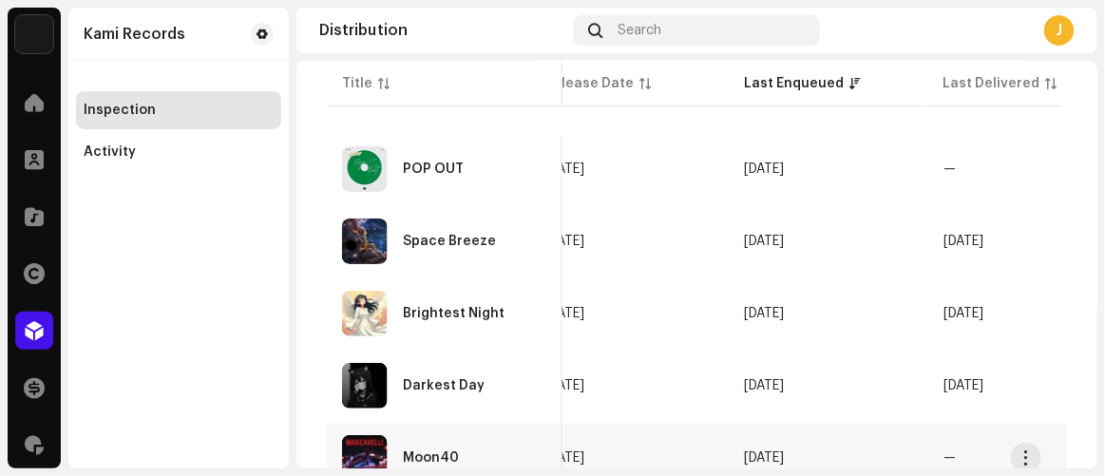
scroll to position [384, 0]
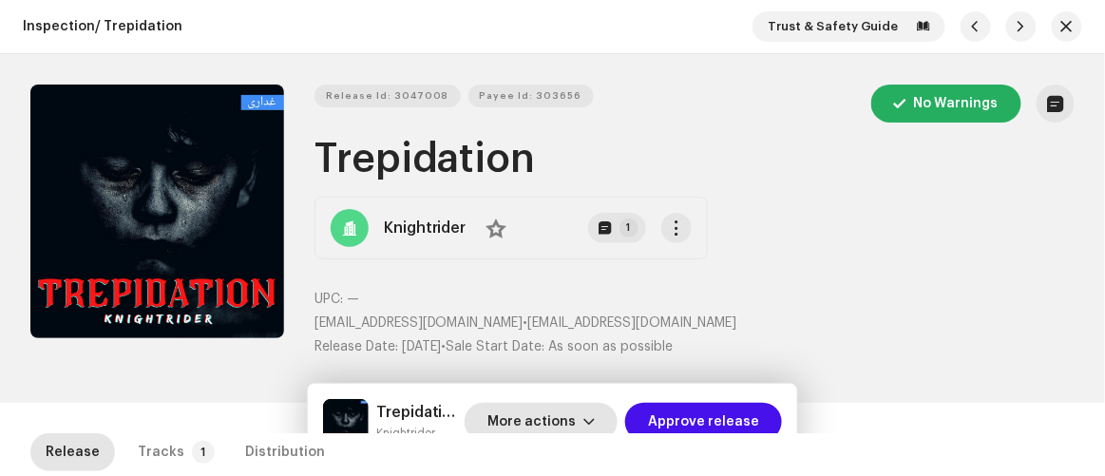
click at [546, 419] on span "More actions" at bounding box center [531, 422] width 88 height 38
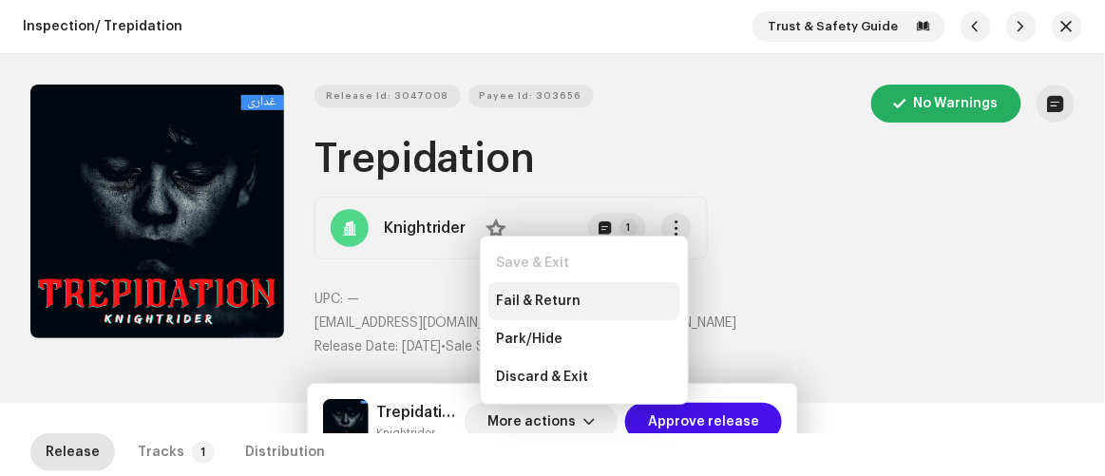
click at [527, 298] on span "Fail & Return" at bounding box center [538, 301] width 85 height 15
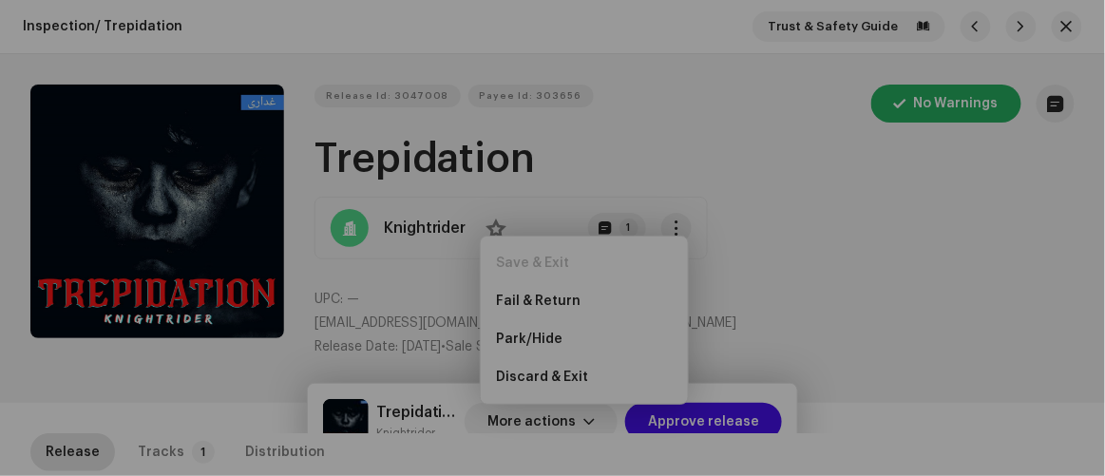
click at [150, 427] on div "Fail and return release to user for editing Indicate a specific error to the us…" at bounding box center [552, 238] width 1105 height 476
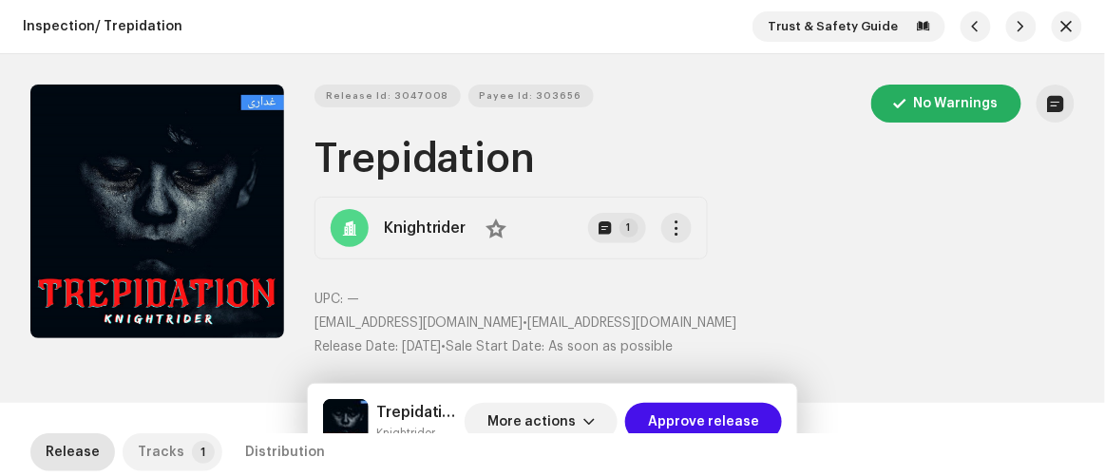
click at [129, 437] on p-tab "Tracks 1" at bounding box center [173, 452] width 100 height 38
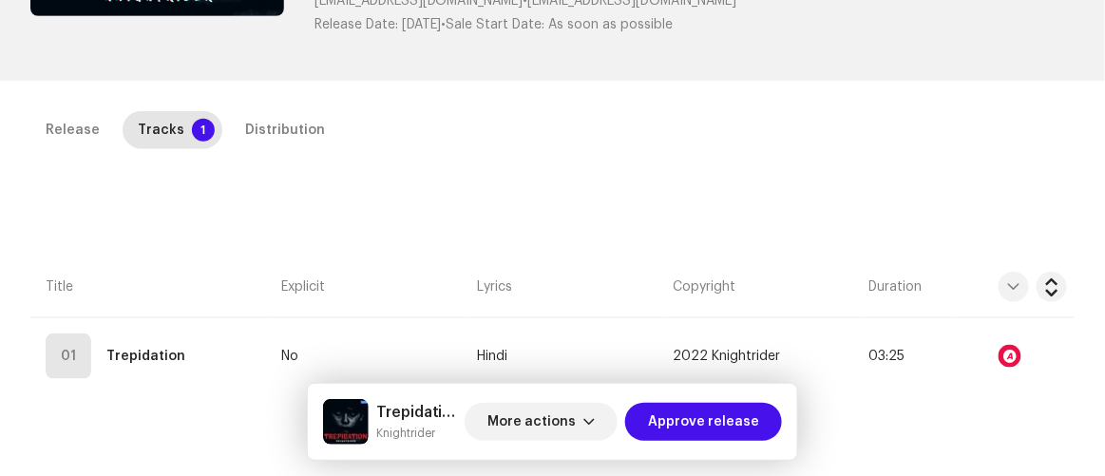
scroll to position [432, 0]
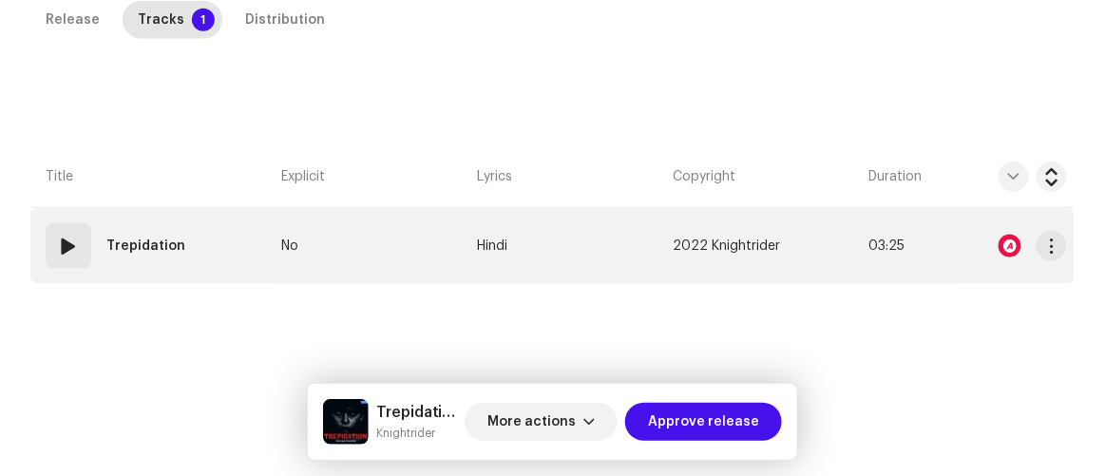
click at [999, 240] on div at bounding box center [1010, 246] width 23 height 23
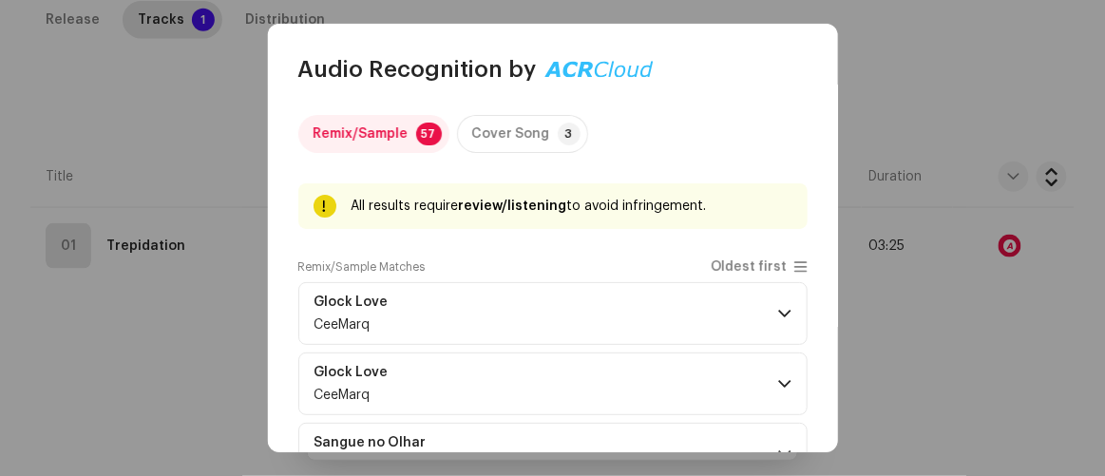
scroll to position [86, 0]
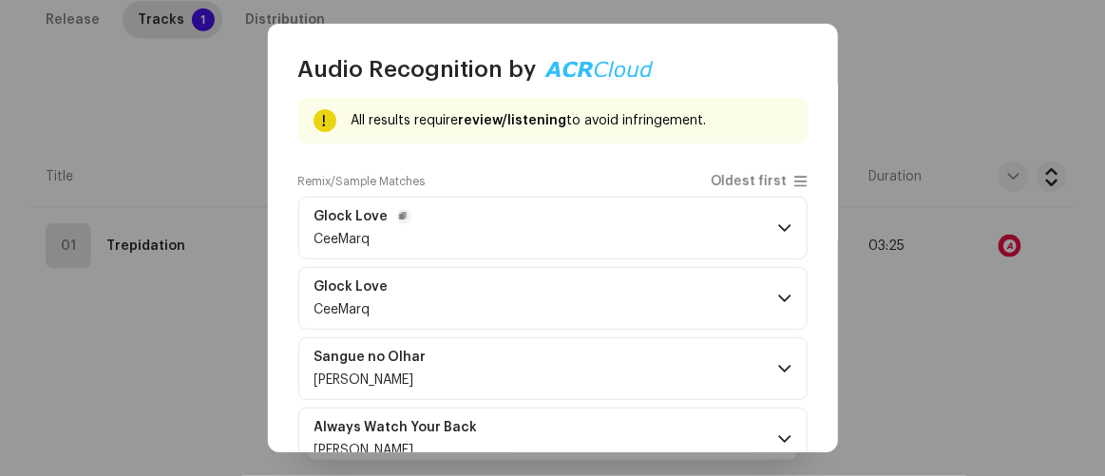
click at [589, 231] on p-accordion-header "Glock Love CeeMarq" at bounding box center [552, 228] width 509 height 63
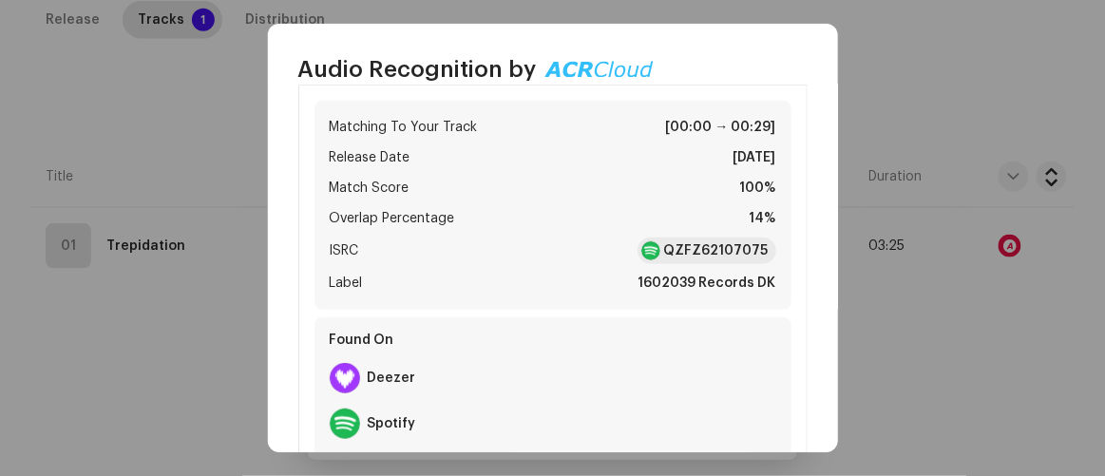
scroll to position [258, 0]
click at [693, 247] on strong "QZFZ62107075" at bounding box center [716, 251] width 105 height 19
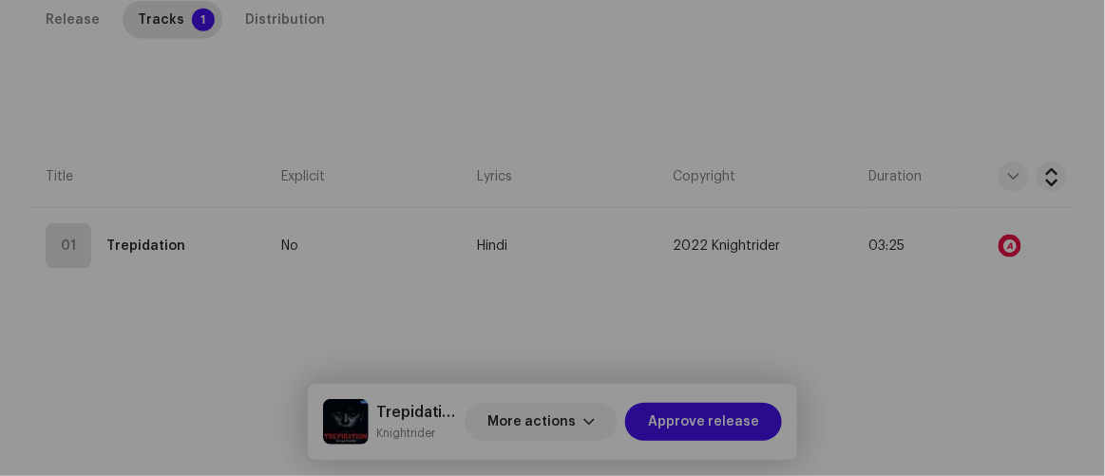
click at [937, 405] on div "Audio Recognition by Remix/Sample 57 Cover Song 3 All results require review/li…" at bounding box center [552, 238] width 1105 height 476
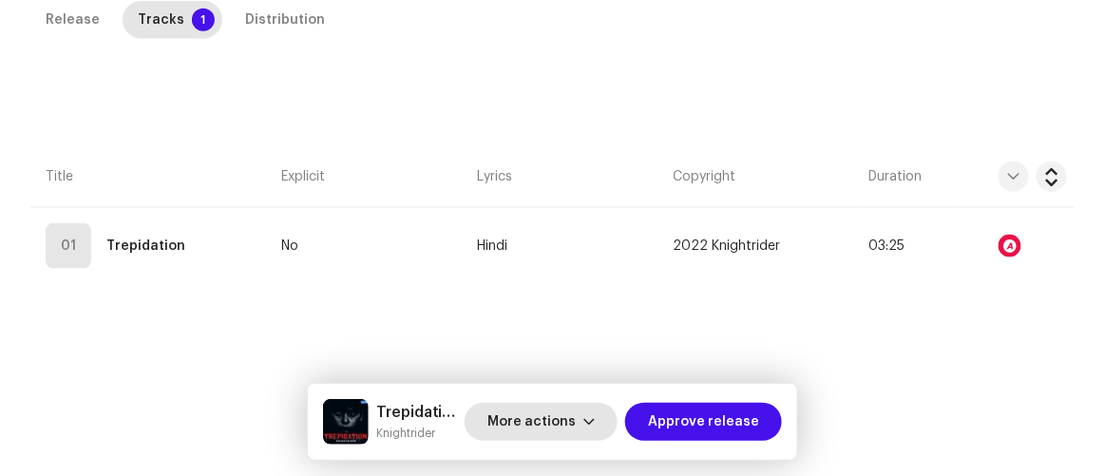
drag, startPoint x: 540, startPoint y: 431, endPoint x: 536, endPoint y: 416, distance: 15.7
click at [539, 430] on span "More actions" at bounding box center [531, 422] width 88 height 38
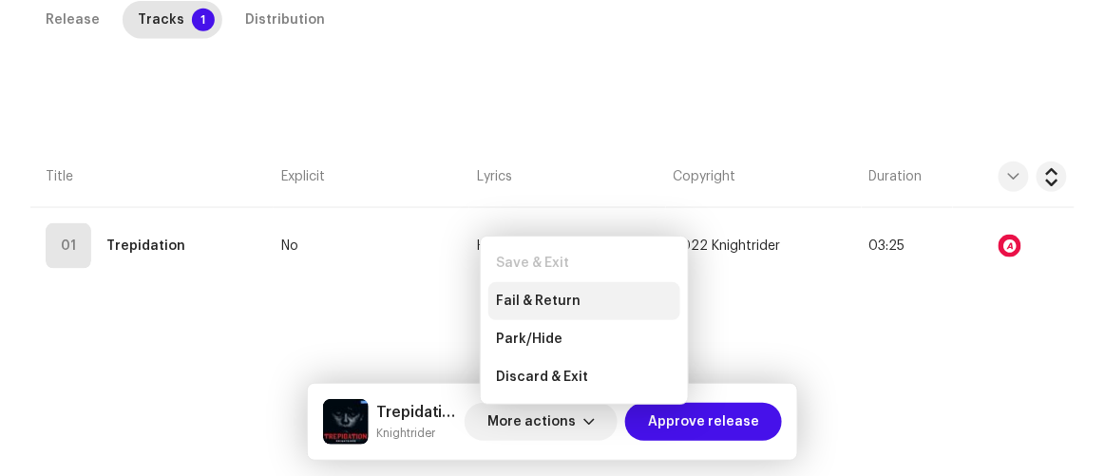
click at [530, 298] on span "Fail & Return" at bounding box center [538, 301] width 85 height 15
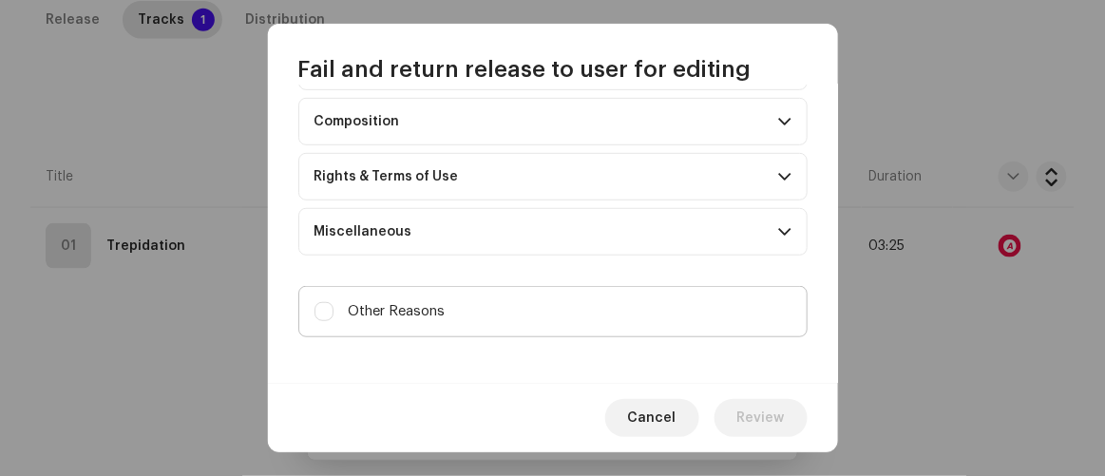
click at [473, 291] on label "Other Reasons" at bounding box center [552, 311] width 509 height 51
click at [334, 302] on input "Other Reasons" at bounding box center [324, 311] width 19 height 19
checkbox input "true"
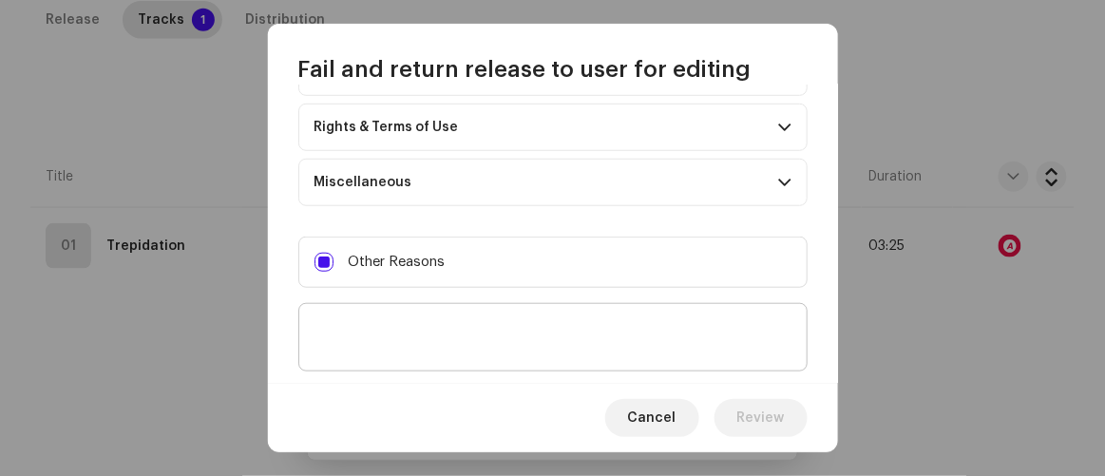
scroll to position [364, 0]
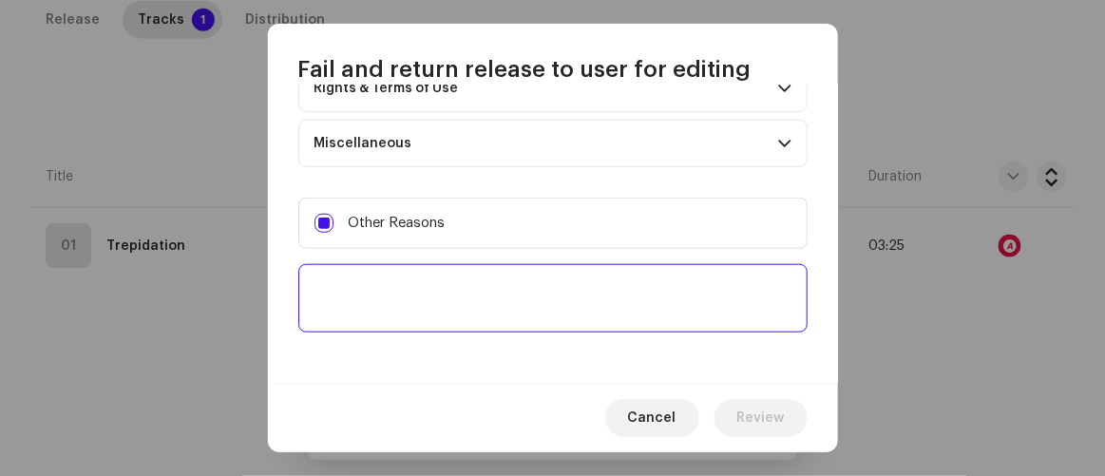
click at [470, 301] on textarea at bounding box center [552, 298] width 509 height 68
paste textarea "Please provide a project file for this release."
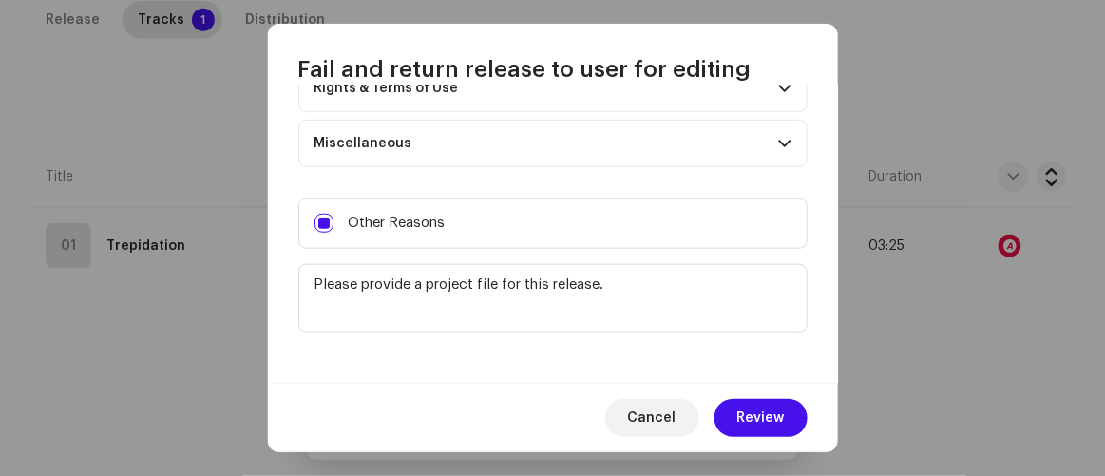
type textarea "Please provide a project file for this release."
click at [749, 418] on span "Review" at bounding box center [761, 418] width 48 height 38
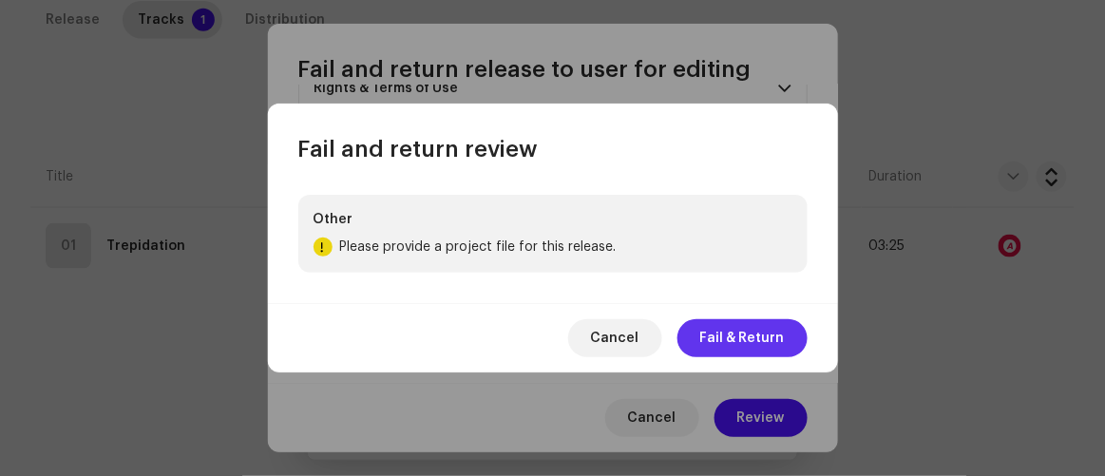
click at [742, 330] on span "Fail & Return" at bounding box center [742, 338] width 85 height 38
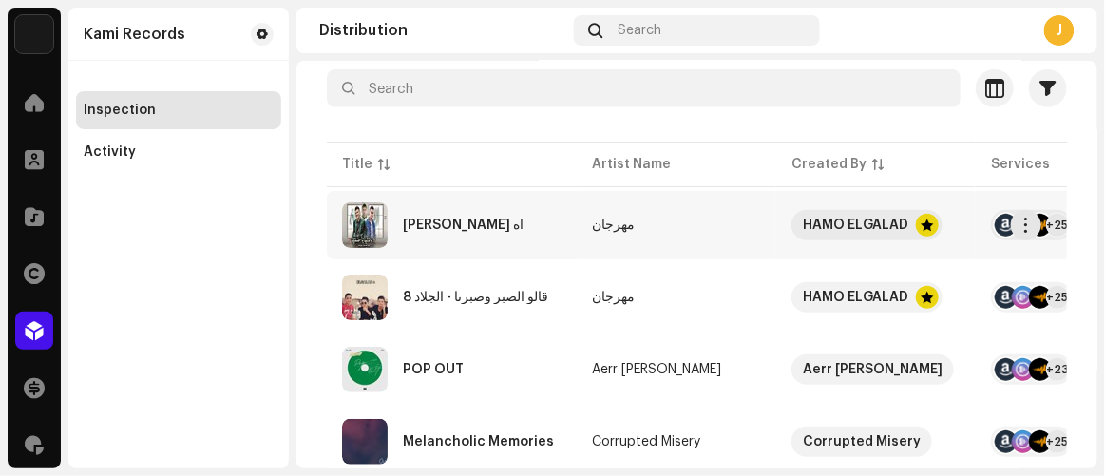
scroll to position [172, 0]
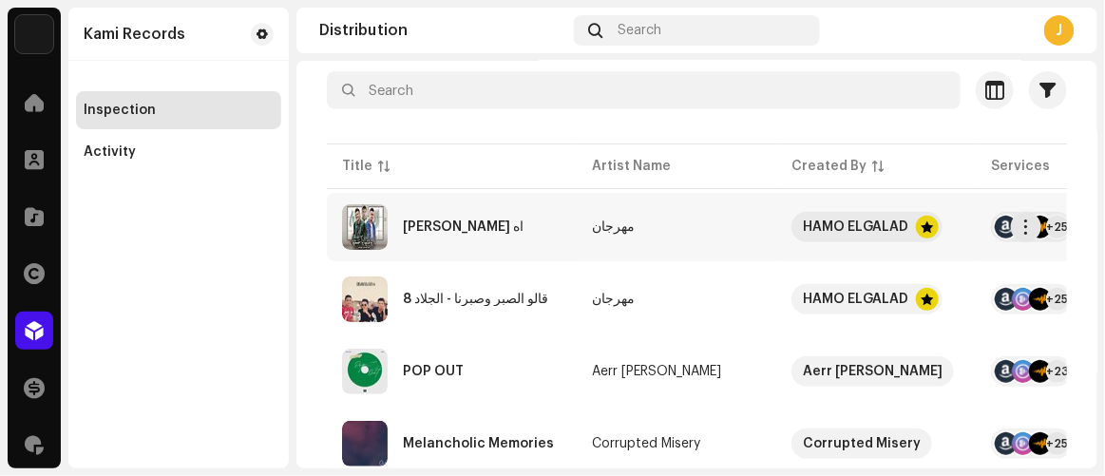
click at [432, 220] on div "اه [PERSON_NAME]" at bounding box center [463, 226] width 121 height 13
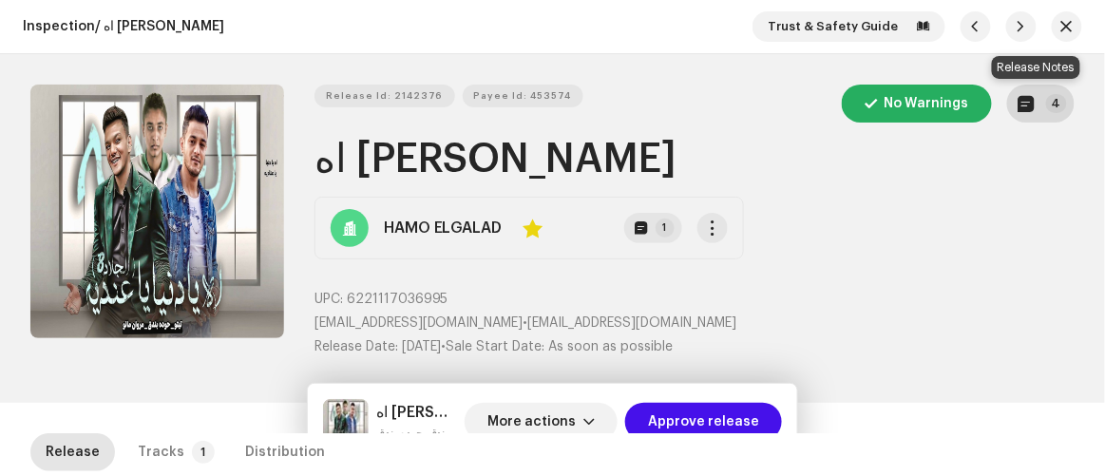
click at [1046, 104] on p-badge "4" at bounding box center [1056, 103] width 21 height 19
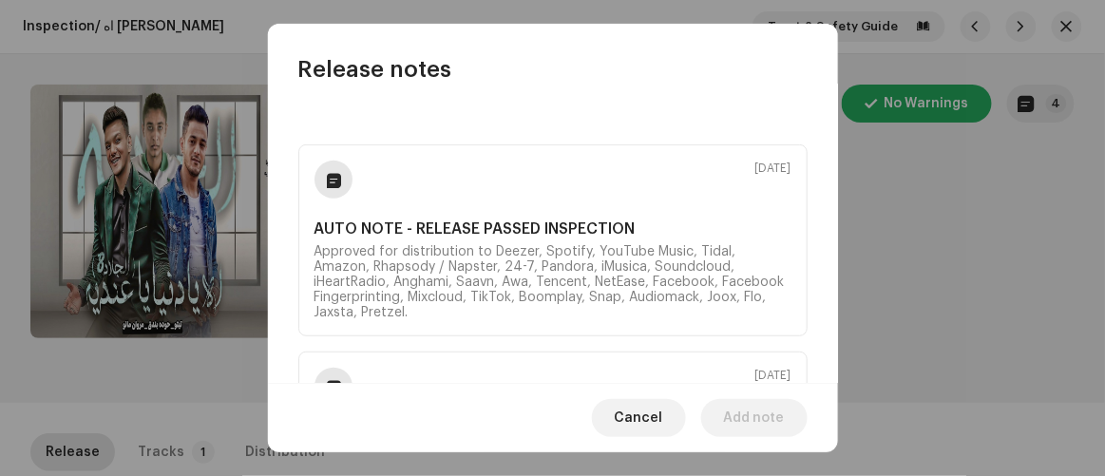
scroll to position [172, 0]
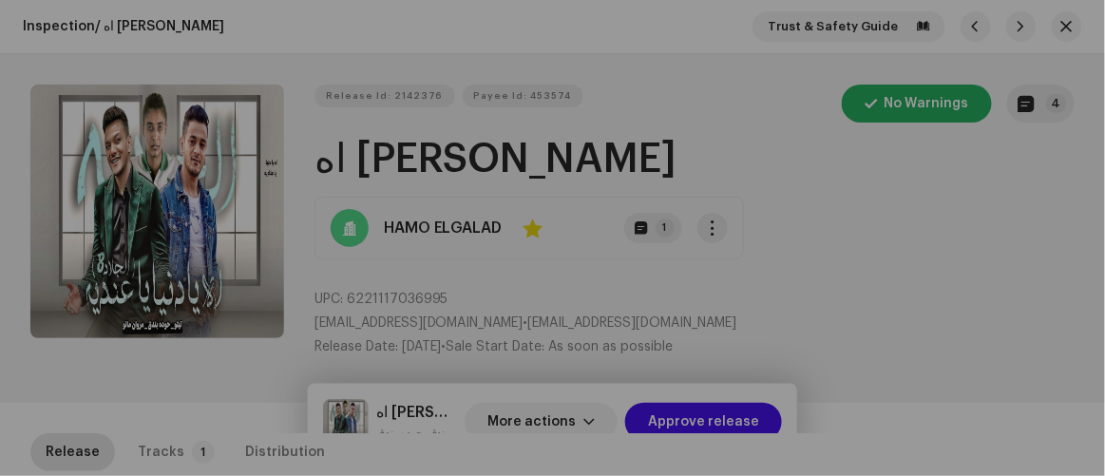
click at [1035, 304] on div "Release notes Oct 3, 2025 AUTO NOTE - RELEASE PASSED INSPECTION Approved for di…" at bounding box center [552, 238] width 1105 height 476
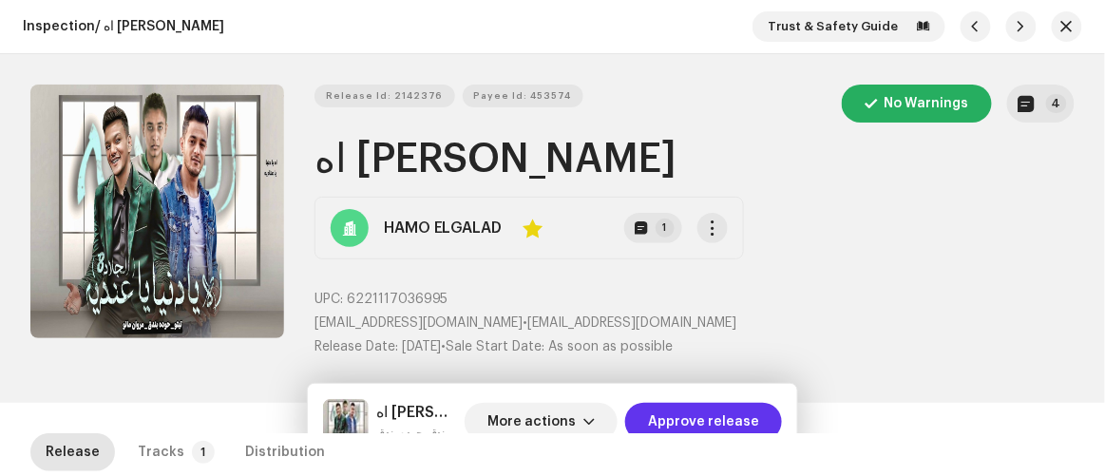
click at [740, 419] on span "Approve release" at bounding box center [703, 422] width 111 height 38
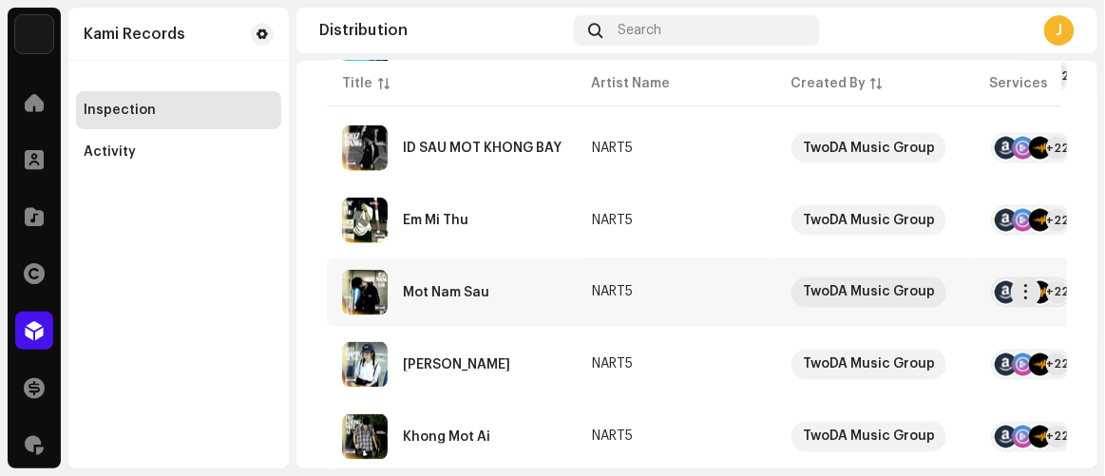
scroll to position [691, 0]
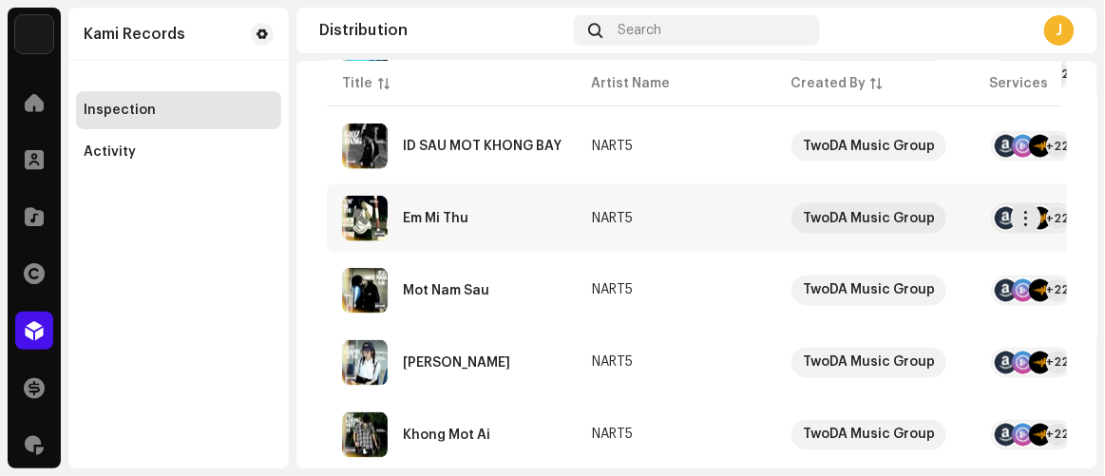
click at [436, 217] on div "Em Mi Thu" at bounding box center [436, 218] width 66 height 13
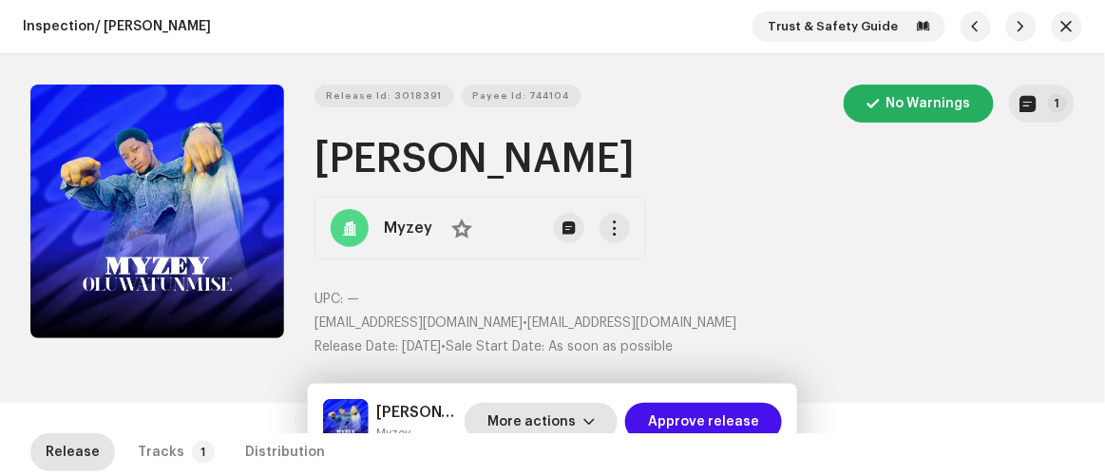
click at [513, 411] on span "More actions" at bounding box center [531, 422] width 88 height 38
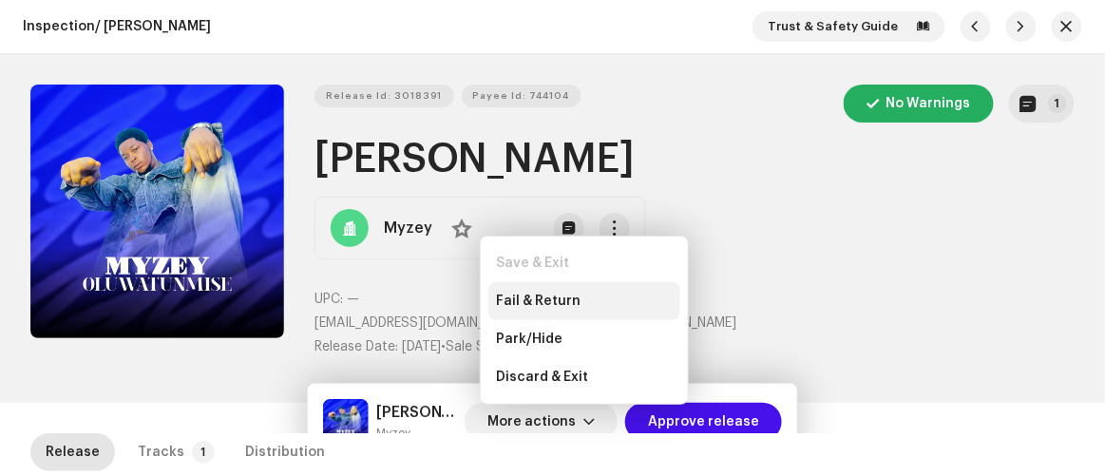
click at [531, 294] on span "Fail & Return" at bounding box center [538, 301] width 85 height 15
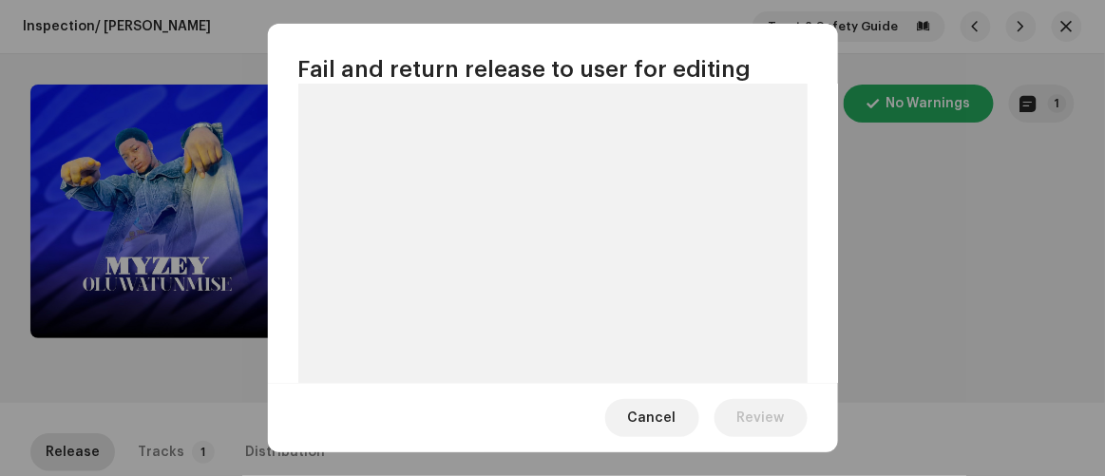
scroll to position [202, 0]
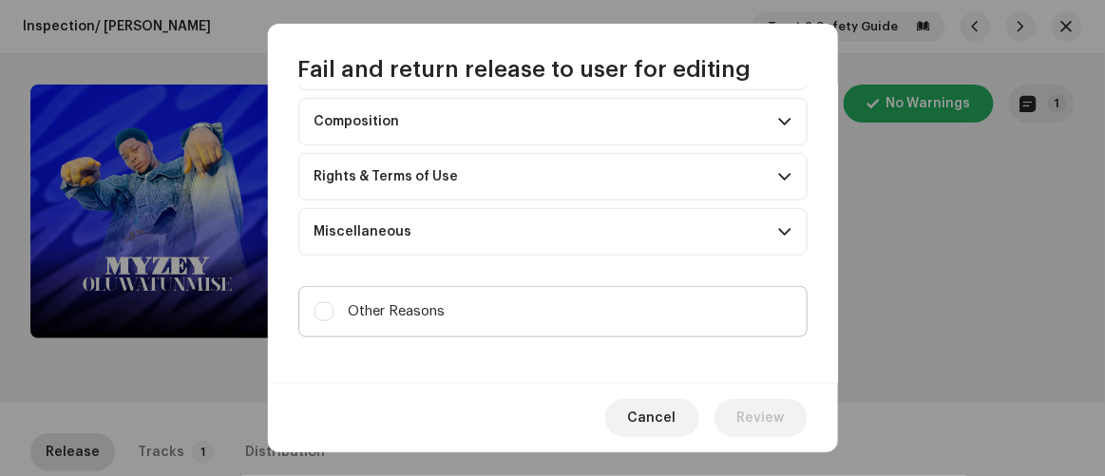
click at [429, 305] on span "Other Reasons" at bounding box center [397, 311] width 97 height 21
click at [334, 305] on input "Other Reasons" at bounding box center [324, 311] width 19 height 19
checkbox input "true"
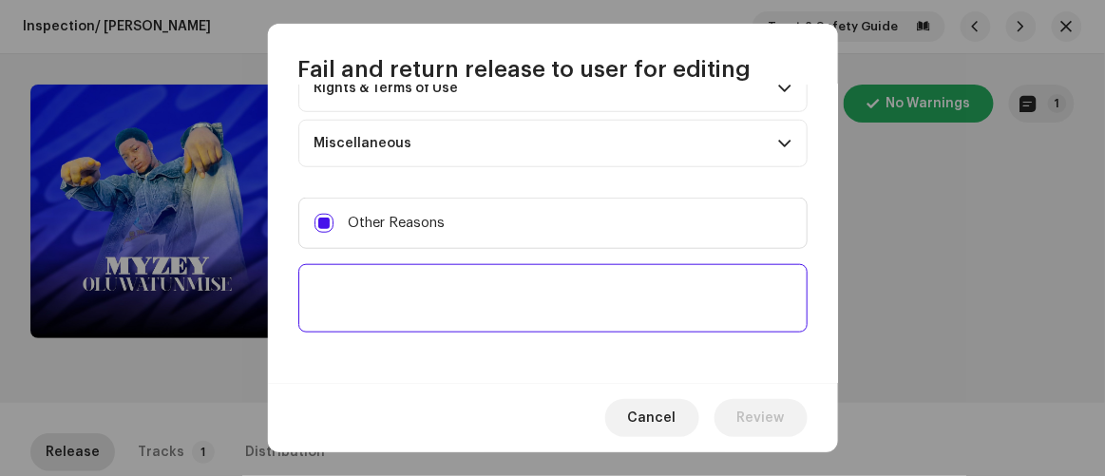
click at [439, 302] on textarea at bounding box center [552, 298] width 509 height 68
paste textarea "Please provide a project file for this release."
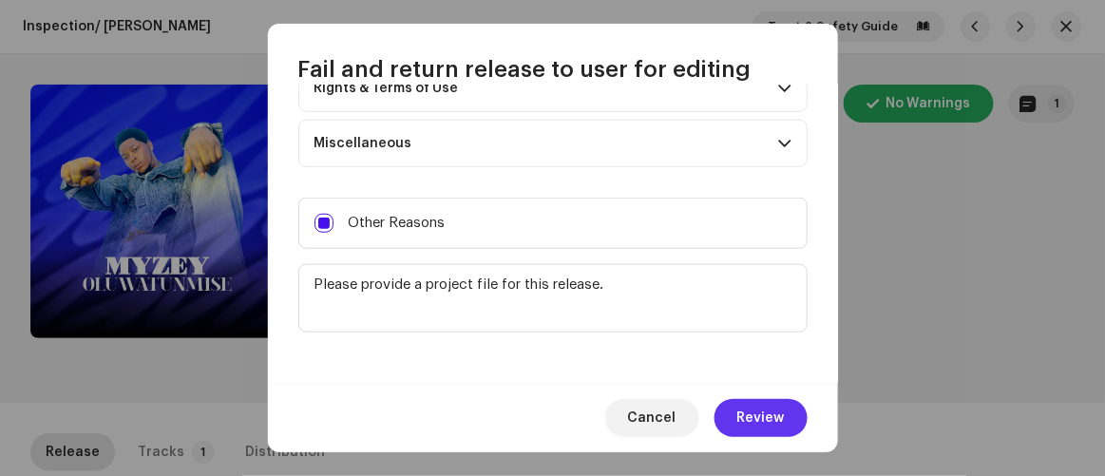
type textarea "Please provide a project file for this release."
click at [785, 428] on button "Review" at bounding box center [761, 418] width 93 height 38
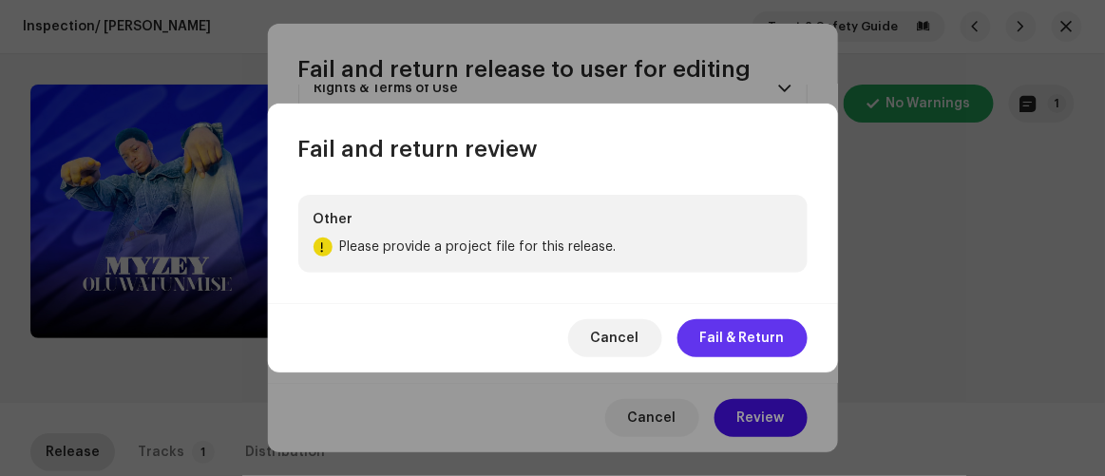
click at [763, 344] on span "Fail & Return" at bounding box center [742, 338] width 85 height 38
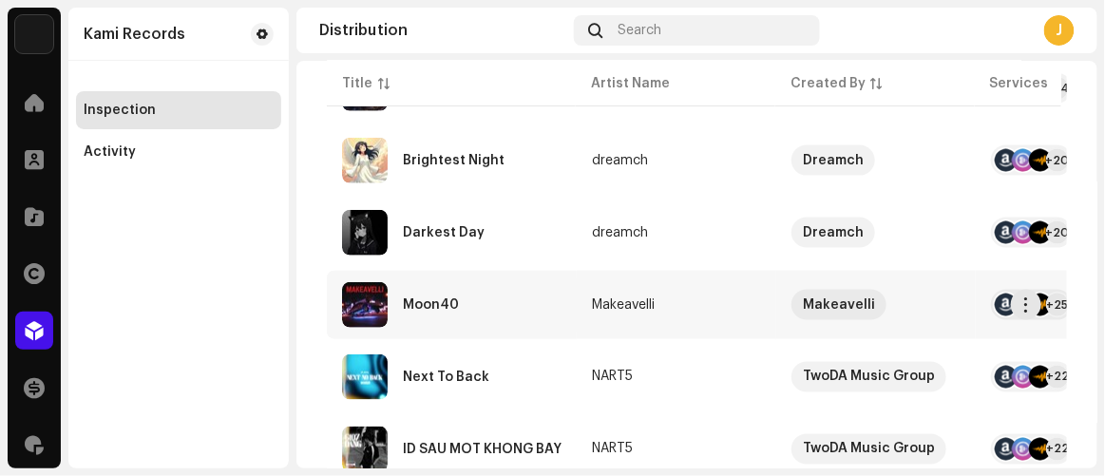
scroll to position [1030, 0]
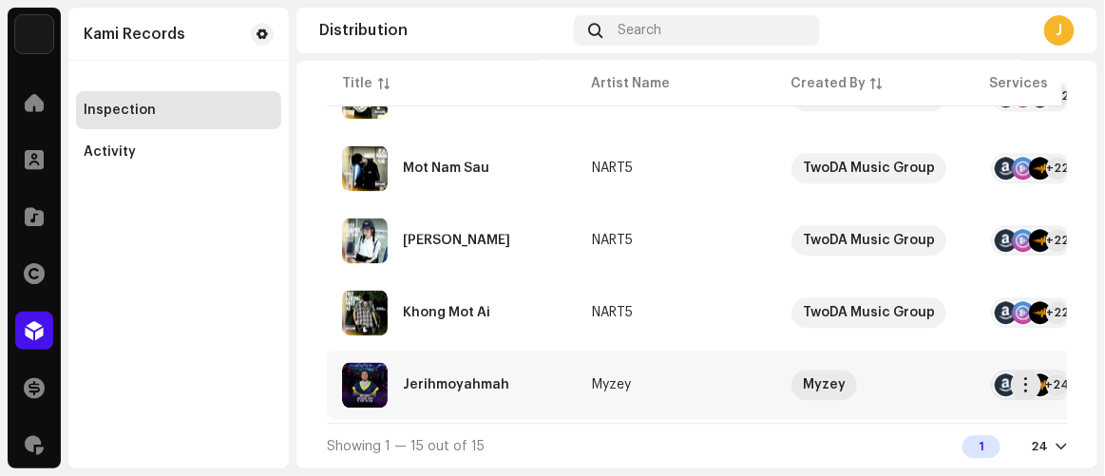
click at [478, 370] on div "Jerihmoyahmah" at bounding box center [452, 385] width 220 height 46
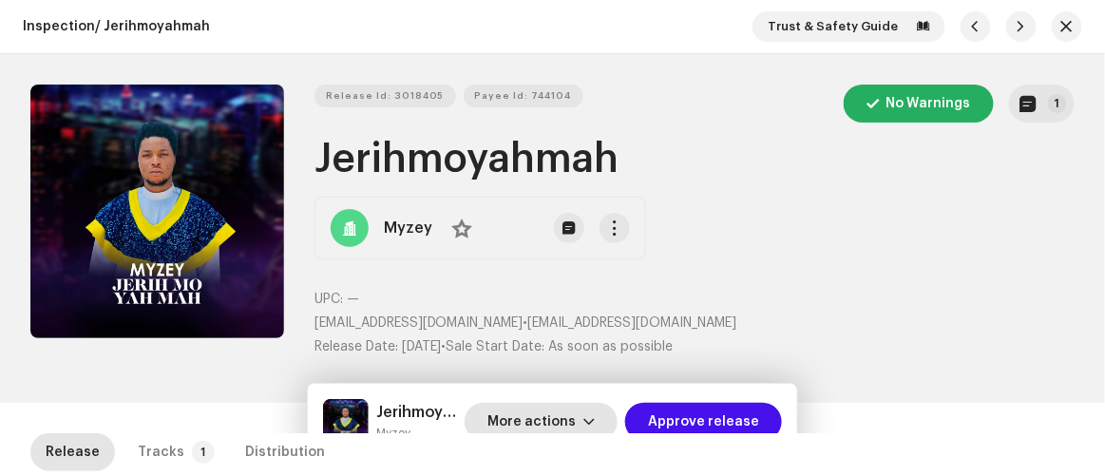
click at [535, 412] on span "More actions" at bounding box center [531, 422] width 88 height 38
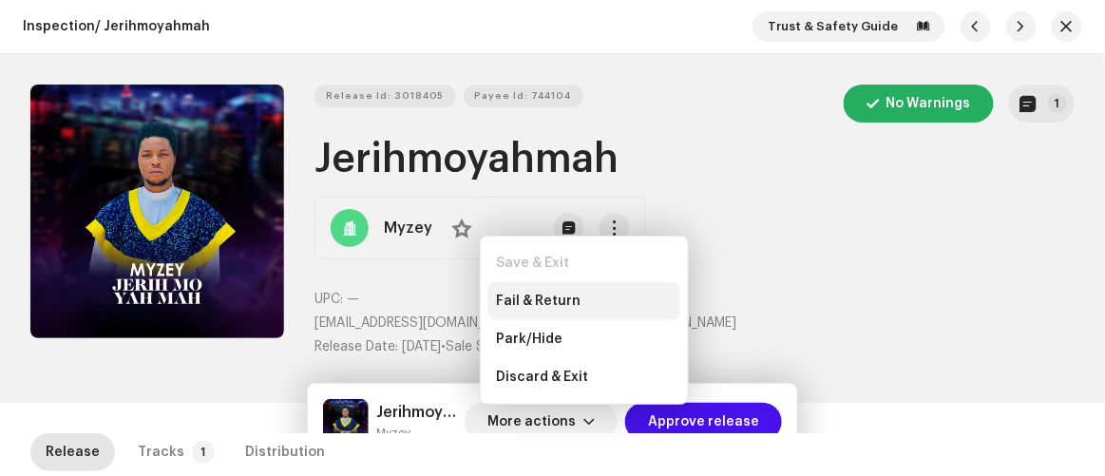
click at [531, 304] on span "Fail & Return" at bounding box center [538, 301] width 85 height 15
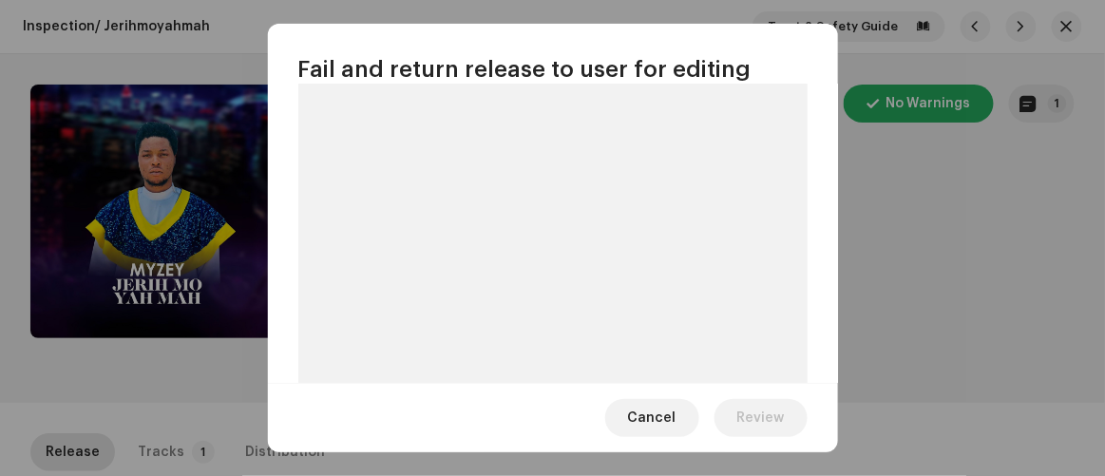
scroll to position [202, 0]
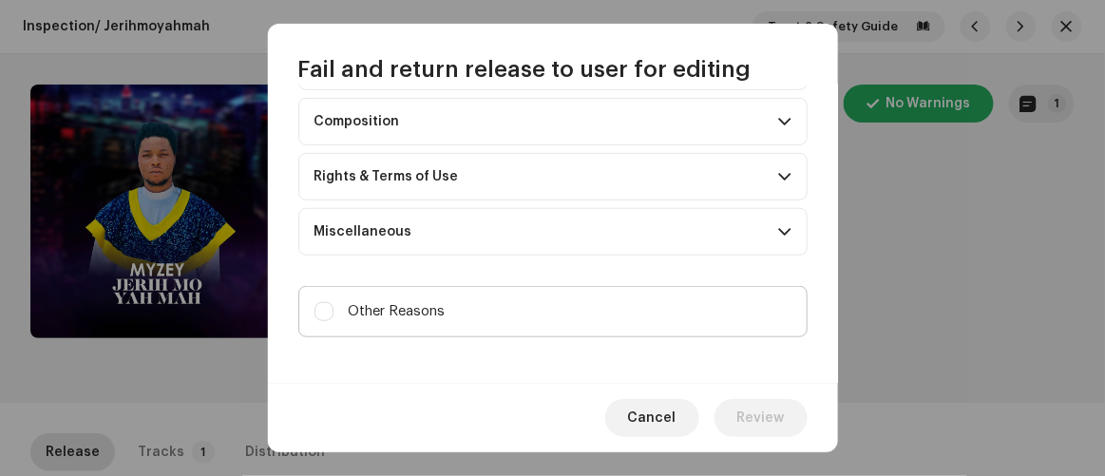
click at [443, 301] on span "Other Reasons" at bounding box center [397, 311] width 97 height 21
click at [334, 302] on input "Other Reasons" at bounding box center [324, 311] width 19 height 19
checkbox input "true"
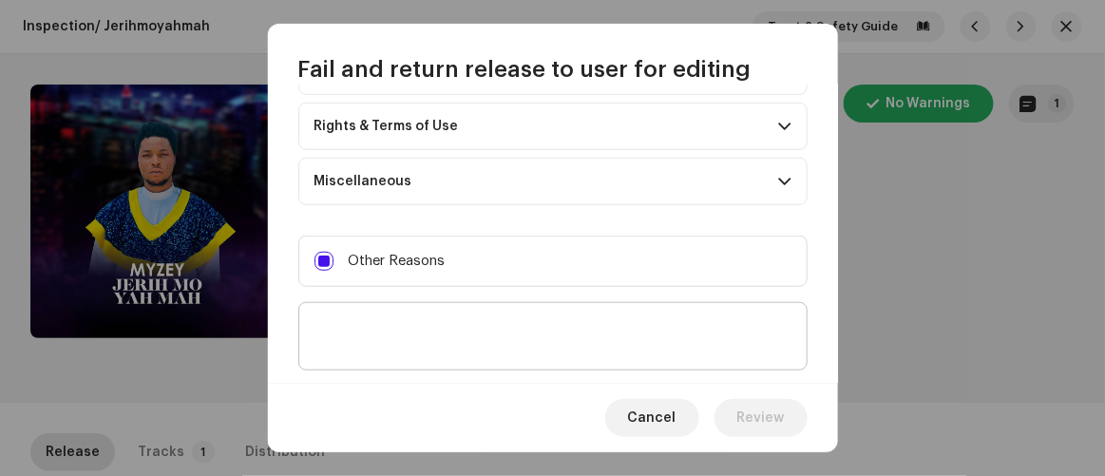
scroll to position [364, 0]
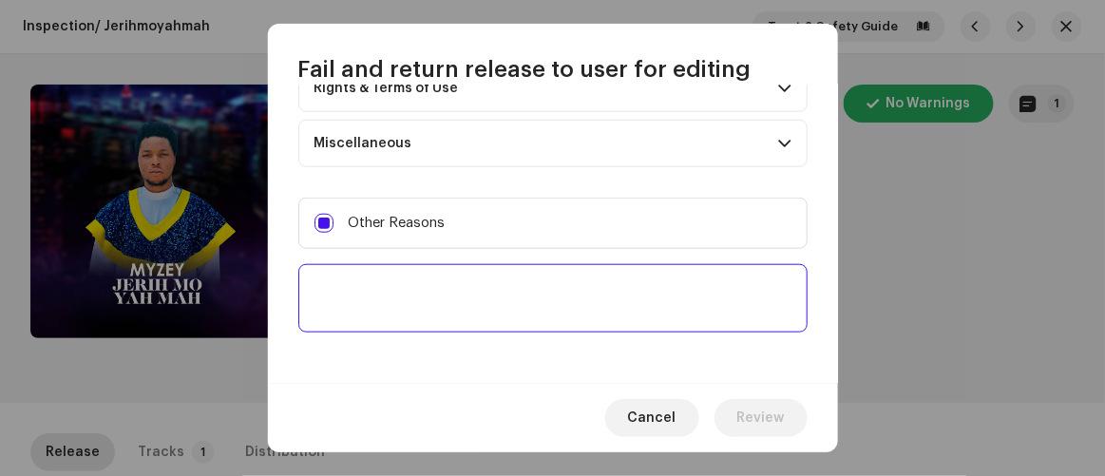
click at [443, 317] on textarea at bounding box center [552, 298] width 509 height 68
click at [433, 310] on textarea at bounding box center [552, 298] width 509 height 68
paste textarea "Please provide a project file for this release."
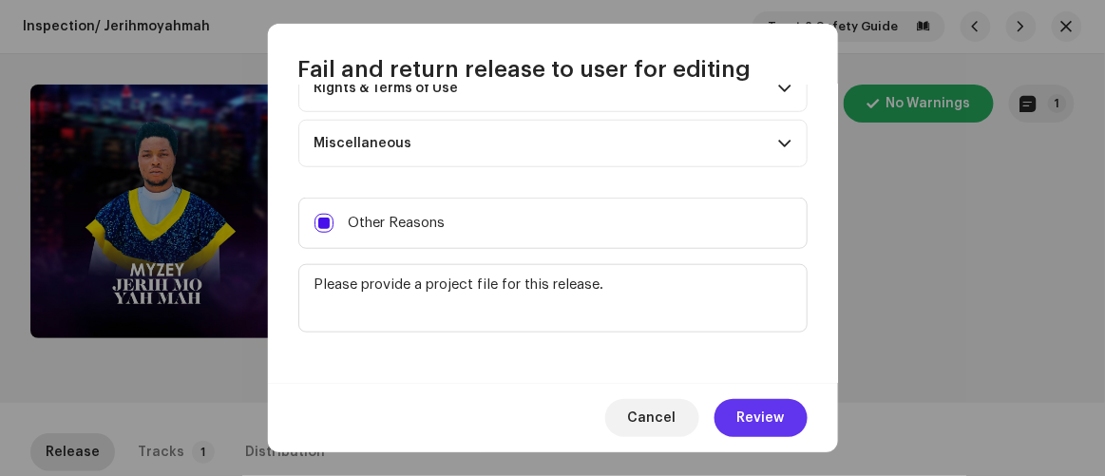
type textarea "Please provide a project file for this release."
click at [768, 413] on span "Review" at bounding box center [761, 418] width 48 height 38
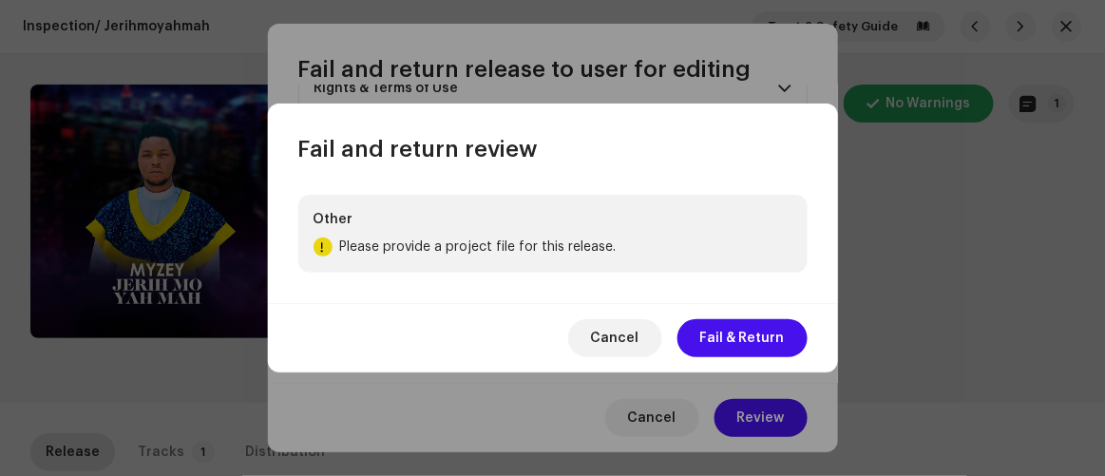
click at [727, 339] on span "Fail & Return" at bounding box center [742, 338] width 85 height 38
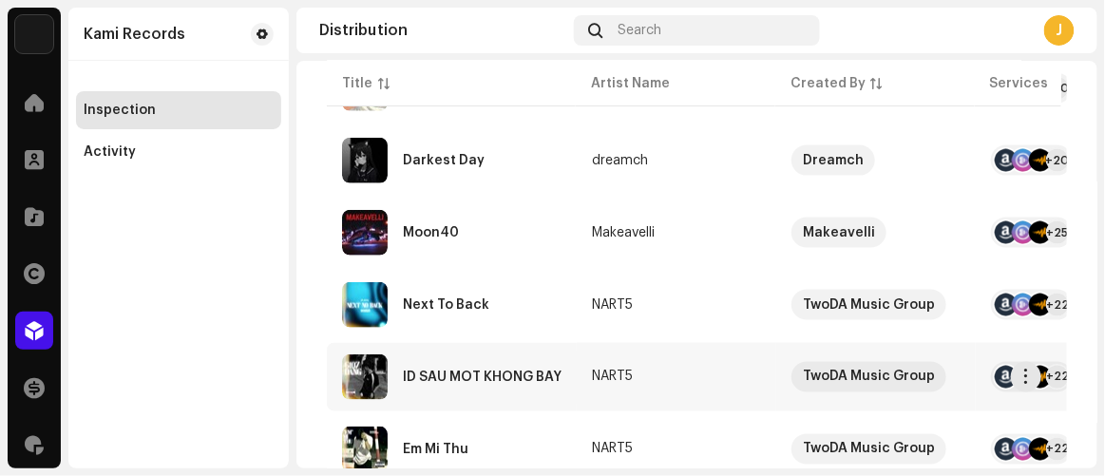
scroll to position [691, 0]
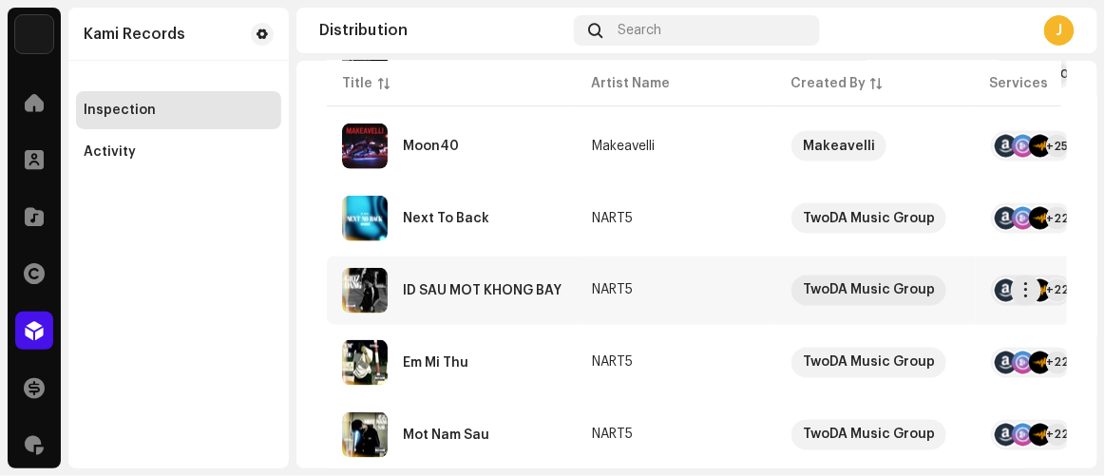
click at [479, 286] on div "ID SAU MOT KHONG BAY" at bounding box center [482, 290] width 159 height 13
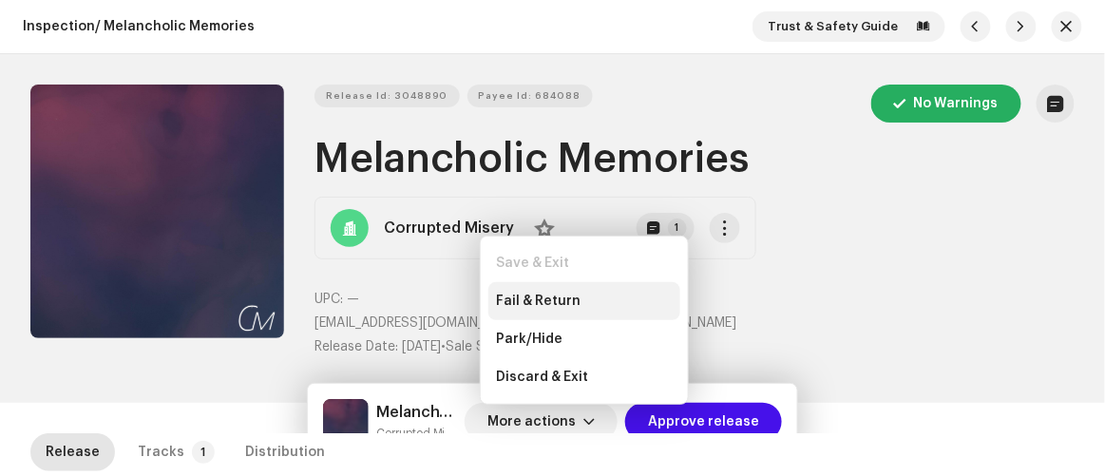
click at [542, 301] on span "Fail & Return" at bounding box center [538, 301] width 85 height 15
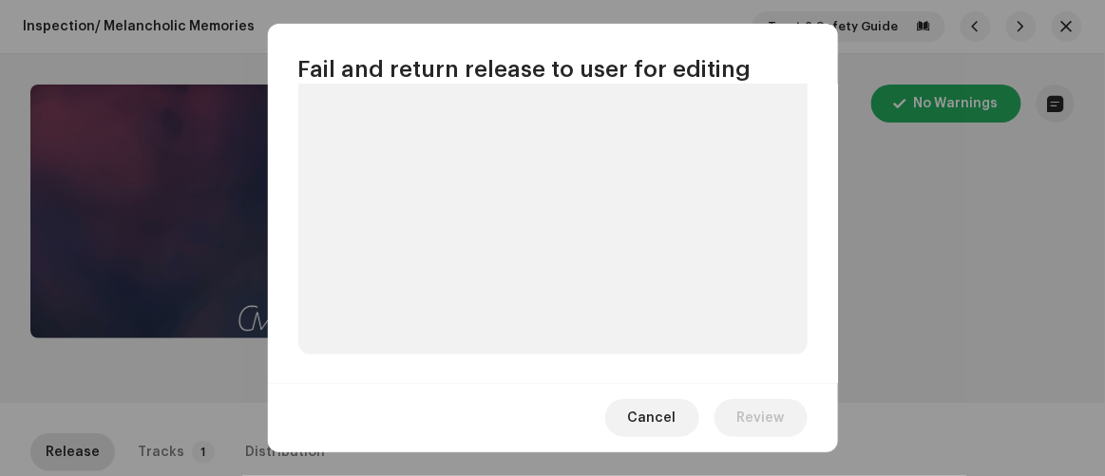
scroll to position [202, 0]
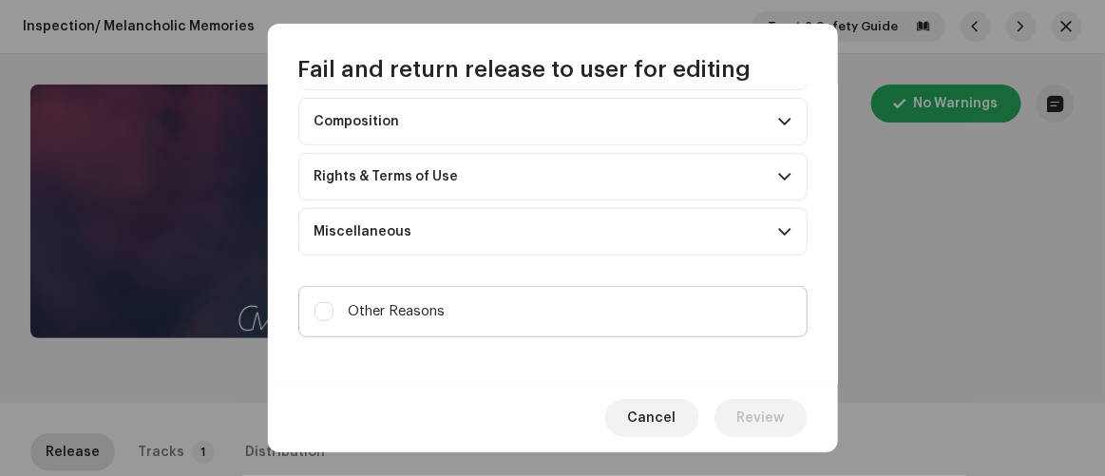
click at [504, 314] on label "Other Reasons" at bounding box center [552, 311] width 509 height 51
click at [334, 314] on input "Other Reasons" at bounding box center [324, 311] width 19 height 19
checkbox input "true"
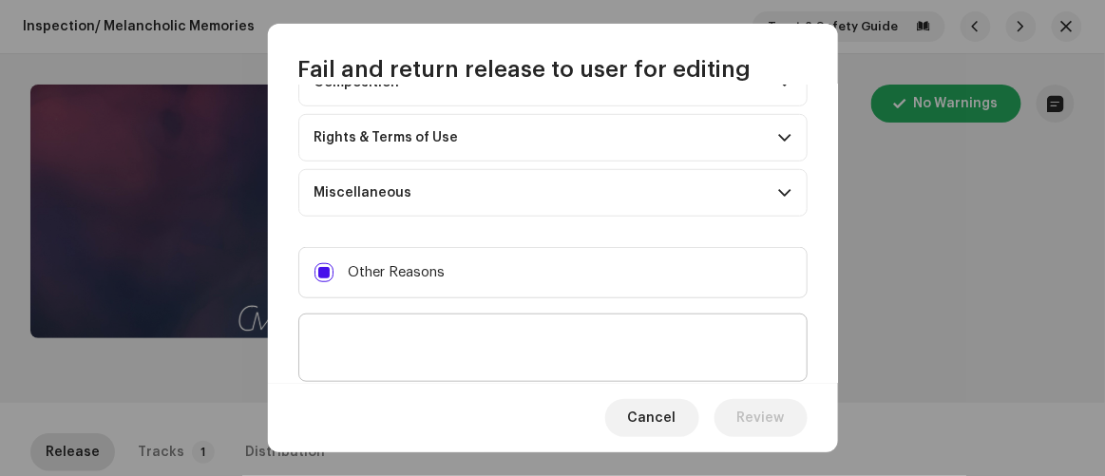
scroll to position [364, 0]
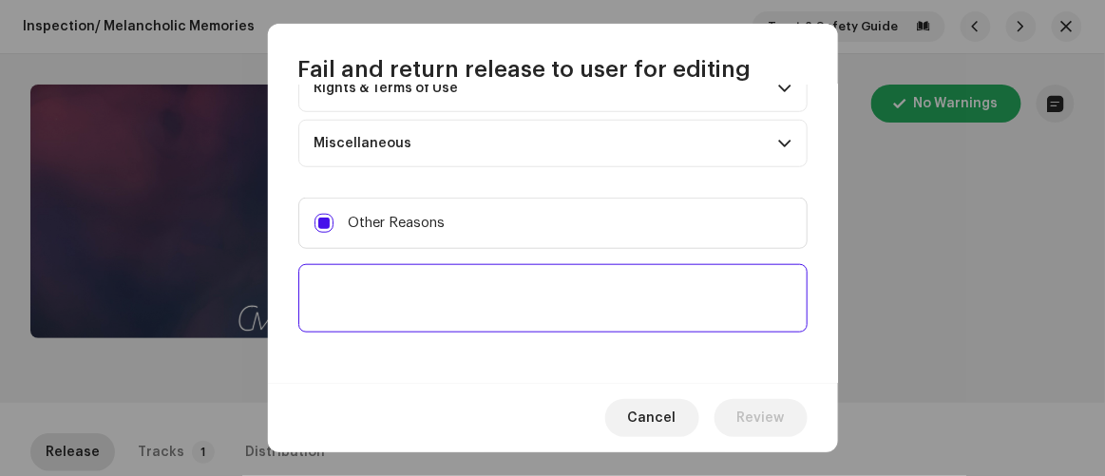
click at [499, 310] on textarea at bounding box center [552, 298] width 509 height 68
paste textarea "Please provide a project file for this release."
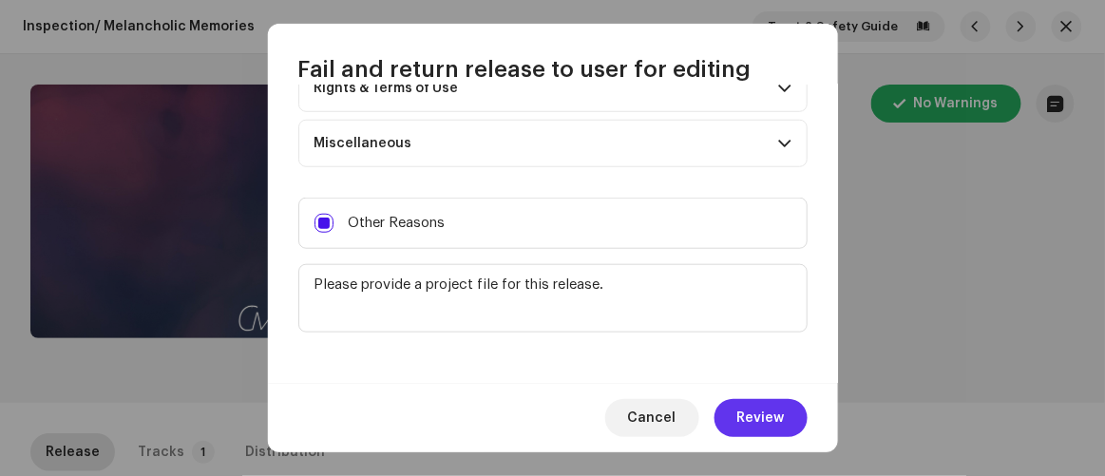
type textarea "Please provide a project file for this release."
click at [754, 411] on span "Review" at bounding box center [761, 418] width 48 height 38
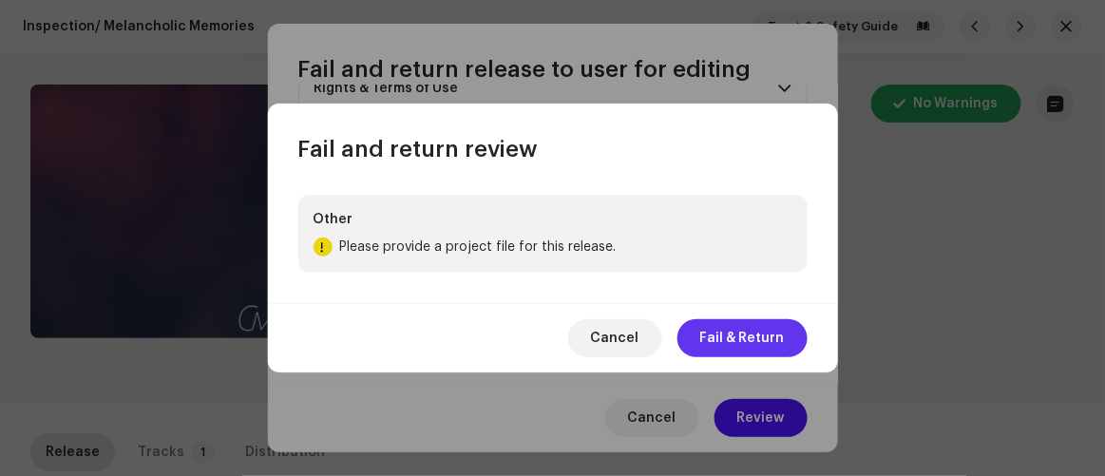
click at [744, 336] on span "Fail & Return" at bounding box center [742, 338] width 85 height 38
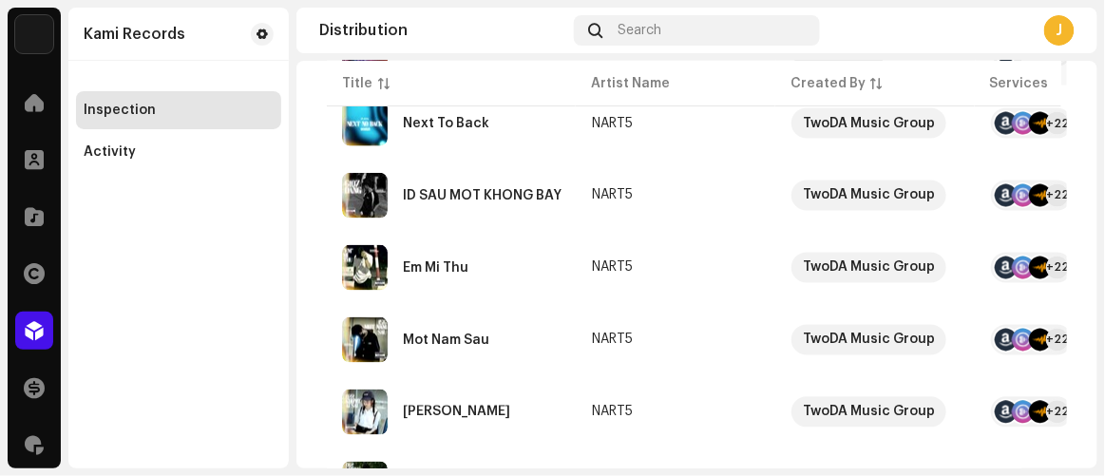
scroll to position [959, 0]
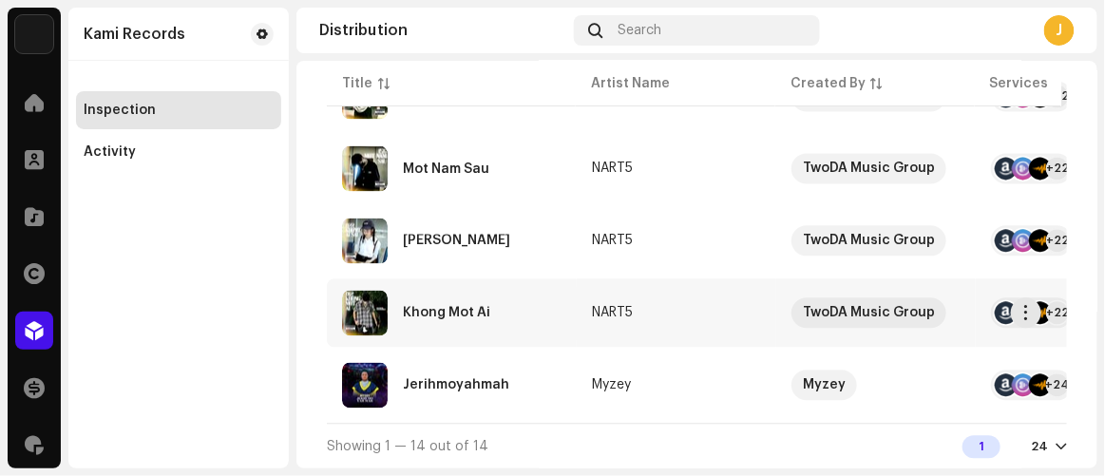
click at [441, 306] on div "Khong Mot Ai" at bounding box center [446, 312] width 87 height 13
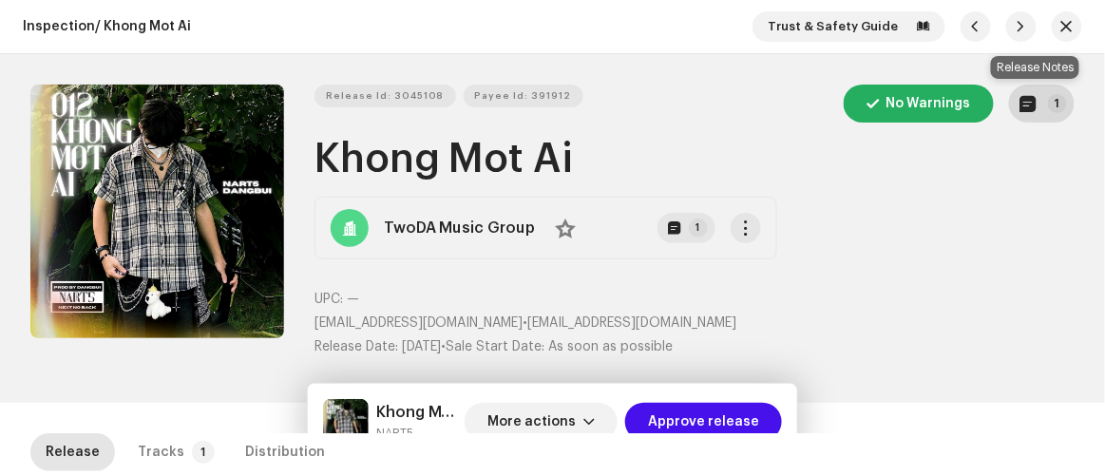
click at [1048, 110] on p-badge "1" at bounding box center [1057, 103] width 19 height 19
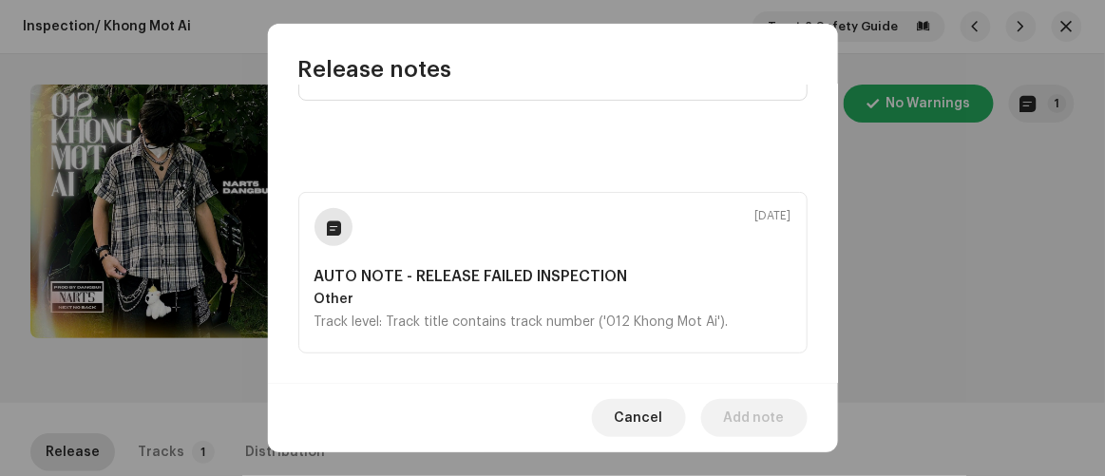
scroll to position [127, 0]
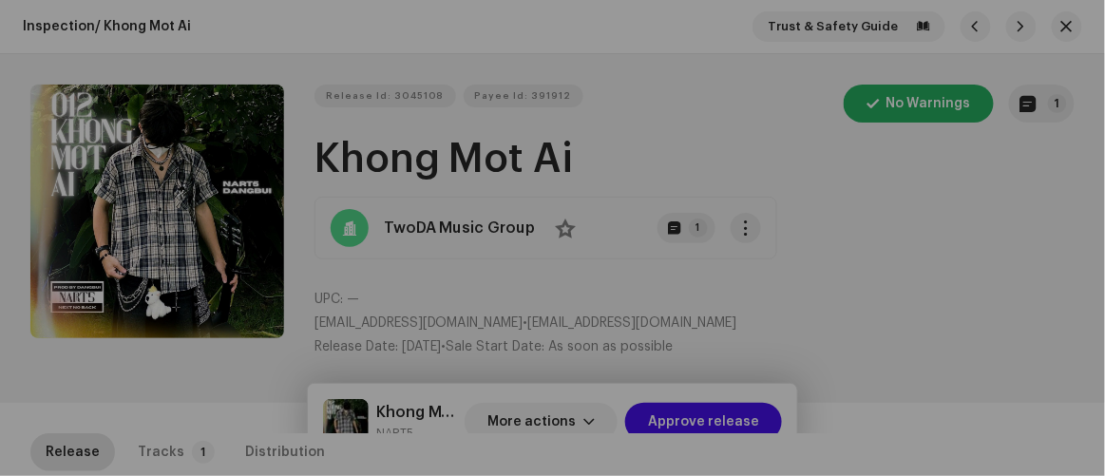
click at [1016, 305] on div "Release notes [DATE] AUTO NOTE - RELEASE FAILED INSPECTION Other Track level: T…" at bounding box center [552, 238] width 1105 height 476
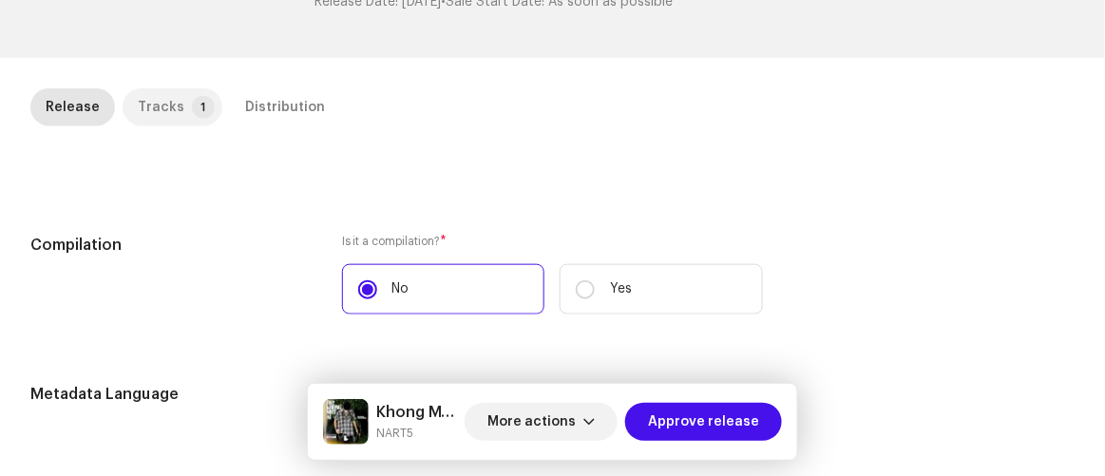
click at [169, 111] on div "Tracks" at bounding box center [161, 107] width 47 height 38
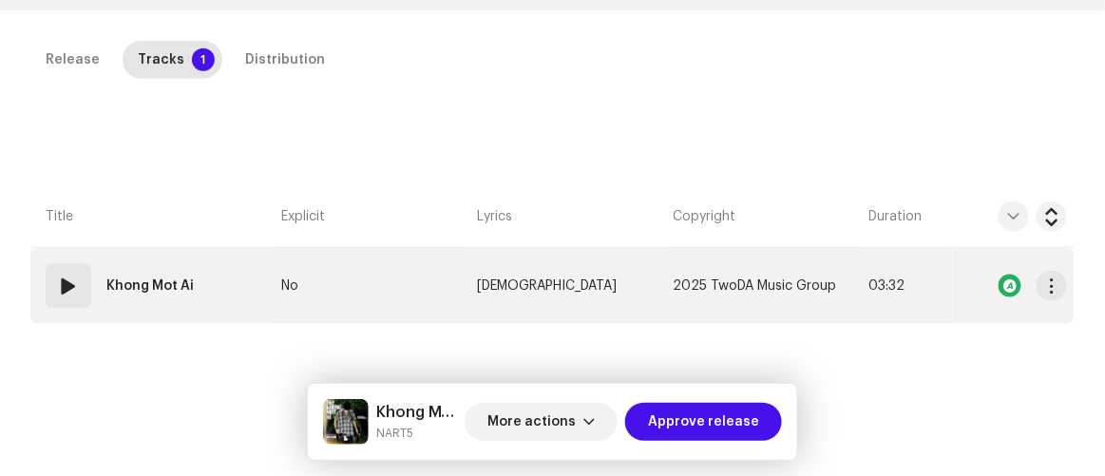
scroll to position [432, 0]
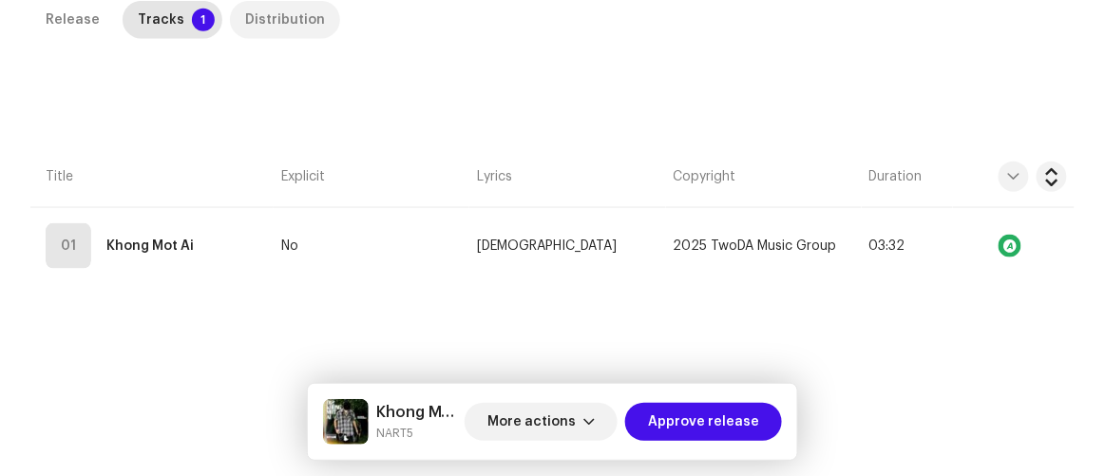
click at [302, 22] on div "Distribution" at bounding box center [285, 20] width 80 height 38
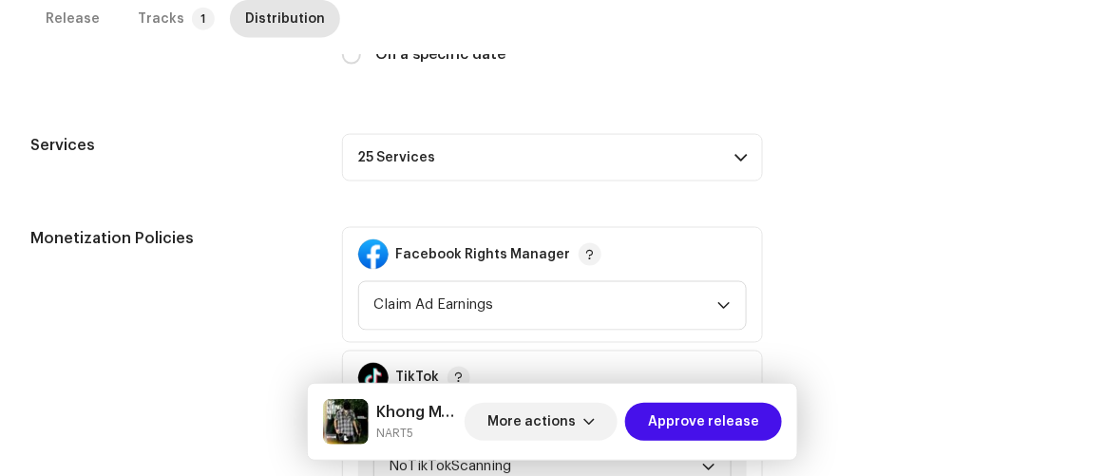
click at [519, 152] on p-accordion-header "25 Services" at bounding box center [553, 158] width 422 height 48
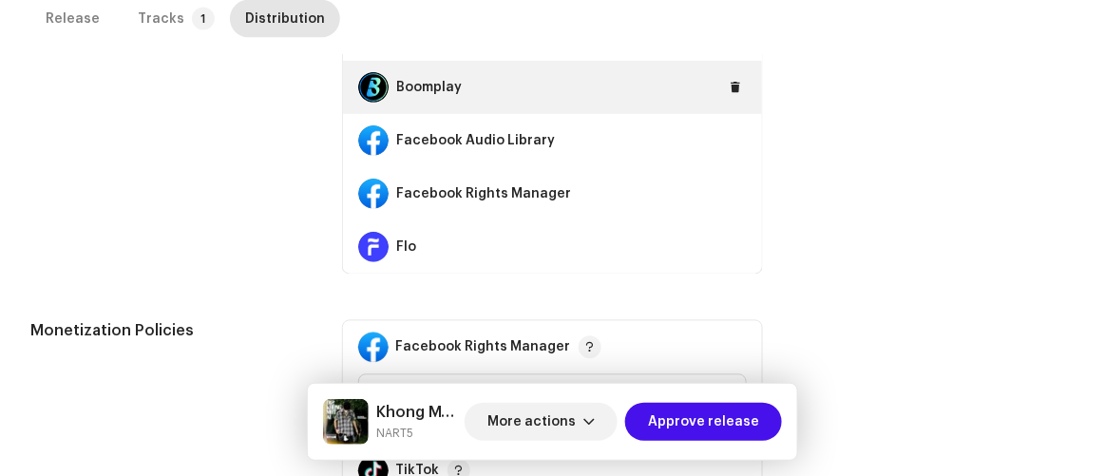
scroll to position [172, 0]
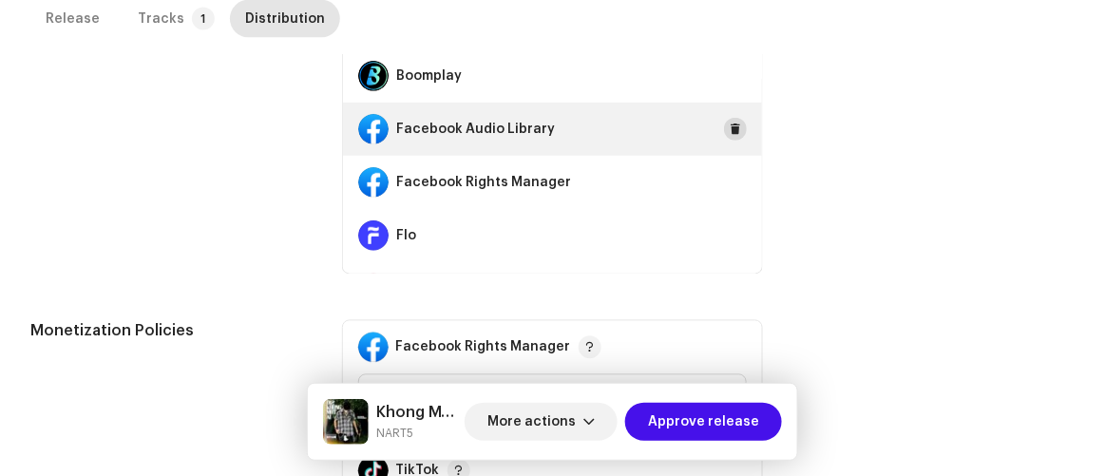
click at [730, 131] on span at bounding box center [735, 129] width 11 height 15
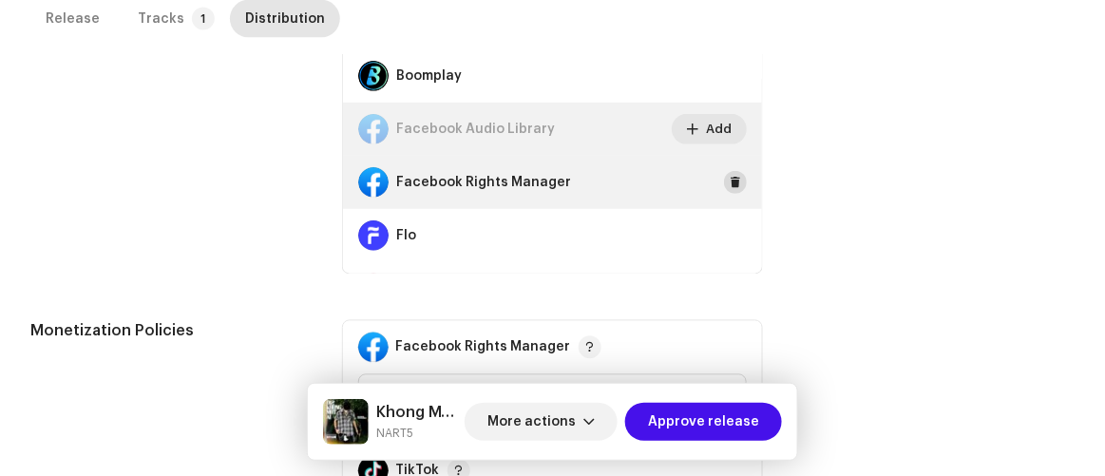
click at [724, 177] on button at bounding box center [735, 182] width 23 height 23
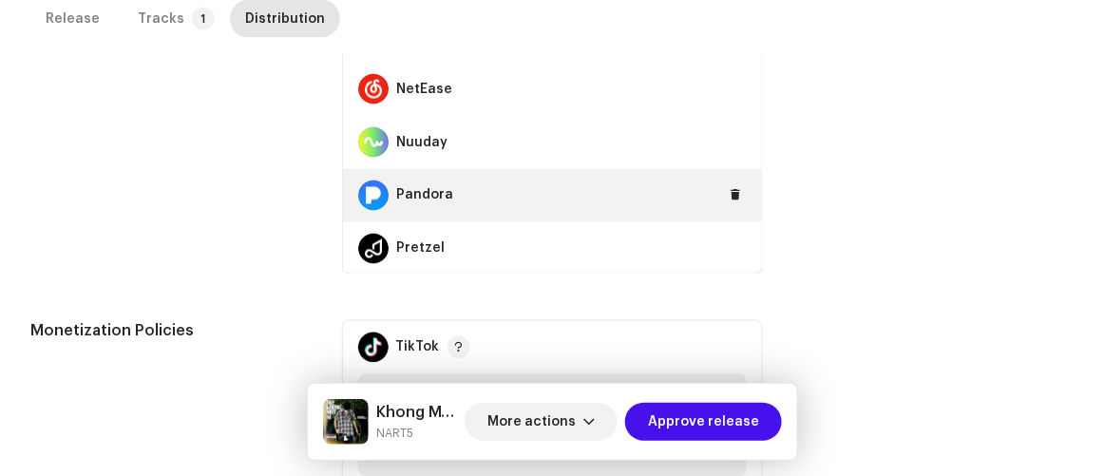
scroll to position [864, 0]
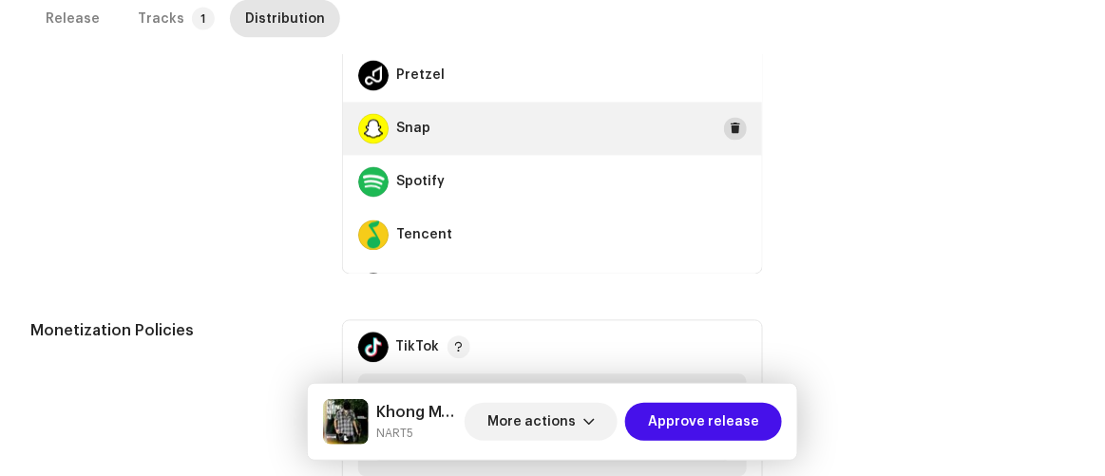
click at [730, 123] on span at bounding box center [735, 129] width 11 height 15
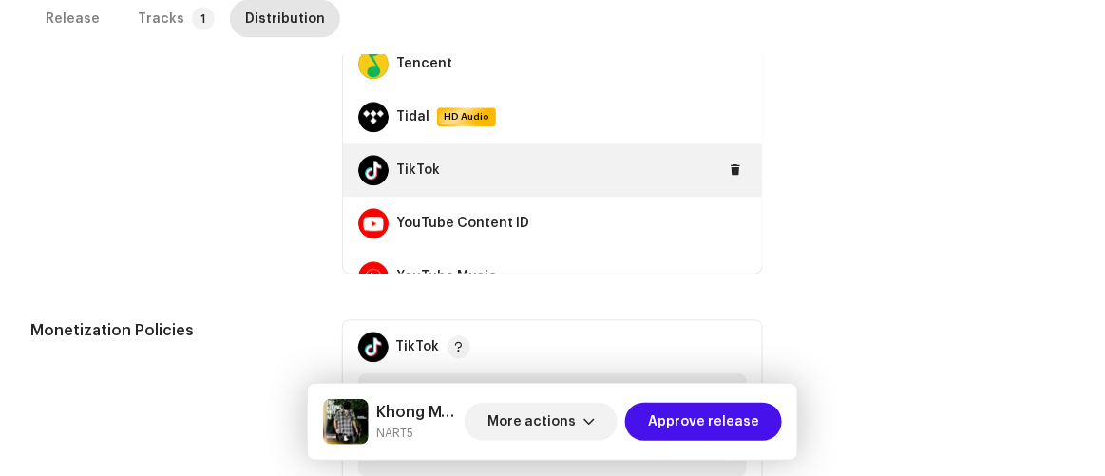
scroll to position [1036, 0]
click at [727, 175] on button at bounding box center [735, 170] width 23 height 23
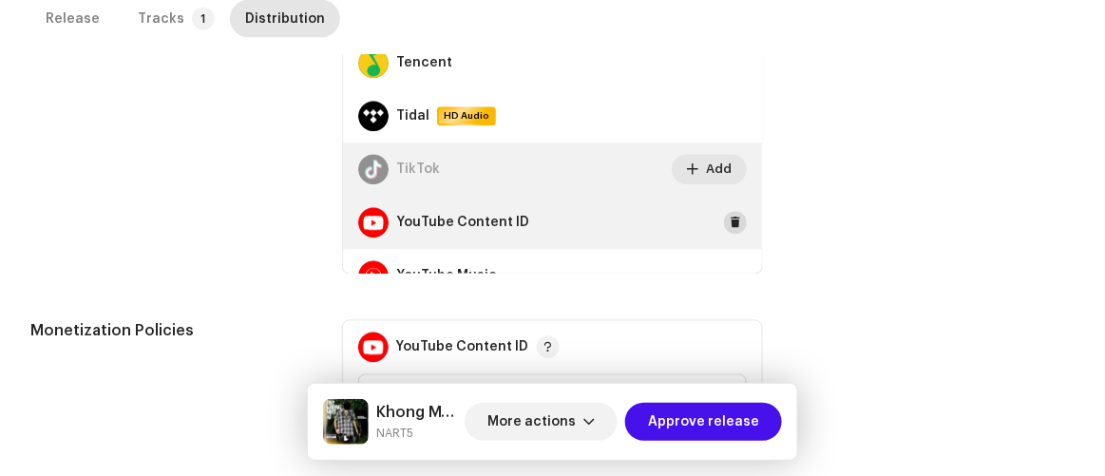
click at [730, 216] on span at bounding box center [735, 223] width 11 height 15
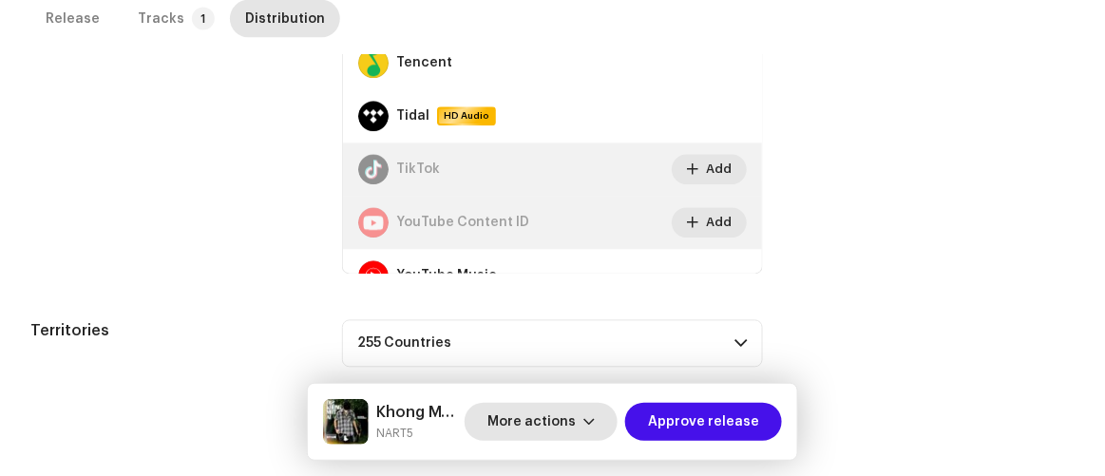
click at [545, 413] on span "More actions" at bounding box center [531, 422] width 88 height 38
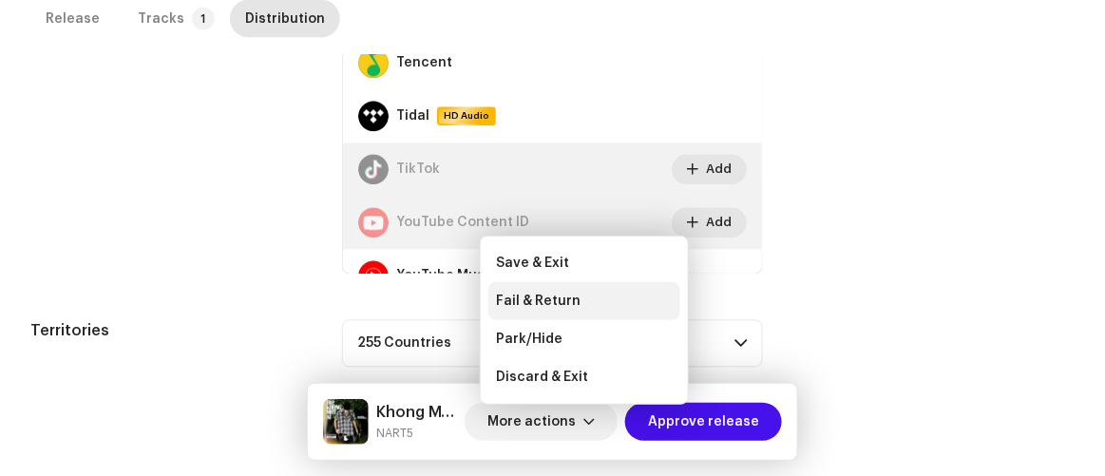
click at [542, 304] on span "Fail & Return" at bounding box center [538, 301] width 85 height 15
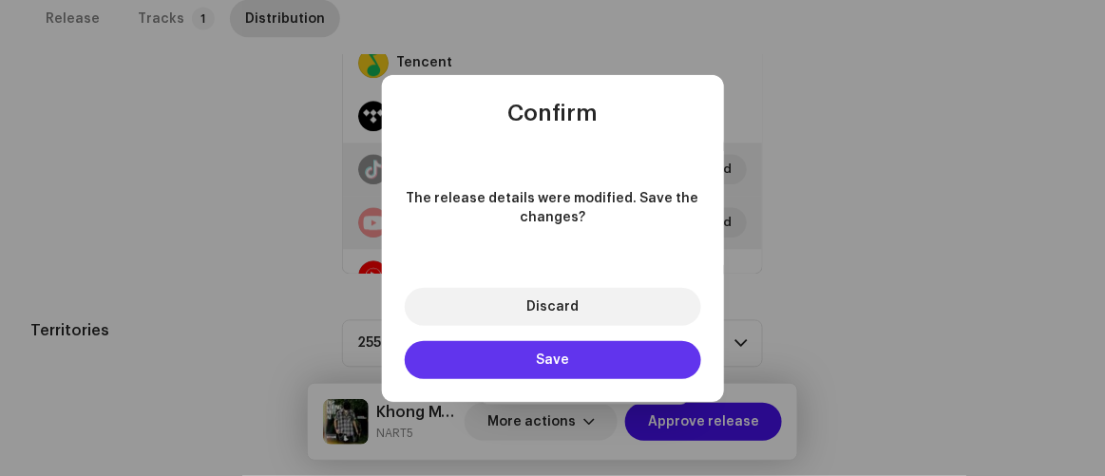
click at [544, 354] on span "Save" at bounding box center [552, 359] width 33 height 13
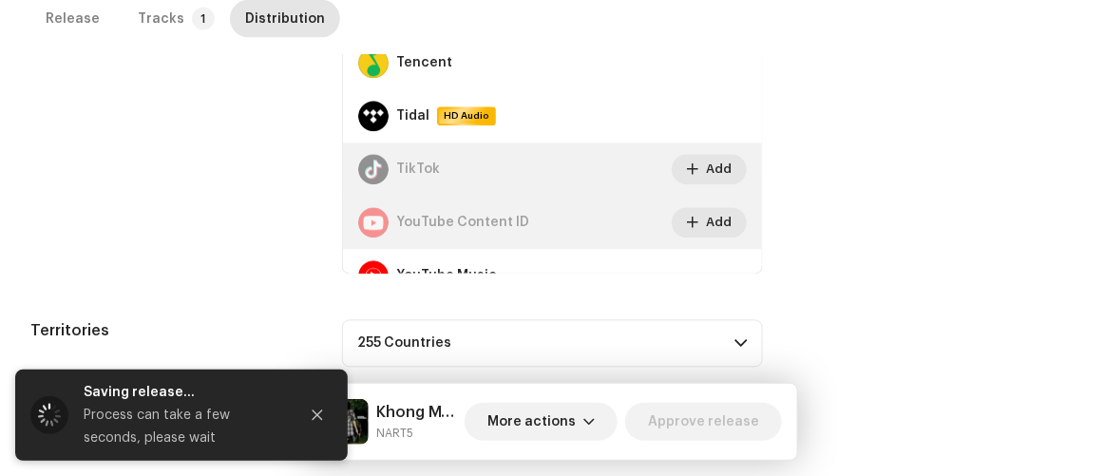
click at [903, 180] on div "Fail and return release to user for editing Indicate a specific error to the us…" at bounding box center [552, 238] width 1105 height 476
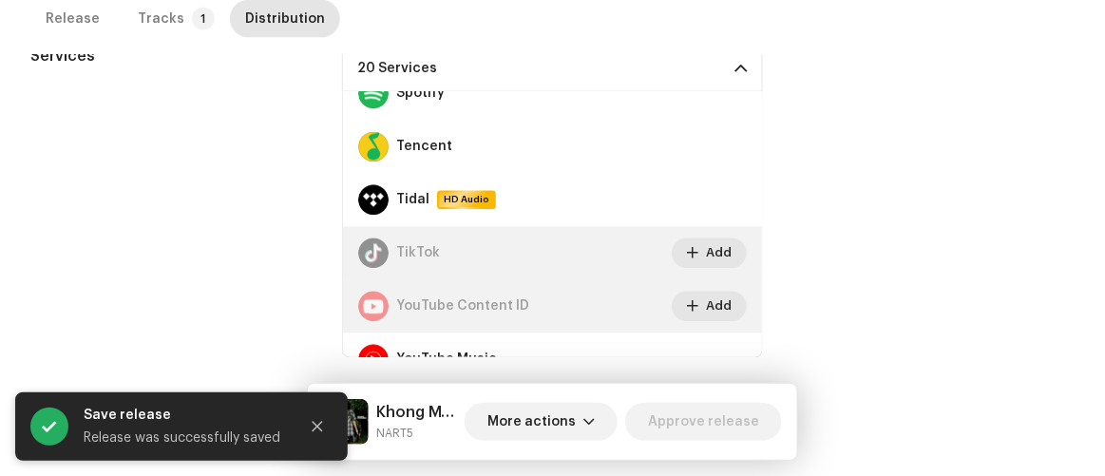
scroll to position [803, 0]
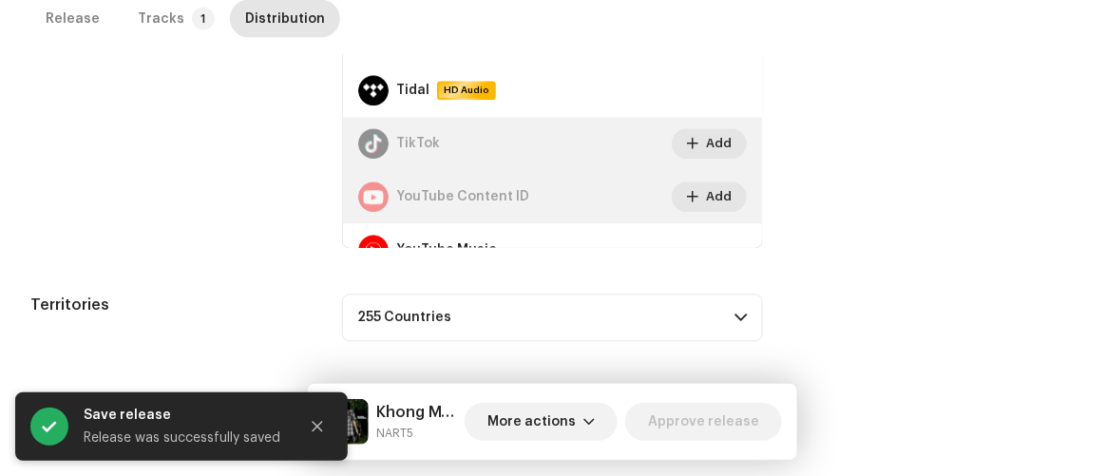
click at [914, 310] on div "Territories 255 Countries [GEOGRAPHIC_DATA] [GEOGRAPHIC_DATA] [GEOGRAPHIC_DATA]…" at bounding box center [552, 319] width 1044 height 48
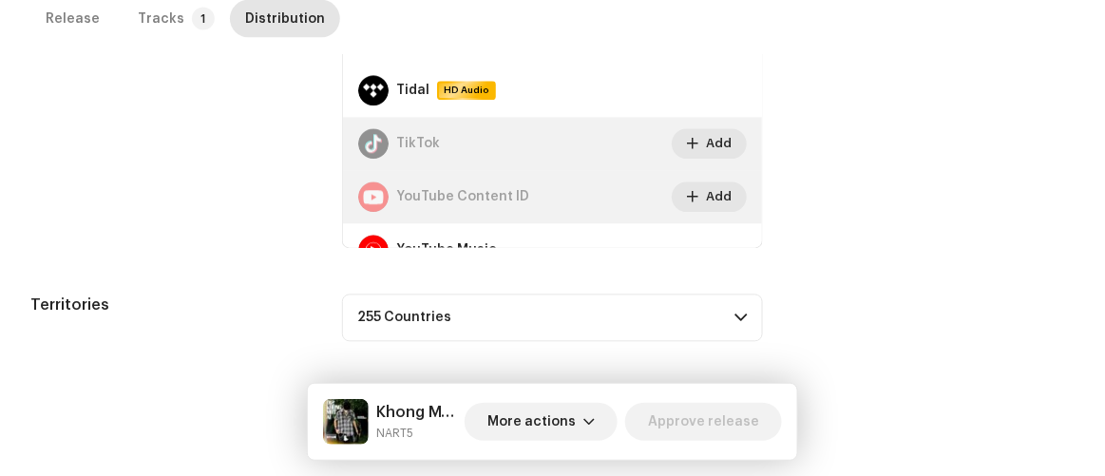
click at [218, 157] on div "Services" at bounding box center [170, 92] width 281 height 314
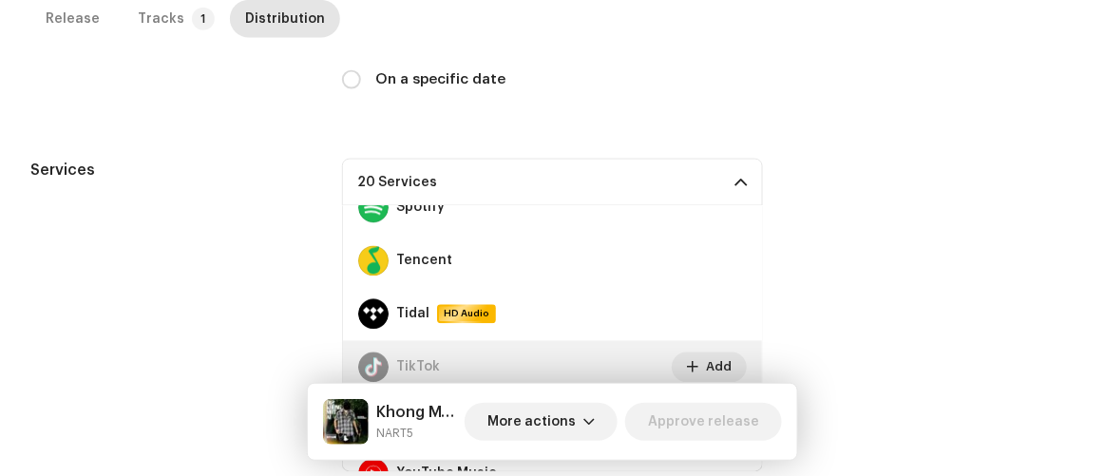
scroll to position [691, 0]
